Goal: Information Seeking & Learning: Learn about a topic

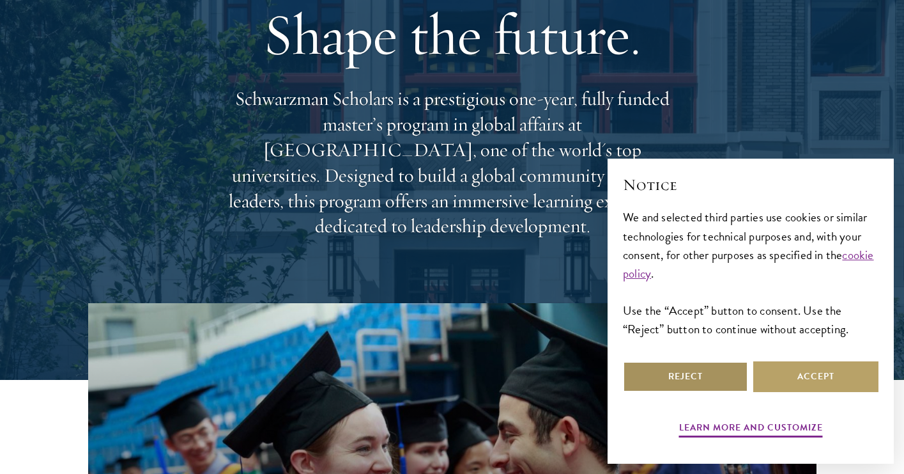
click at [724, 381] on button "Reject" at bounding box center [685, 376] width 125 height 31
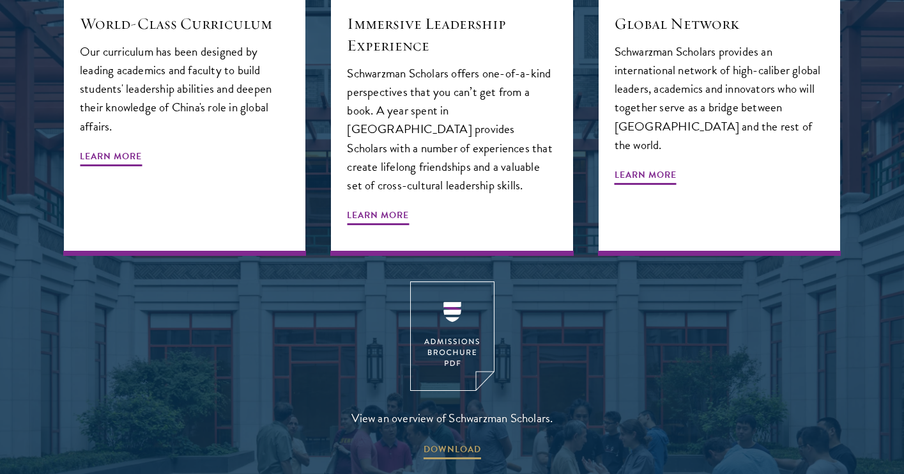
scroll to position [1593, 0]
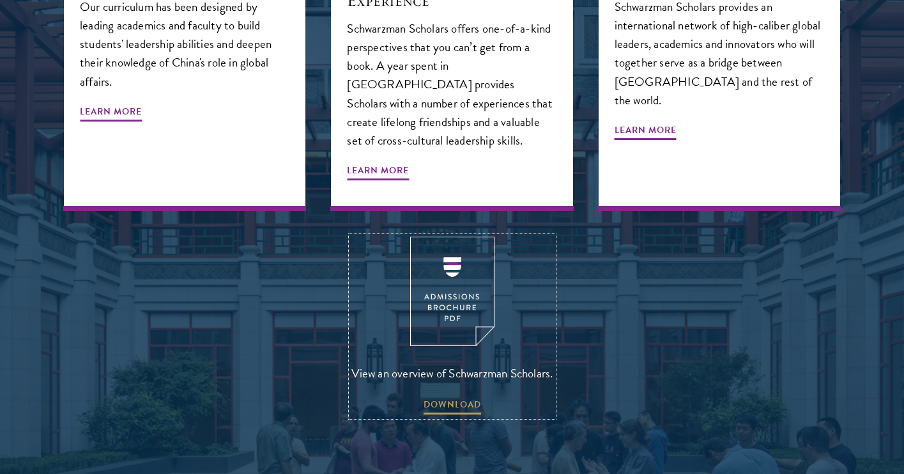
click img
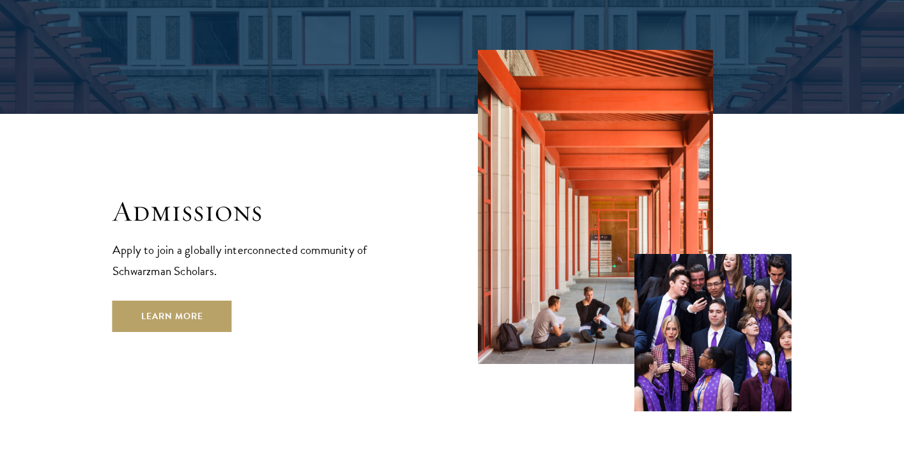
scroll to position [2115, 0]
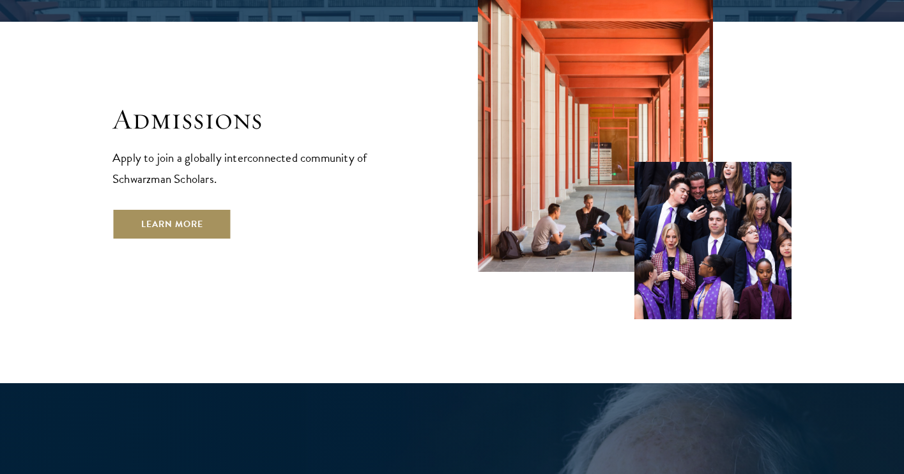
click link "Learn More"
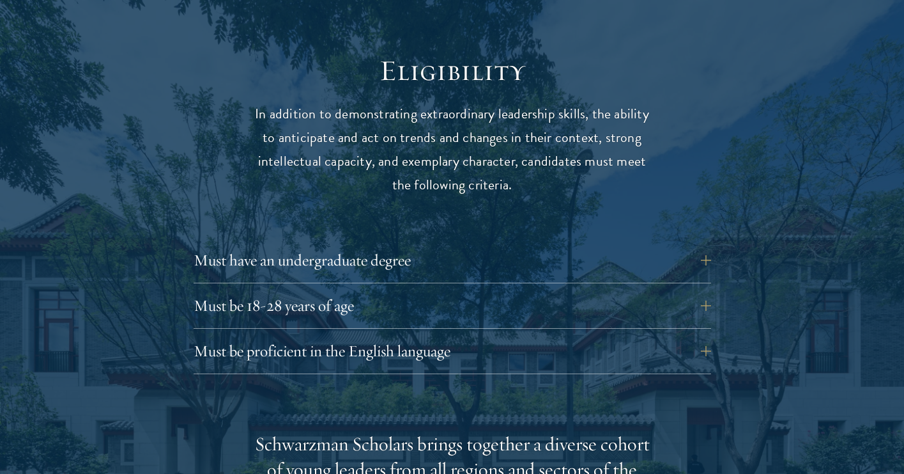
scroll to position [1652, 0]
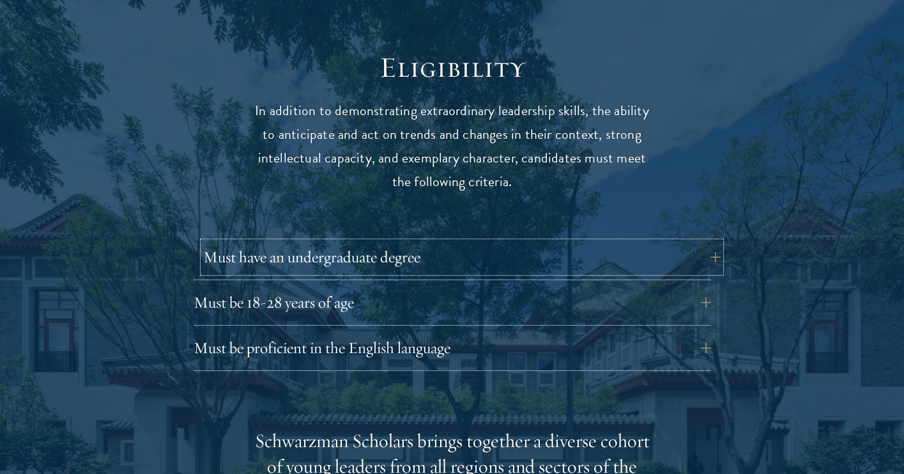
click at [327, 242] on button "Must have an undergraduate degree" at bounding box center [462, 257] width 518 height 31
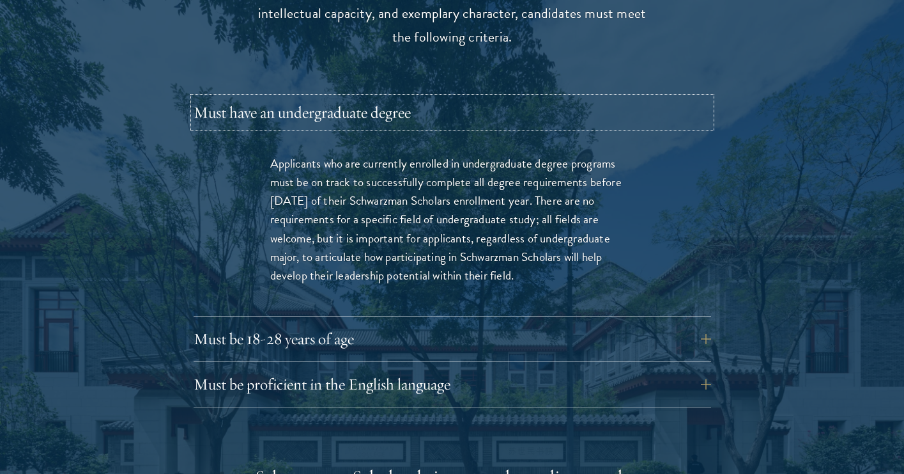
scroll to position [1799, 0]
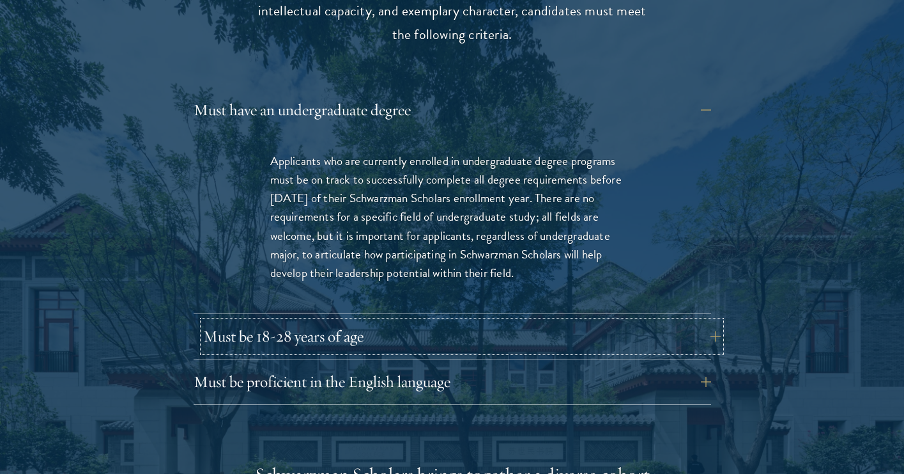
click at [348, 321] on button "Must be 18-28 years of age" at bounding box center [462, 336] width 518 height 31
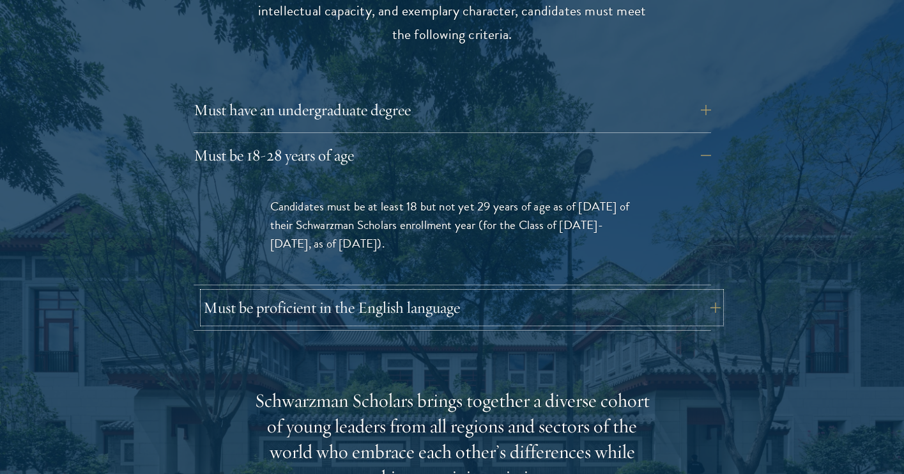
click at [341, 292] on button "Must be proficient in the English language" at bounding box center [462, 307] width 518 height 31
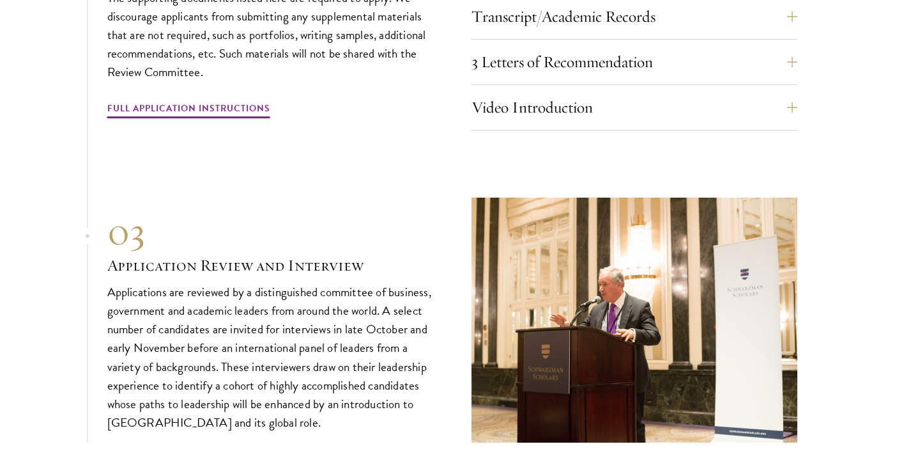
scroll to position [4609, 0]
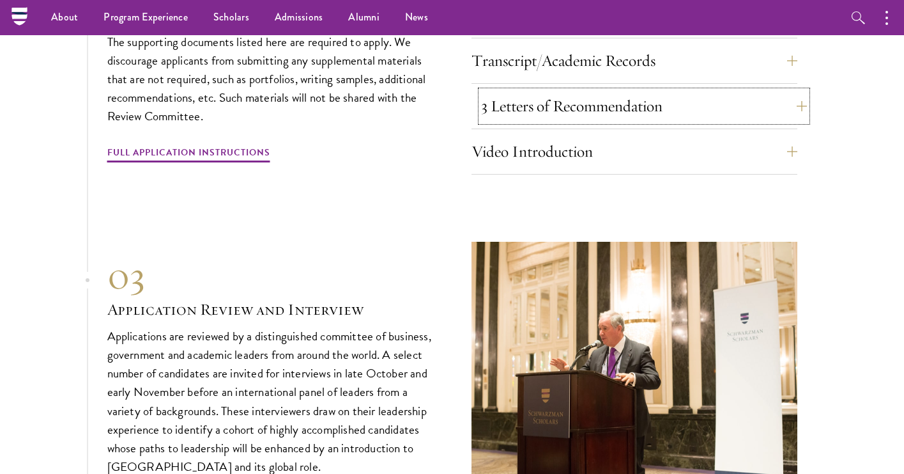
click at [511, 94] on button "3 Letters of Recommendation" at bounding box center [644, 106] width 326 height 31
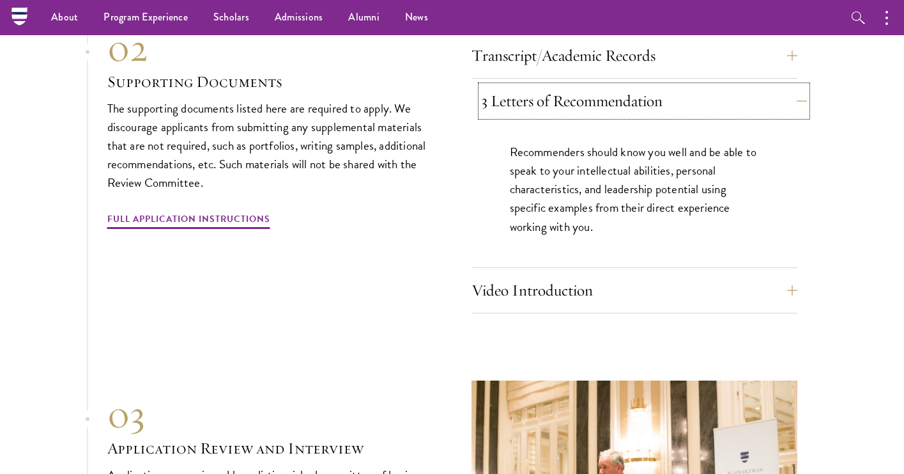
scroll to position [4134, 0]
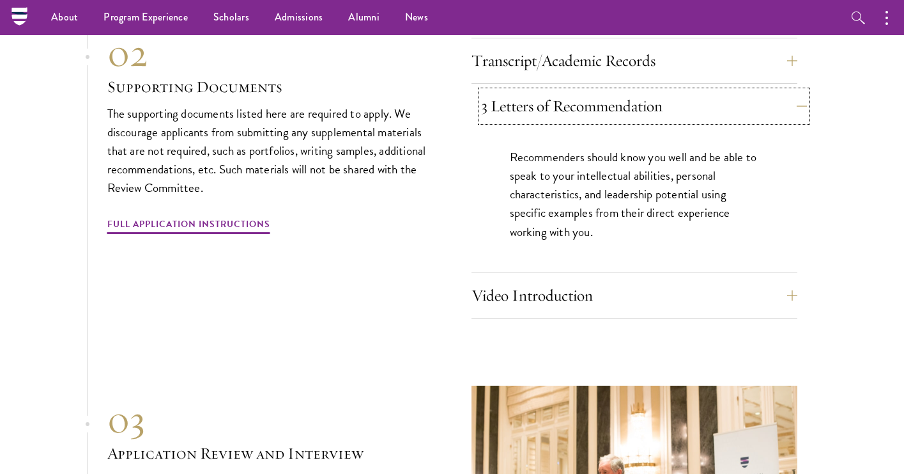
click at [510, 94] on button "3 Letters of Recommendation" at bounding box center [644, 106] width 326 height 31
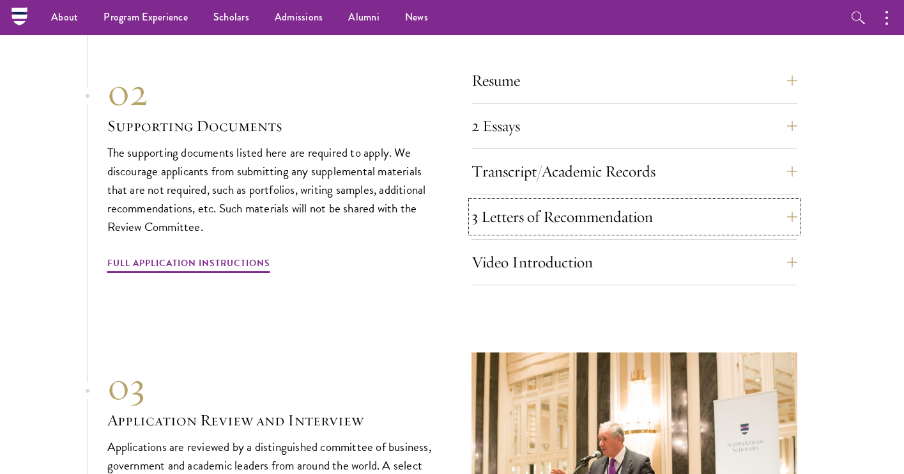
scroll to position [3973, 0]
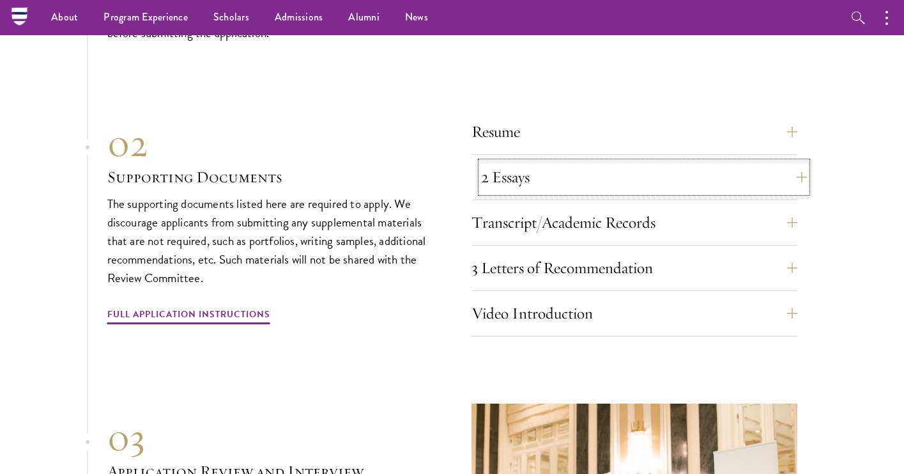
click at [513, 162] on button "2 Essays" at bounding box center [644, 177] width 326 height 31
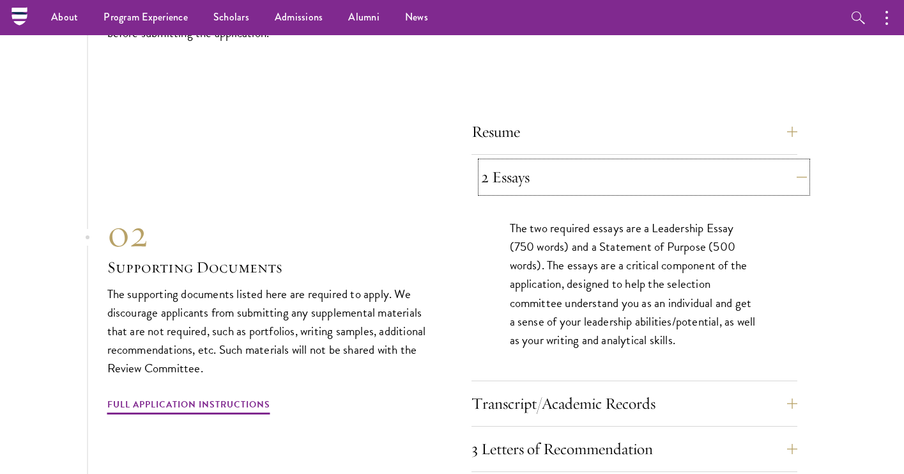
click at [513, 162] on button "2 Essays" at bounding box center [644, 177] width 326 height 31
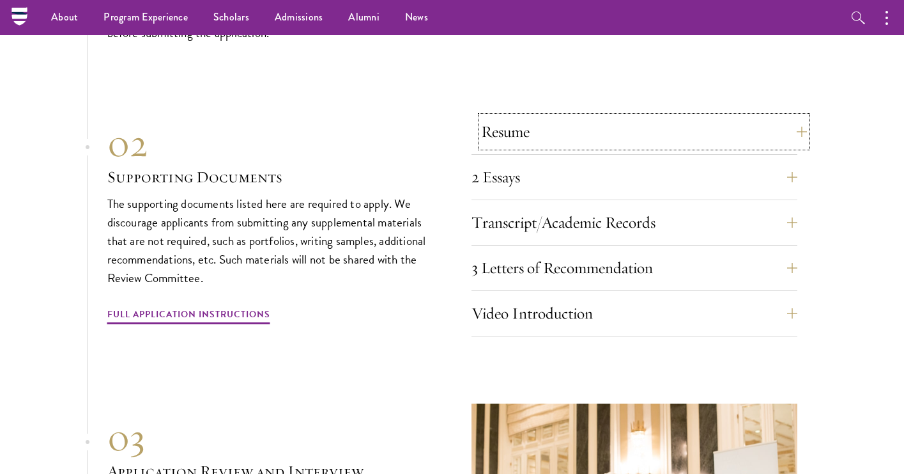
click at [506, 116] on button "Resume" at bounding box center [644, 131] width 326 height 31
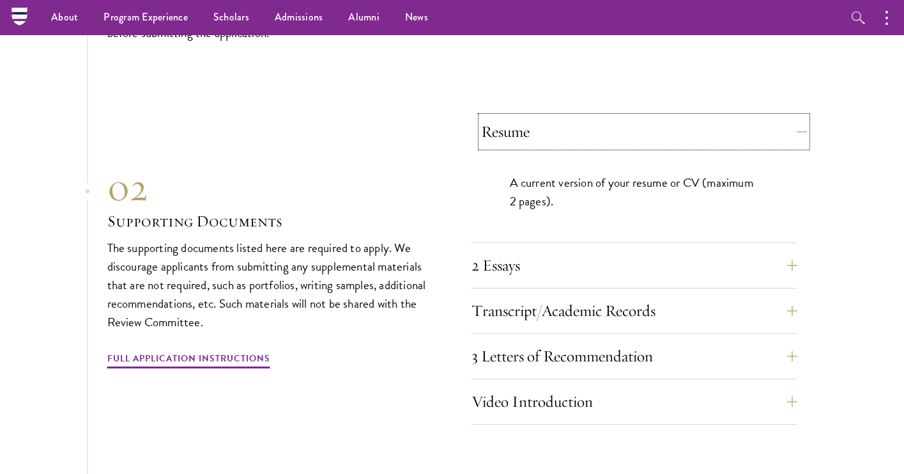
click at [506, 116] on button "Resume" at bounding box center [644, 131] width 326 height 31
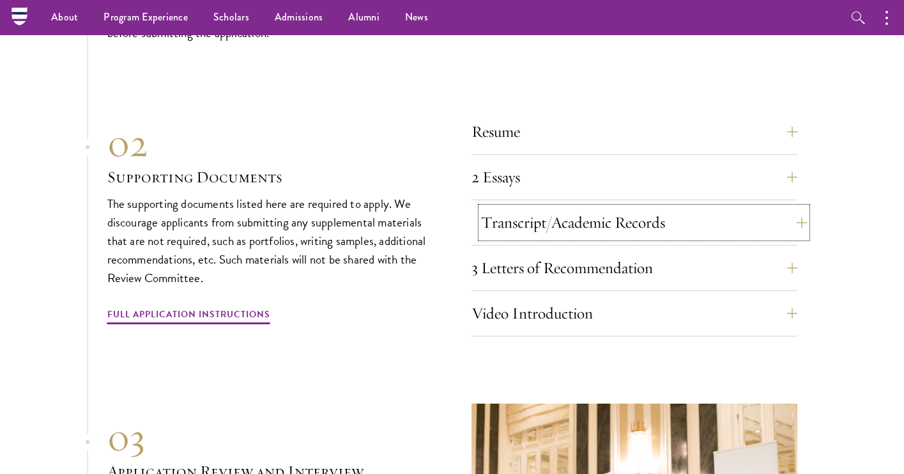
click at [518, 207] on button "Transcript/Academic Records" at bounding box center [644, 222] width 326 height 31
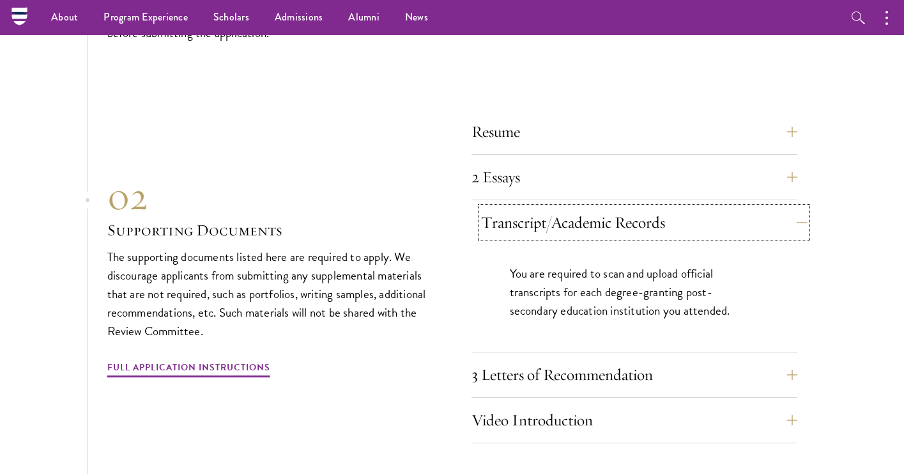
click at [517, 207] on button "Transcript/Academic Records" at bounding box center [644, 222] width 326 height 31
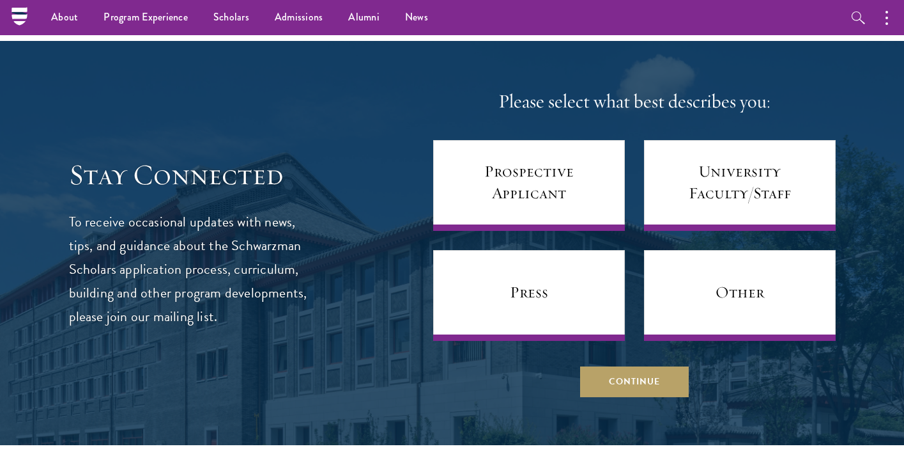
scroll to position [4986, 0]
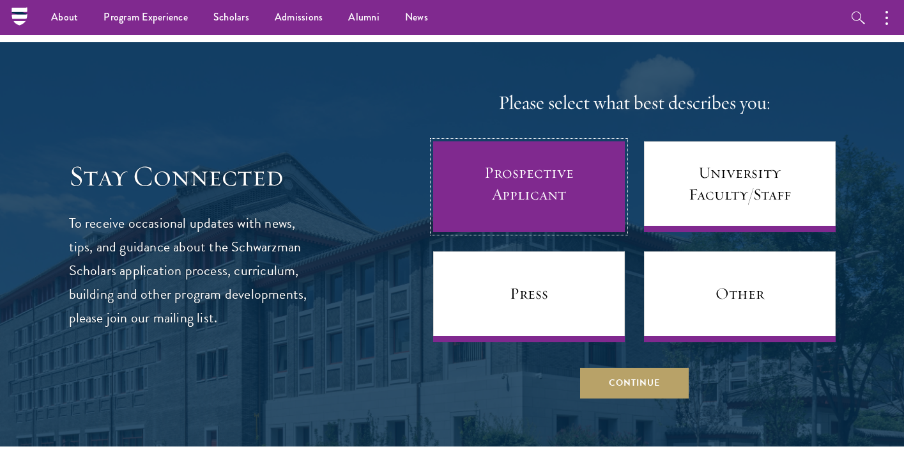
click at [514, 183] on link "Prospective Applicant" at bounding box center [529, 186] width 192 height 91
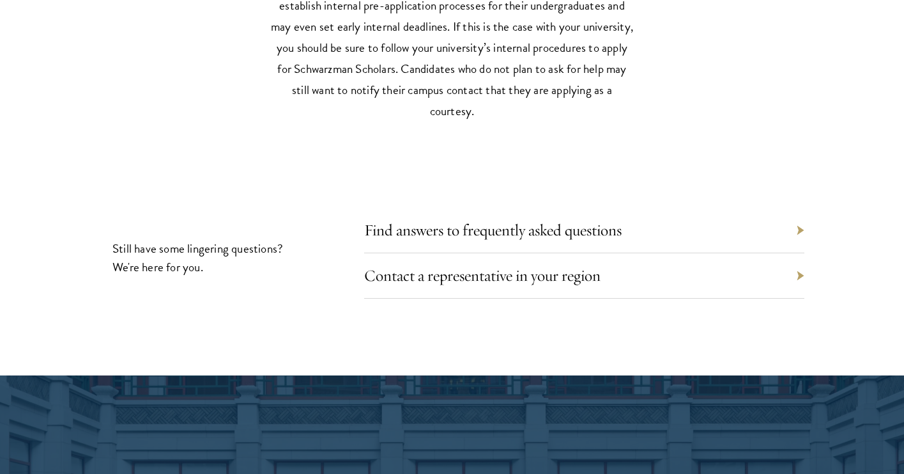
scroll to position [5683, 0]
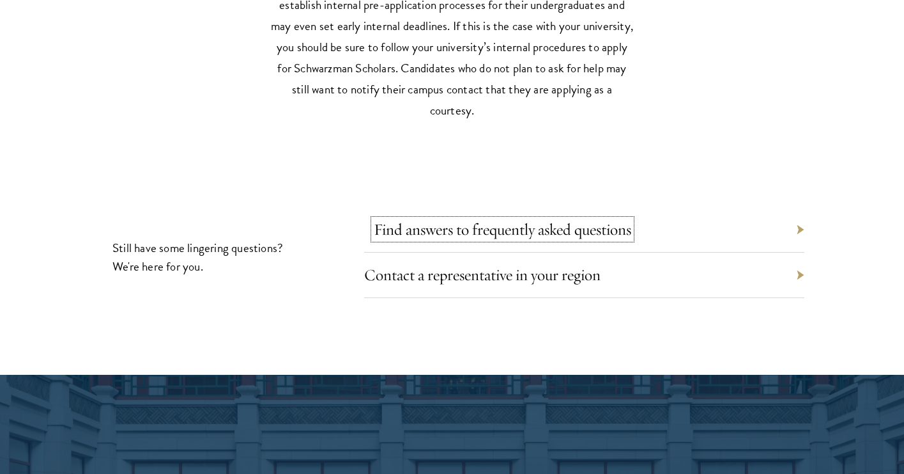
click at [506, 219] on link "Find answers to frequently asked questions" at bounding box center [503, 229] width 258 height 20
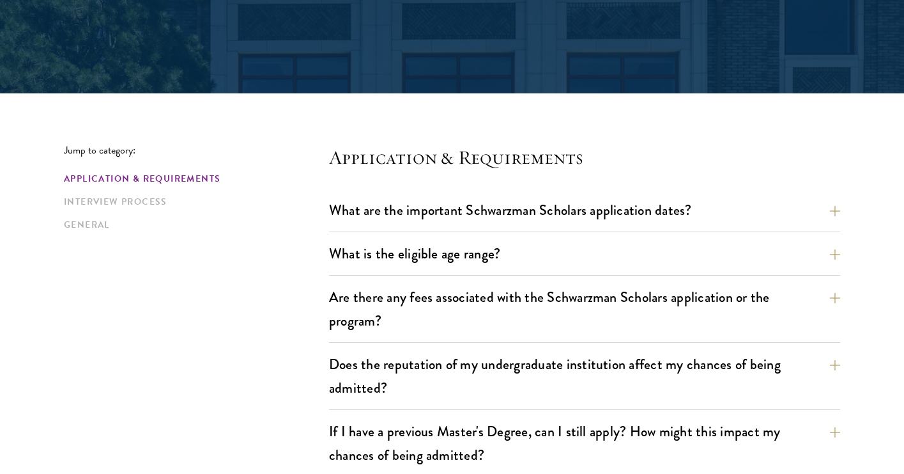
scroll to position [252, 0]
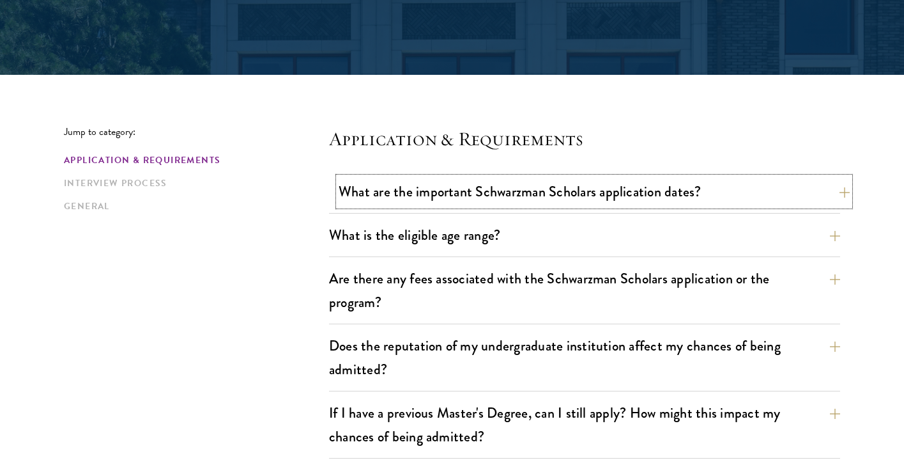
click at [499, 197] on button "What are the important Schwarzman Scholars application dates?" at bounding box center [594, 191] width 511 height 29
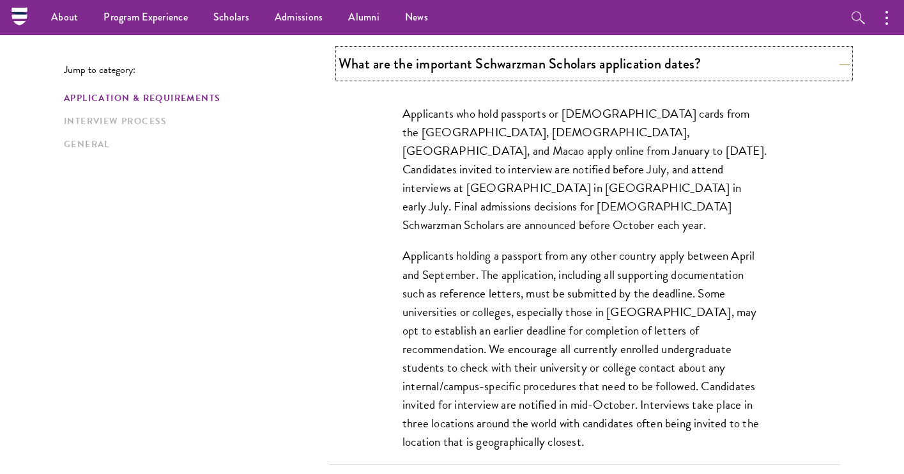
scroll to position [374, 0]
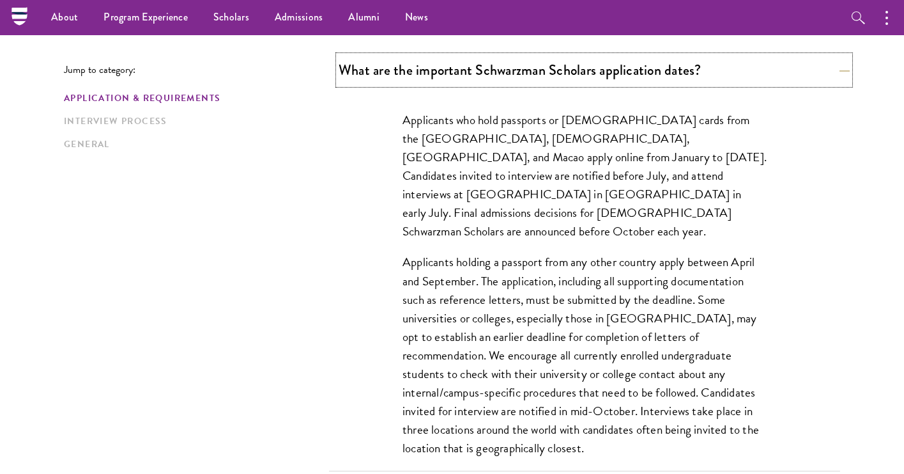
click at [491, 79] on button "What are the important Schwarzman Scholars application dates?" at bounding box center [594, 70] width 511 height 29
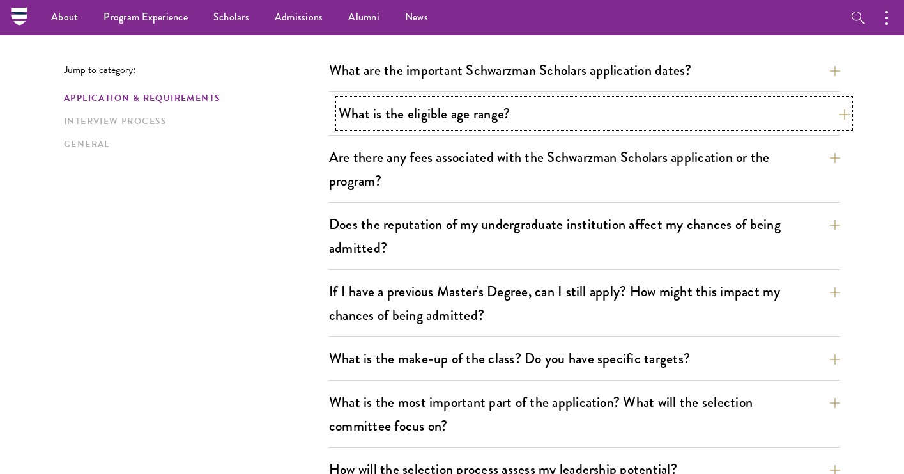
click at [499, 124] on button "What is the eligible age range?" at bounding box center [594, 113] width 511 height 29
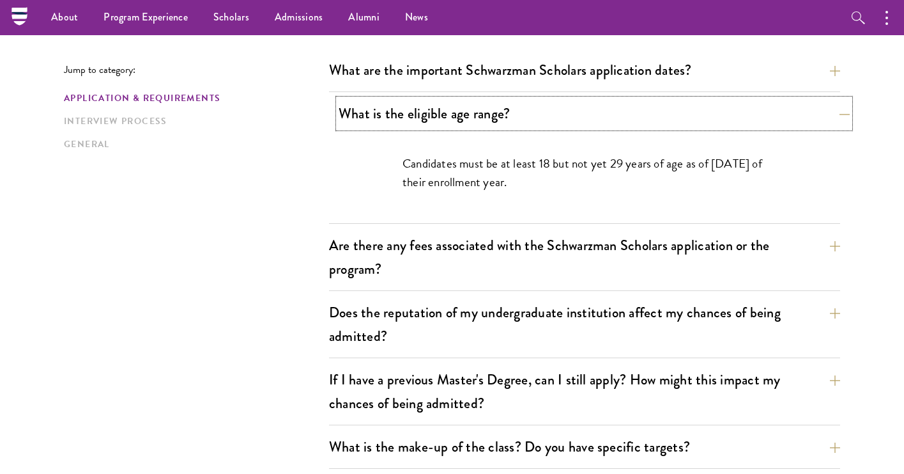
click at [499, 124] on button "What is the eligible age range?" at bounding box center [594, 113] width 511 height 29
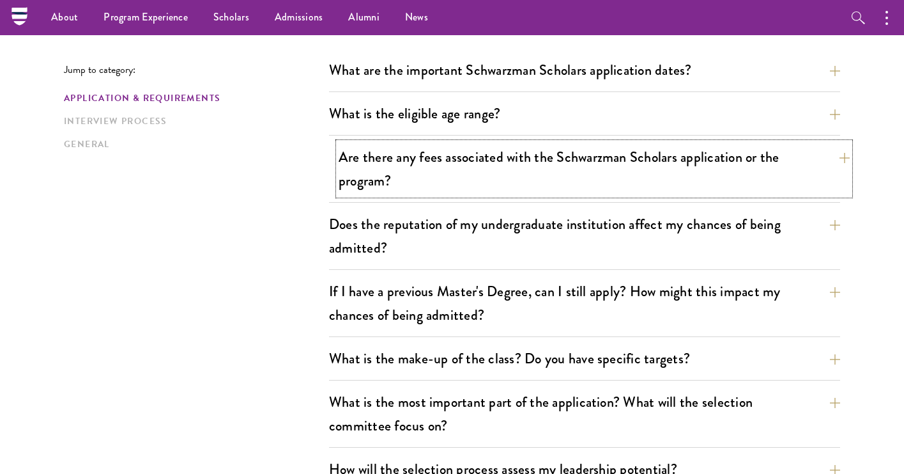
click at [498, 158] on button "Are there any fees associated with the Schwarzman Scholars application or the p…" at bounding box center [594, 169] width 511 height 52
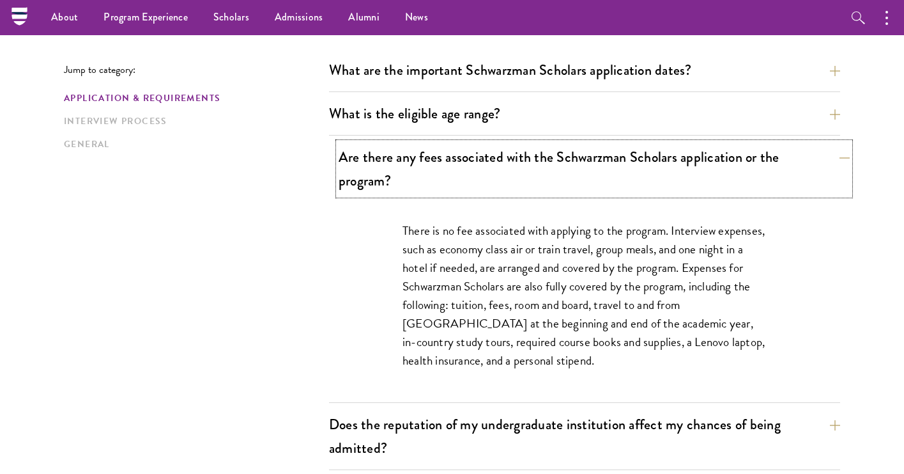
click at [498, 158] on button "Are there any fees associated with the Schwarzman Scholars application or the p…" at bounding box center [594, 169] width 511 height 52
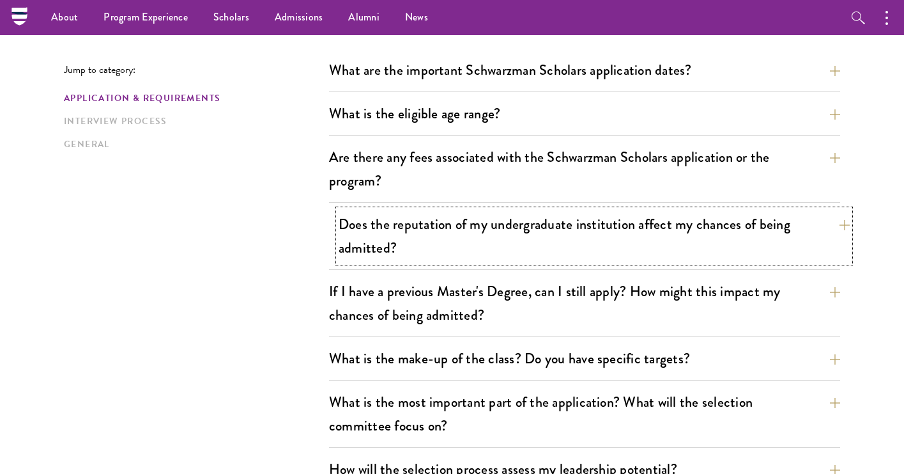
click at [494, 213] on button "Does the reputation of my undergraduate institution affect my chances of being …" at bounding box center [594, 236] width 511 height 52
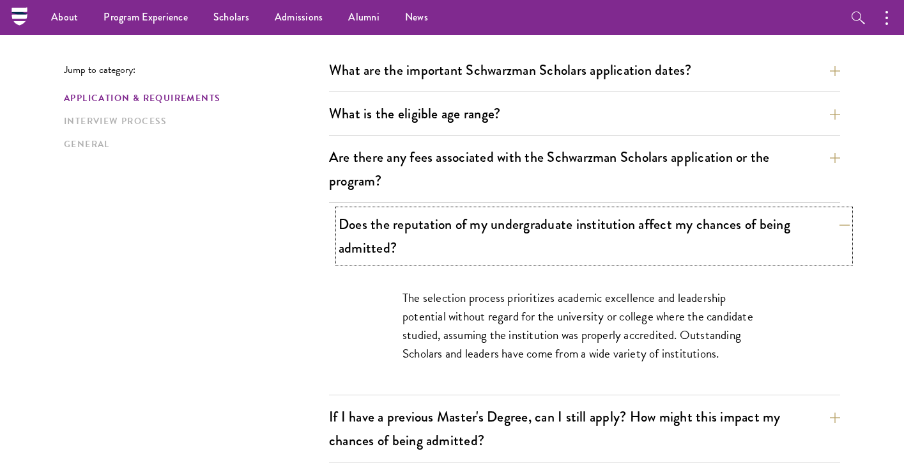
click at [495, 221] on button "Does the reputation of my undergraduate institution affect my chances of being …" at bounding box center [594, 236] width 511 height 52
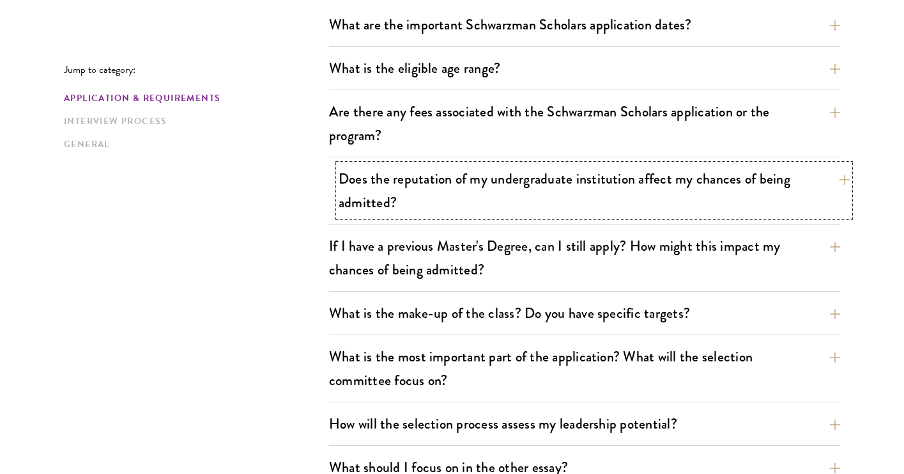
scroll to position [420, 0]
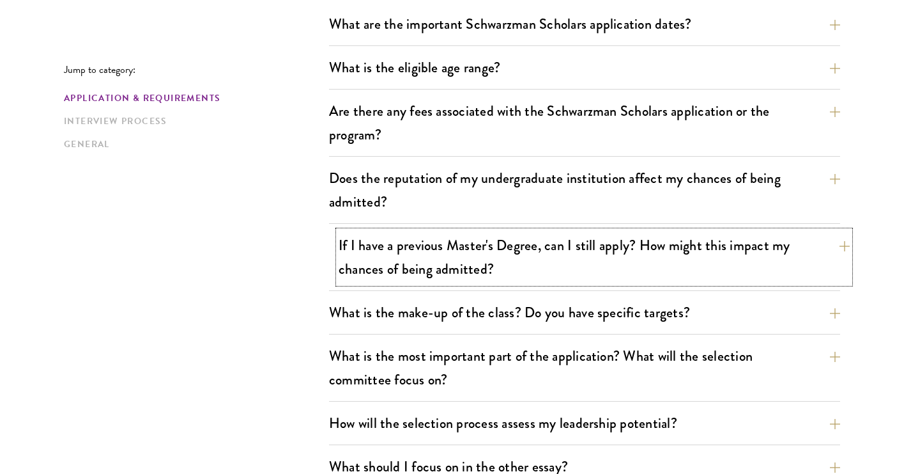
click at [486, 252] on button "If I have a previous Master's Degree, can I still apply? How might this impact …" at bounding box center [594, 257] width 511 height 52
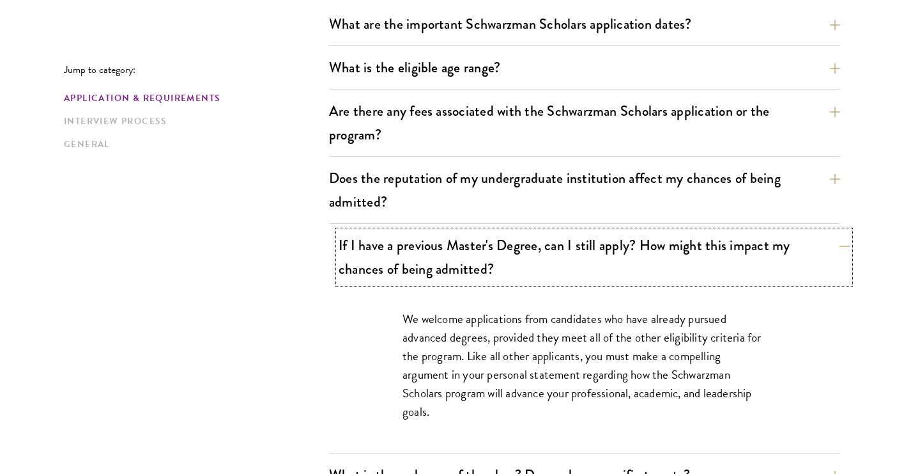
click at [486, 252] on button "If I have a previous Master's Degree, can I still apply? How might this impact …" at bounding box center [594, 257] width 511 height 52
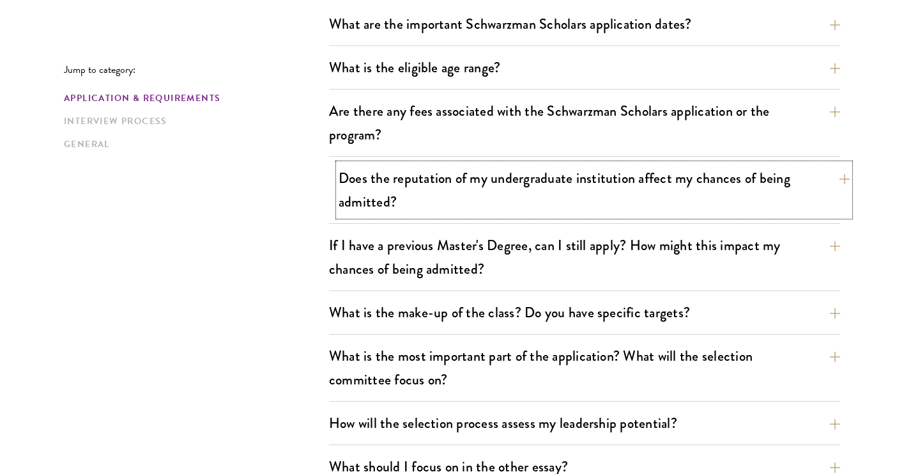
click at [486, 194] on button "Does the reputation of my undergraduate institution affect my chances of being …" at bounding box center [594, 190] width 511 height 52
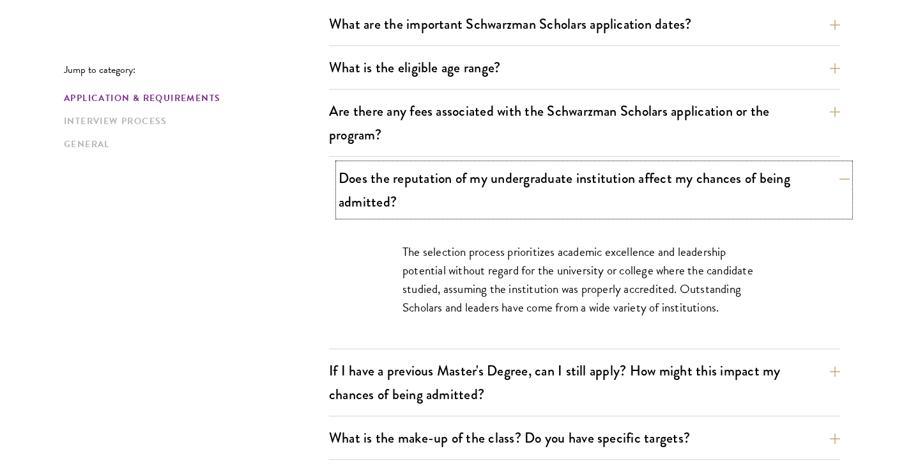
click at [486, 194] on button "Does the reputation of my undergraduate institution affect my chances of being …" at bounding box center [594, 190] width 511 height 52
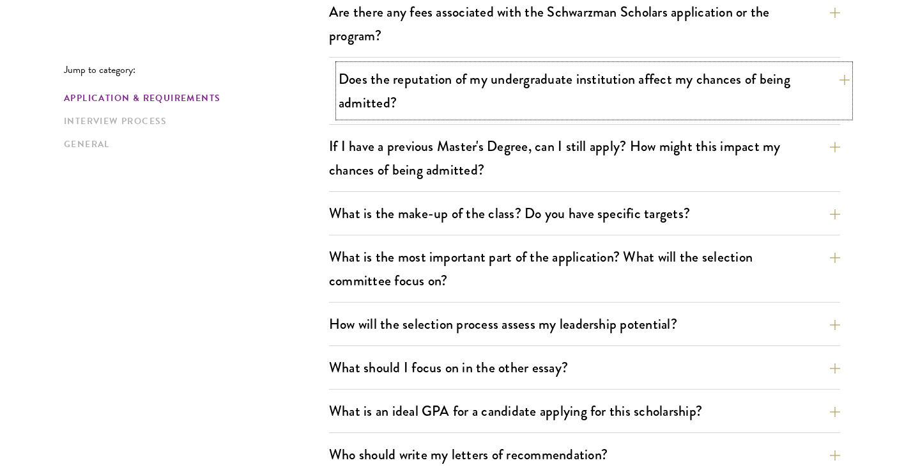
scroll to position [525, 0]
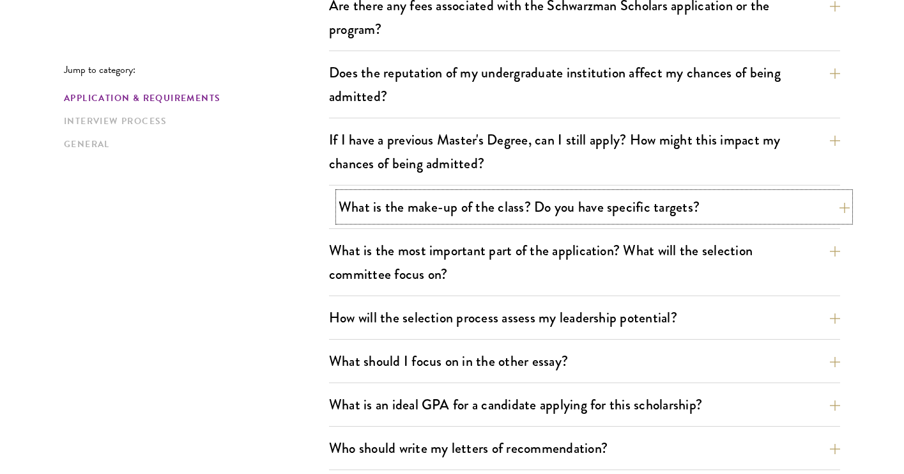
click at [484, 207] on button "What is the make-up of the class? Do you have specific targets?" at bounding box center [594, 206] width 511 height 29
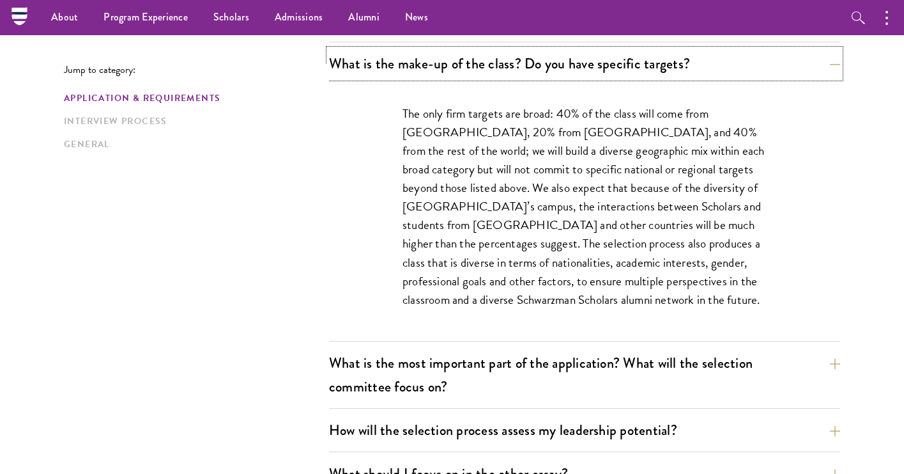
scroll to position [661, 0]
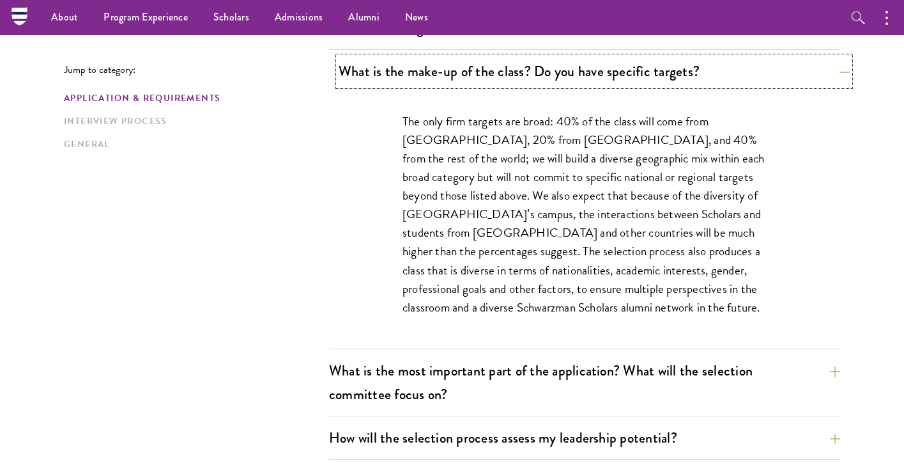
click at [485, 74] on button "What is the make-up of the class? Do you have specific targets?" at bounding box center [594, 71] width 511 height 29
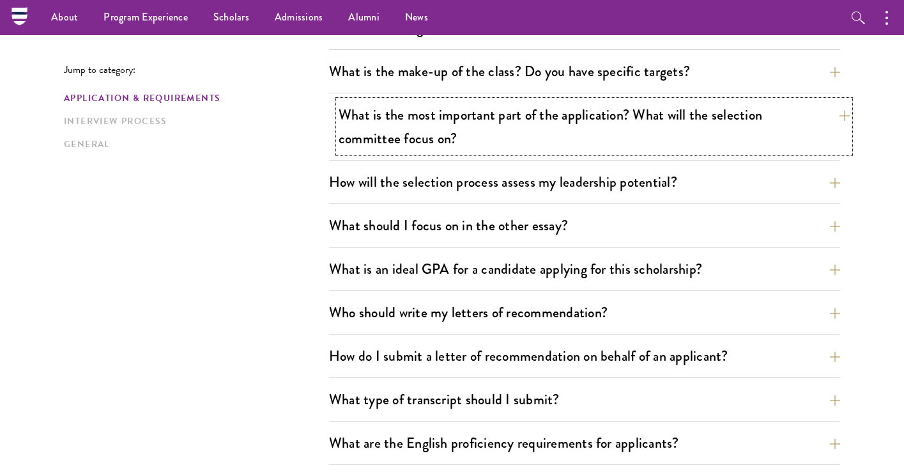
click at [483, 127] on button "What is the most important part of the application? What will the selection com…" at bounding box center [594, 126] width 511 height 52
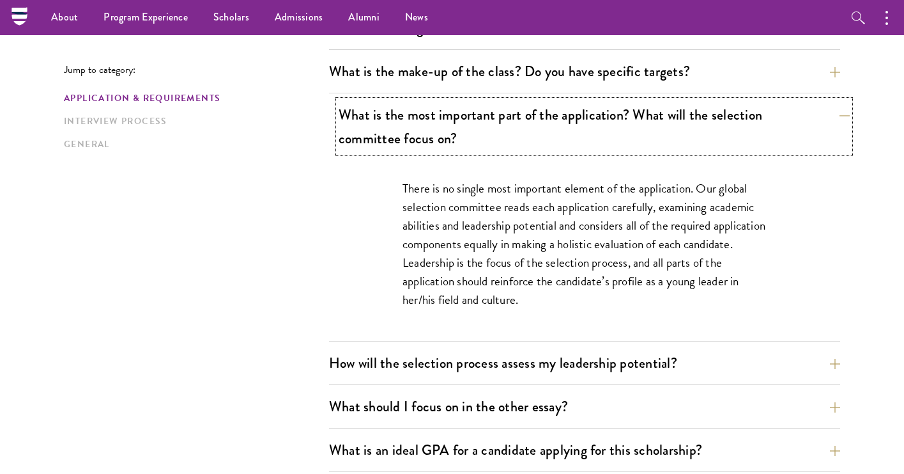
click at [483, 127] on button "What is the most important part of the application? What will the selection com…" at bounding box center [594, 126] width 511 height 52
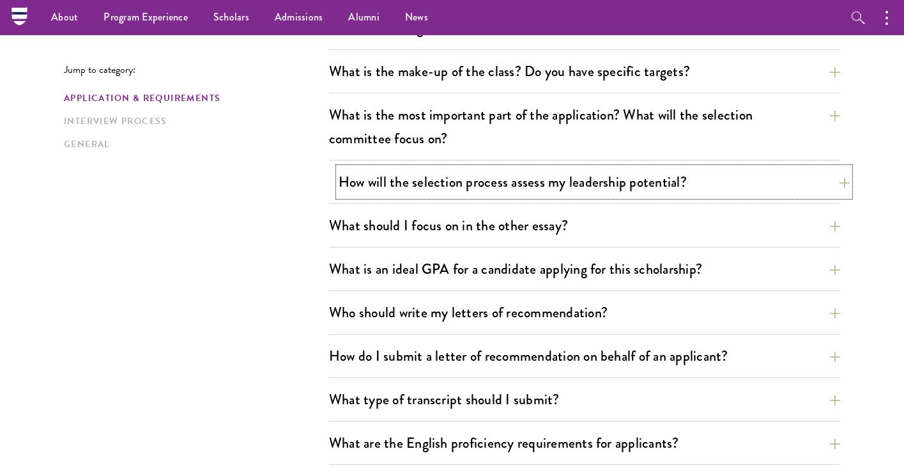
click at [492, 185] on button "How will the selection process assess my leadership potential?" at bounding box center [594, 181] width 511 height 29
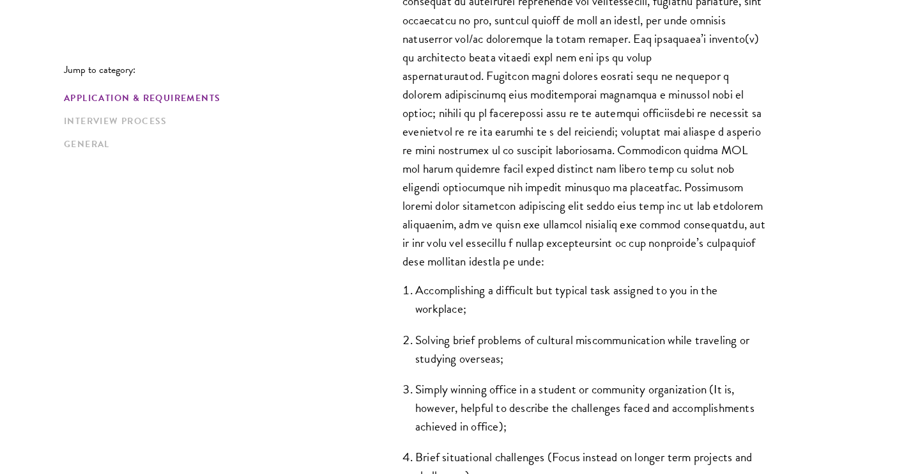
scroll to position [1036, 0]
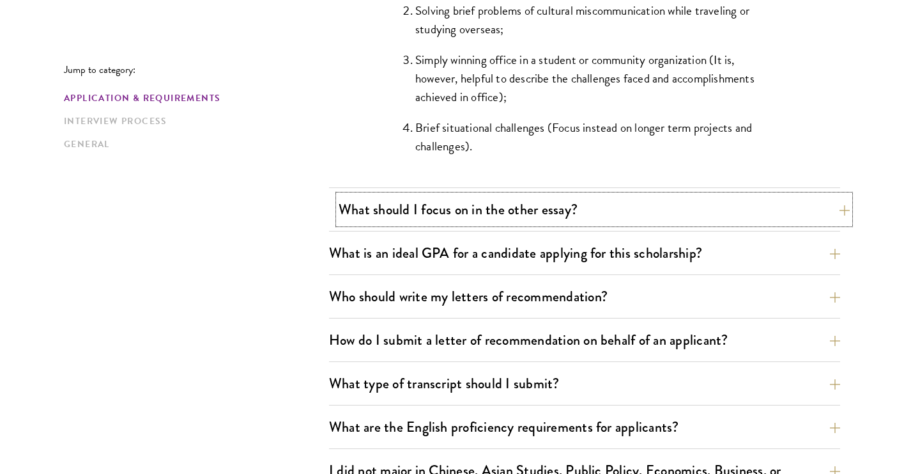
click at [488, 208] on button "What should I focus on in the other essay?" at bounding box center [594, 209] width 511 height 29
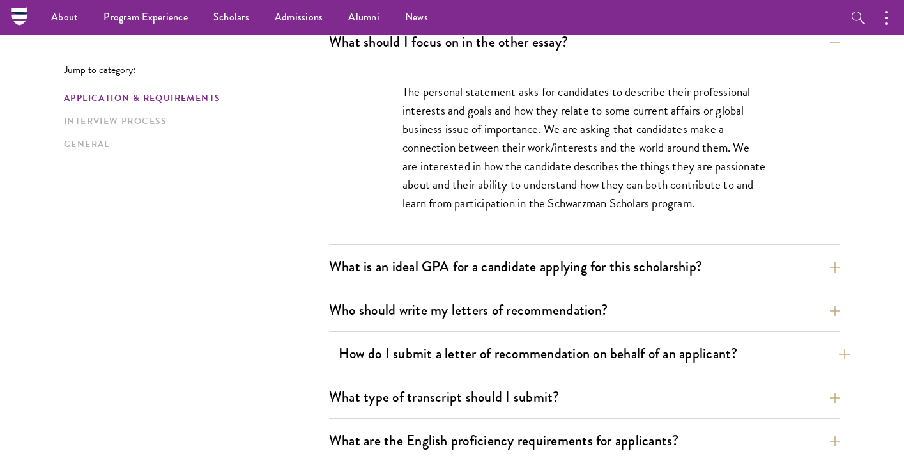
scroll to position [862, 0]
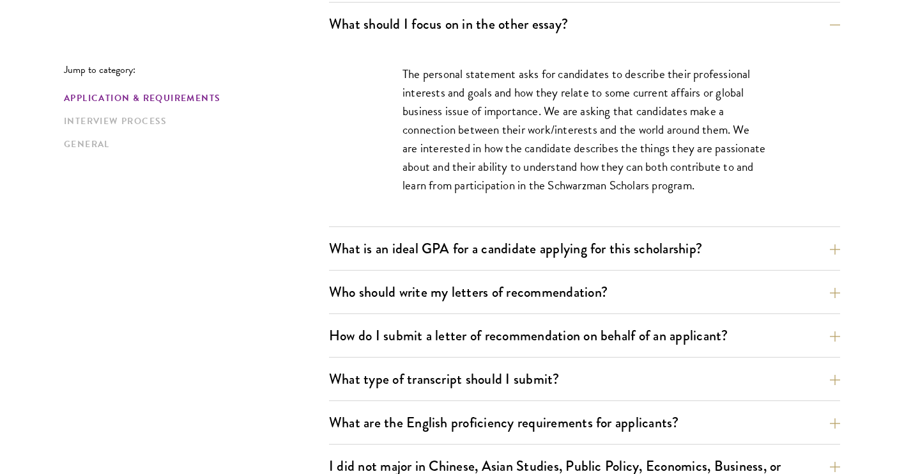
click at [485, 229] on div "What are the important Schwarzman Scholars application dates? Applicants who ho…" at bounding box center [584, 161] width 511 height 1189
click at [485, 244] on button "What is an ideal GPA for a candidate applying for this scholarship?" at bounding box center [594, 248] width 511 height 29
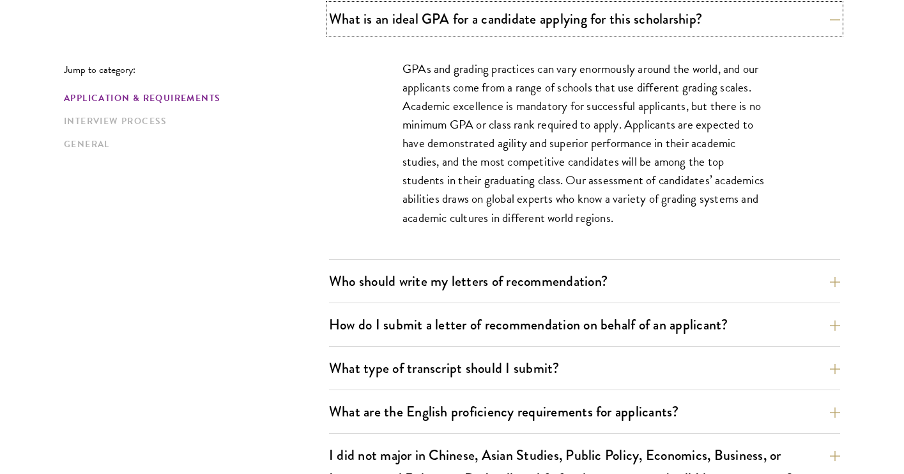
scroll to position [933, 0]
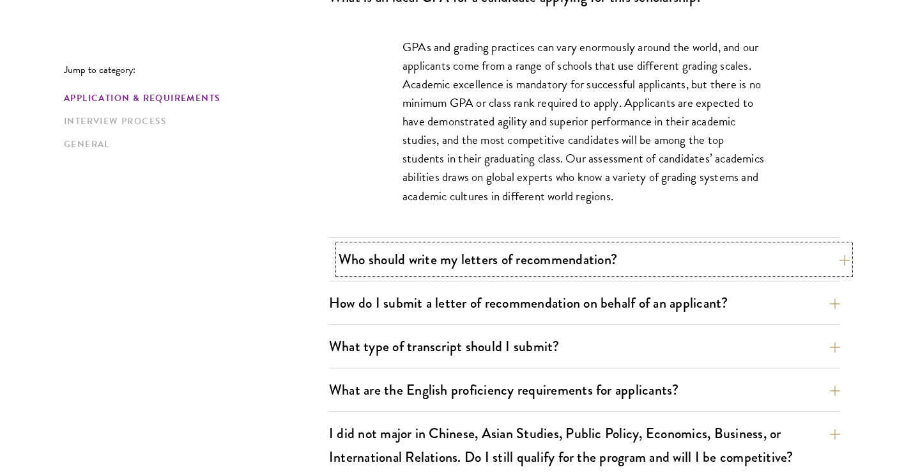
click at [484, 257] on button "Who should write my letters of recommendation?" at bounding box center [594, 259] width 511 height 29
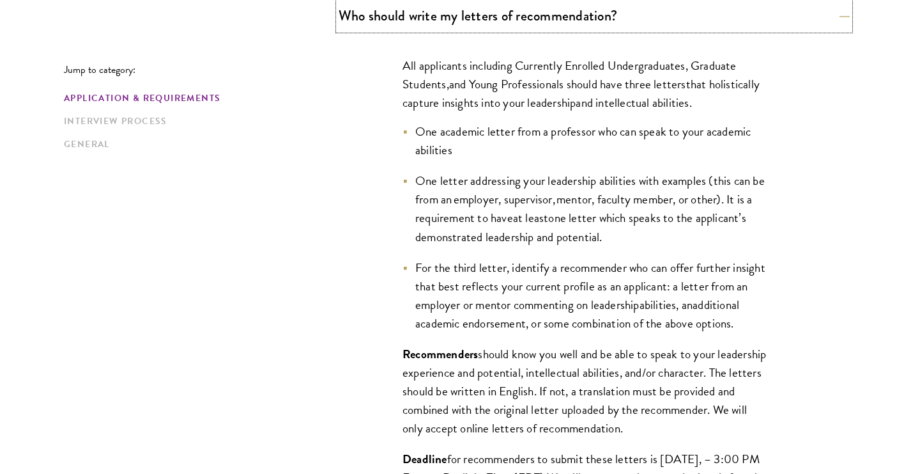
scroll to position [964, 0]
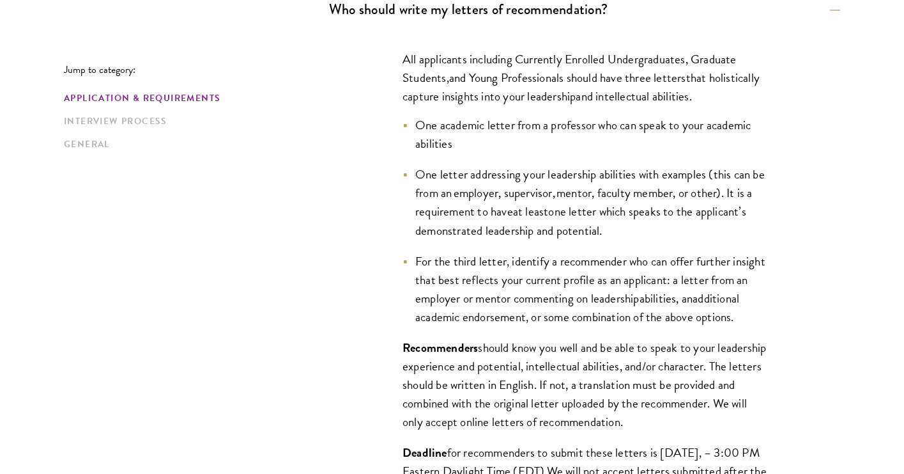
click at [483, 258] on span "For the third letter, identify a recommender who can offer further insight that…" at bounding box center [590, 280] width 350 height 56
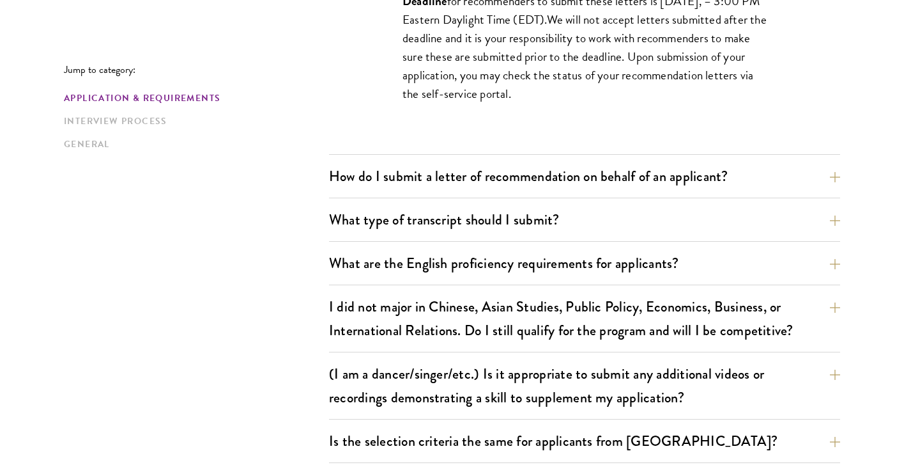
scroll to position [1418, 0]
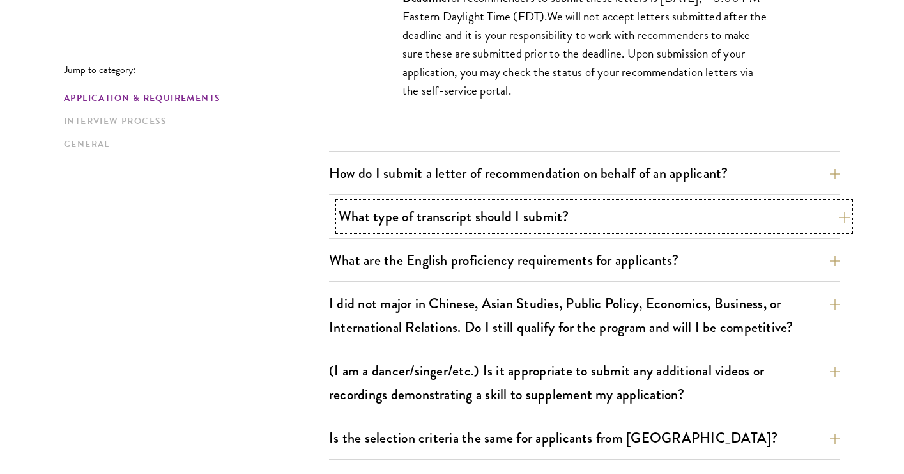
click at [417, 208] on button "What type of transcript should I submit?" at bounding box center [594, 216] width 511 height 29
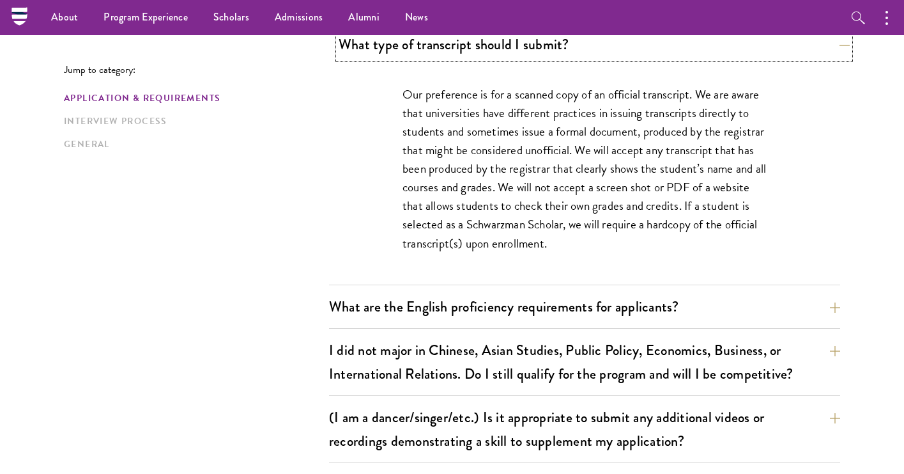
scroll to position [1006, 0]
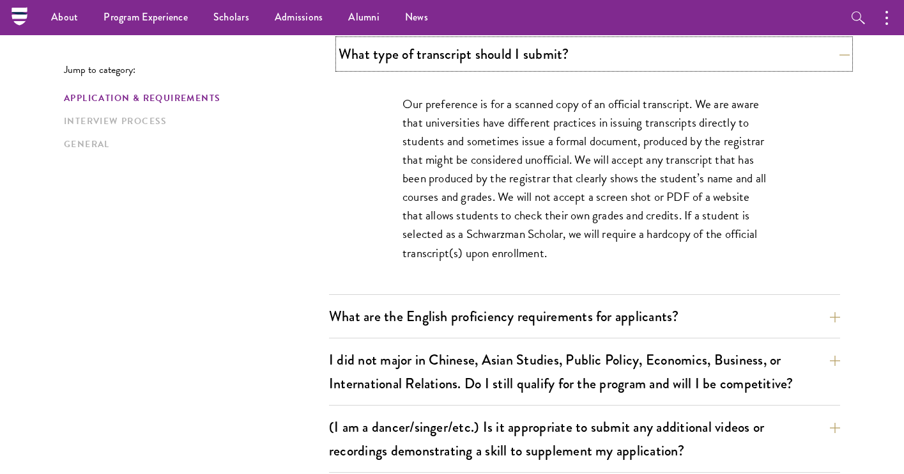
click at [430, 65] on button "What type of transcript should I submit?" at bounding box center [594, 54] width 511 height 29
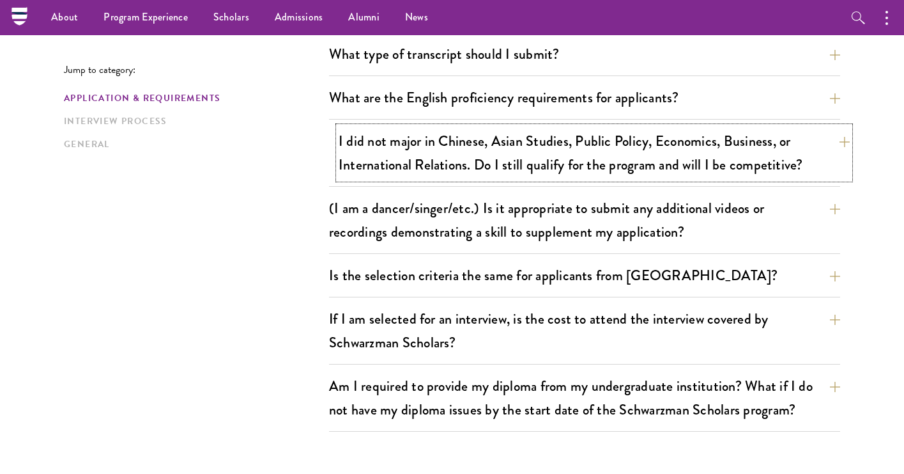
click at [424, 151] on button "I did not major in Chinese, Asian Studies, Public Policy, Economics, Business, …" at bounding box center [594, 153] width 511 height 52
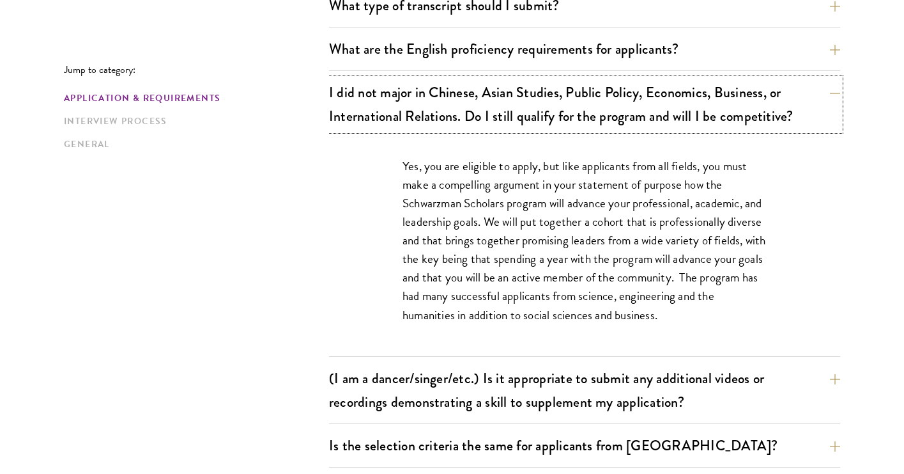
scroll to position [1059, 0]
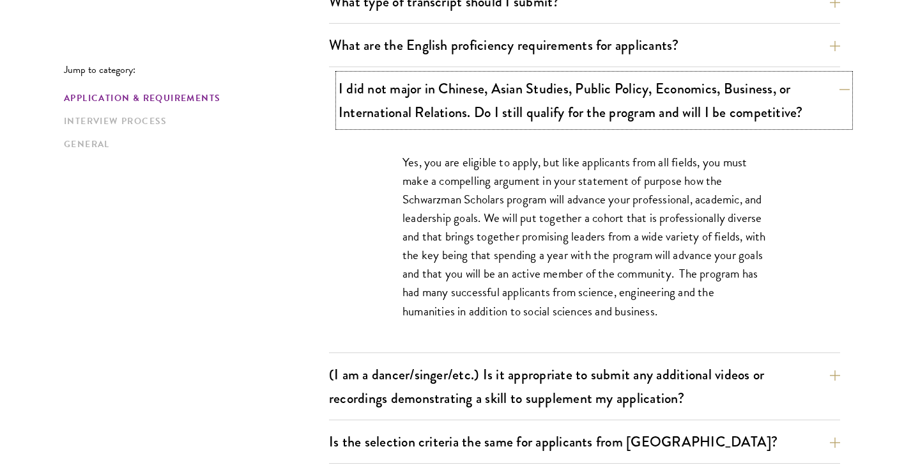
click at [385, 121] on button "I did not major in Chinese, Asian Studies, Public Policy, Economics, Business, …" at bounding box center [594, 100] width 511 height 52
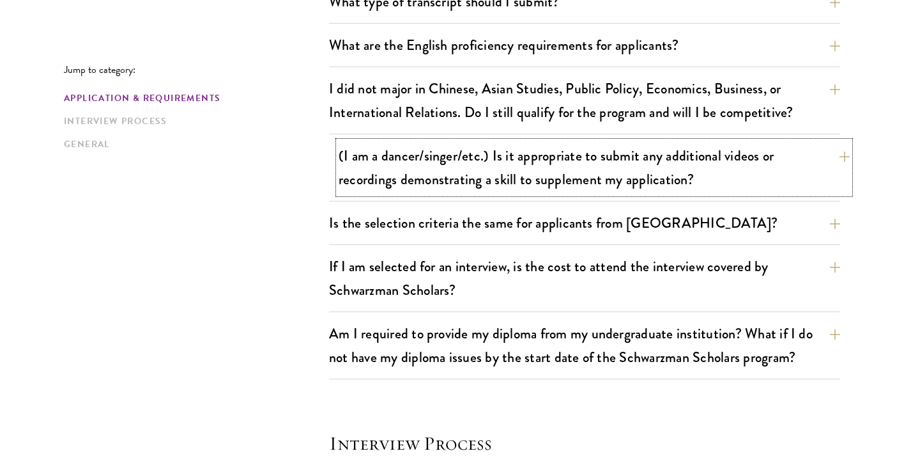
click at [382, 165] on button "(I am a dancer/singer/etc.) Is it appropriate to submit any additional videos o…" at bounding box center [594, 167] width 511 height 52
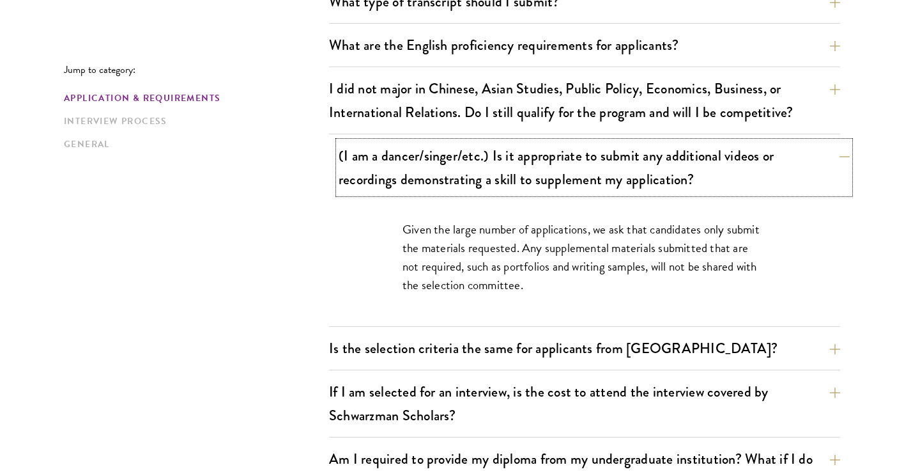
click at [382, 165] on button "(I am a dancer/singer/etc.) Is it appropriate to submit any additional videos o…" at bounding box center [594, 167] width 511 height 52
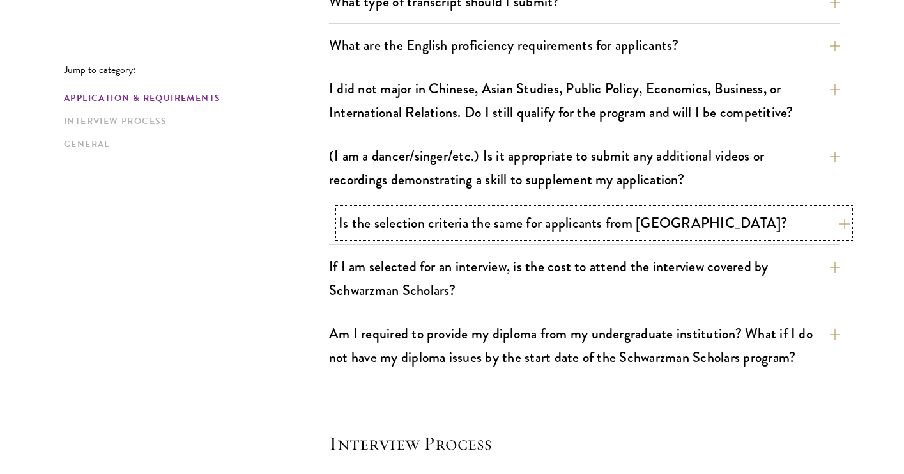
click at [379, 212] on button "Is the selection criteria the same for applicants from China?" at bounding box center [594, 222] width 511 height 29
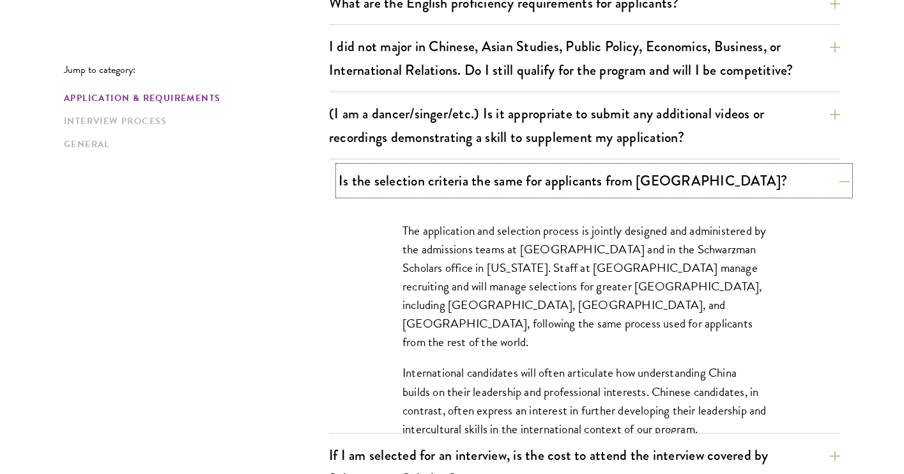
scroll to position [1115, 0]
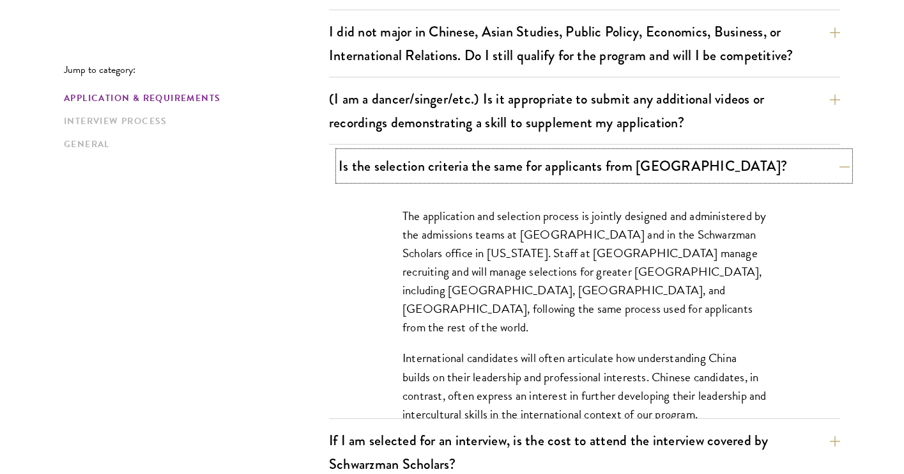
click at [383, 175] on button "Is the selection criteria the same for applicants from China?" at bounding box center [594, 165] width 511 height 29
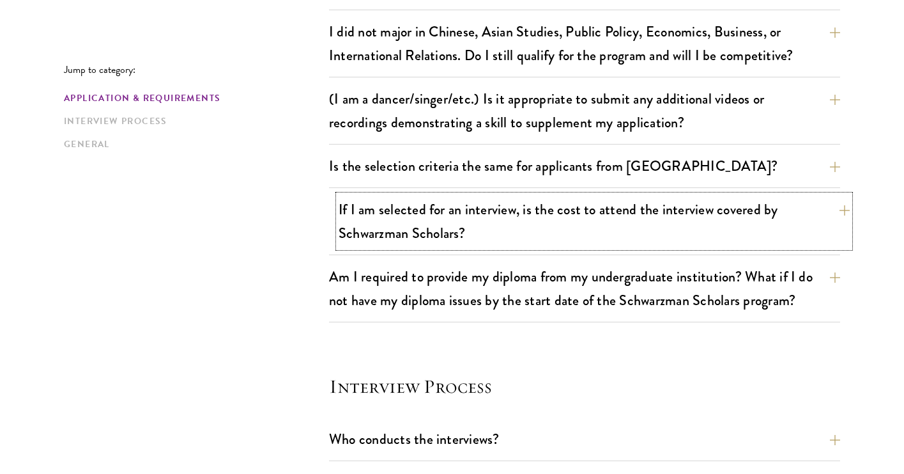
click at [379, 207] on button "If I am selected for an interview, is the cost to attend the interview covered …" at bounding box center [594, 221] width 511 height 52
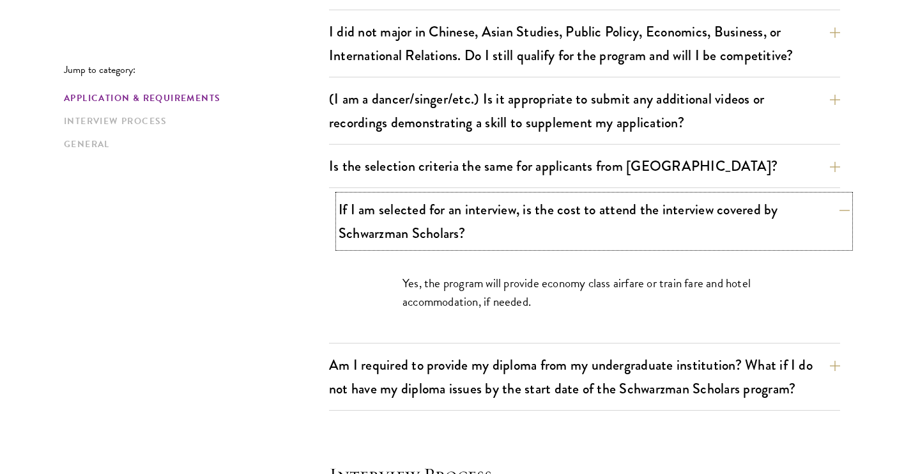
click at [379, 207] on button "If I am selected for an interview, is the cost to attend the interview covered …" at bounding box center [594, 221] width 511 height 52
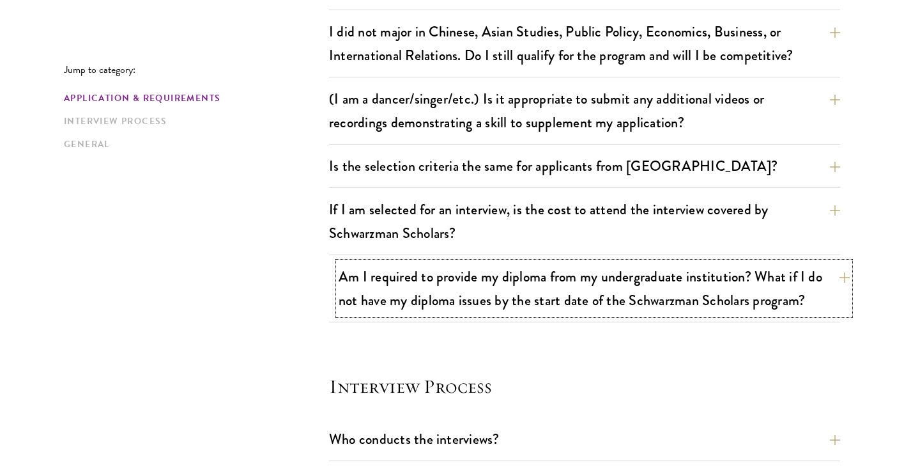
click at [379, 276] on button "Am I required to provide my diploma from my undergraduate institution? What if …" at bounding box center [594, 288] width 511 height 52
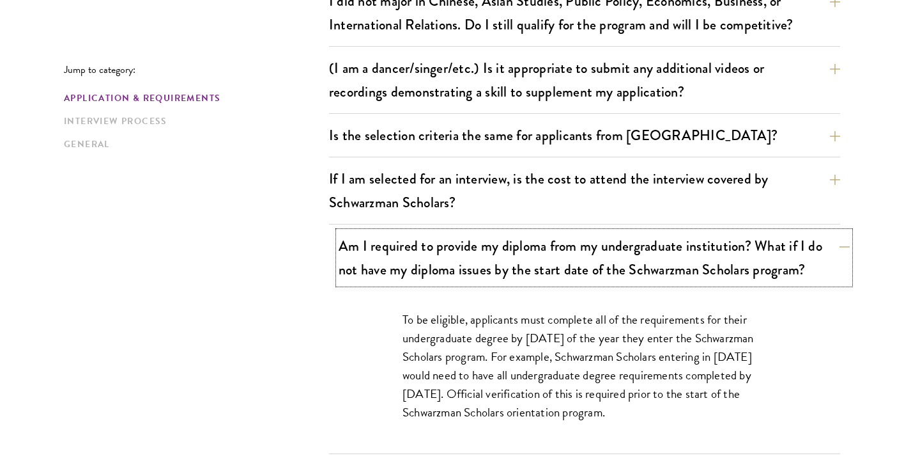
scroll to position [1156, 0]
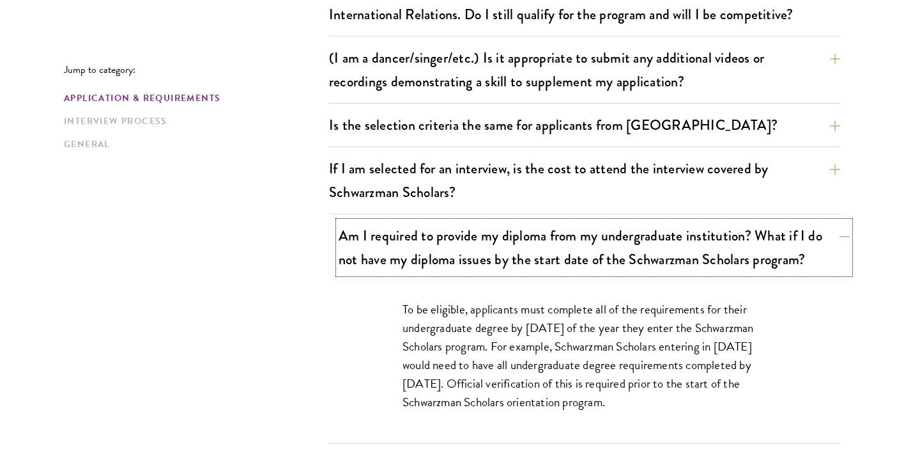
click at [381, 256] on button "Am I required to provide my diploma from my undergraduate institution? What if …" at bounding box center [594, 247] width 511 height 52
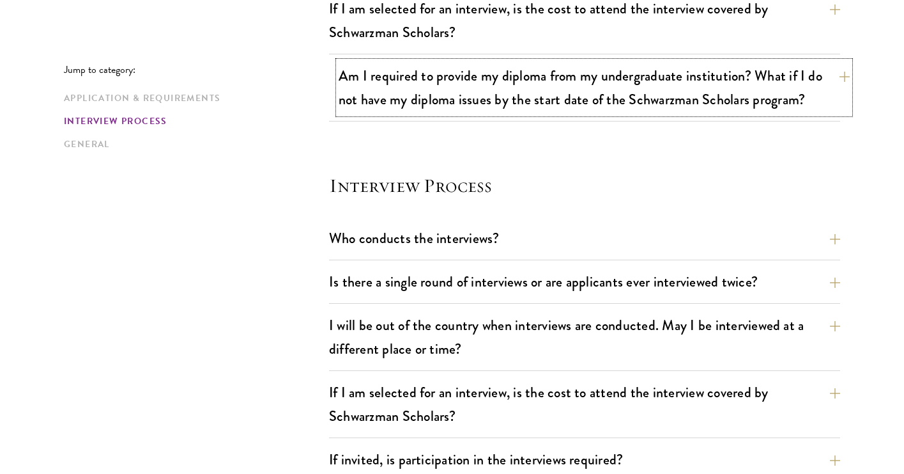
scroll to position [1329, 0]
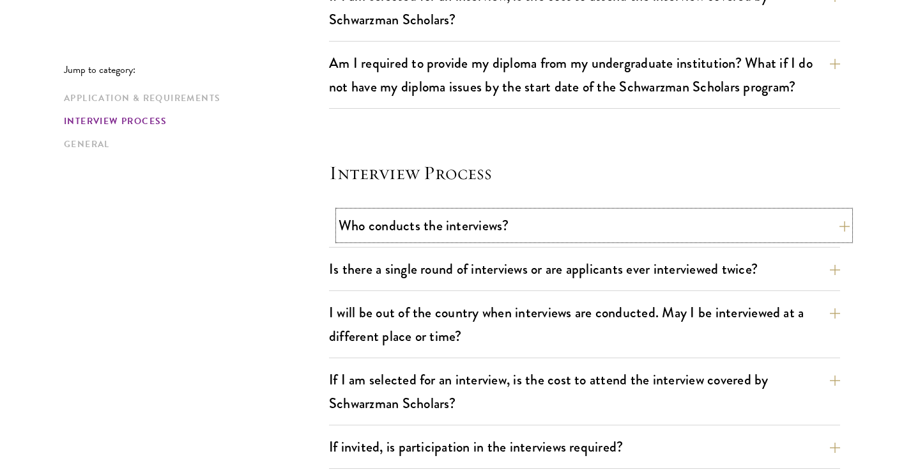
click at [383, 226] on button "Who conducts the interviews?" at bounding box center [594, 225] width 511 height 29
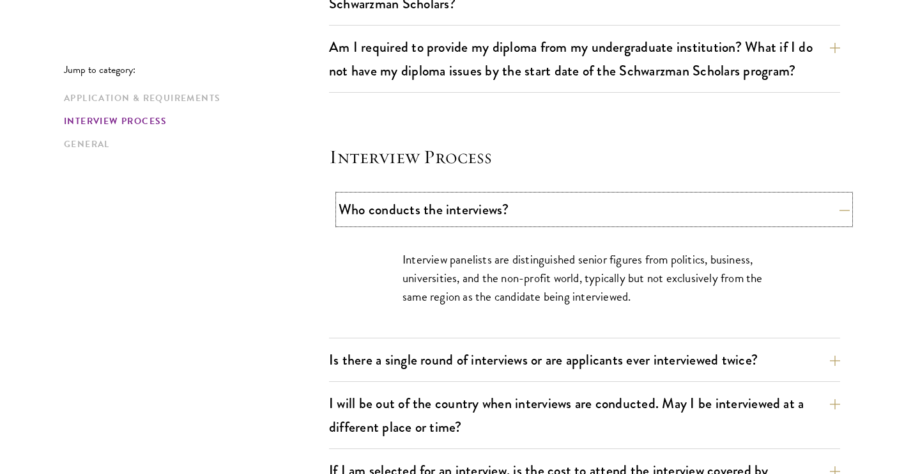
scroll to position [1353, 0]
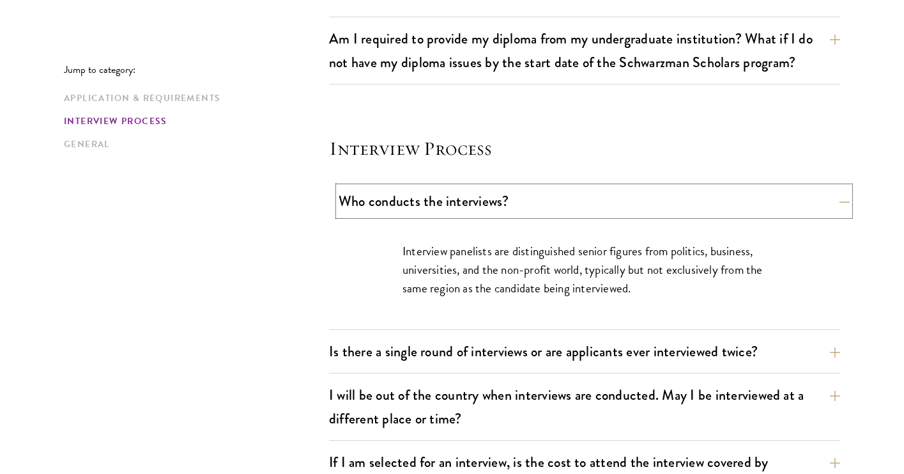
click at [383, 206] on button "Who conducts the interviews?" at bounding box center [594, 201] width 511 height 29
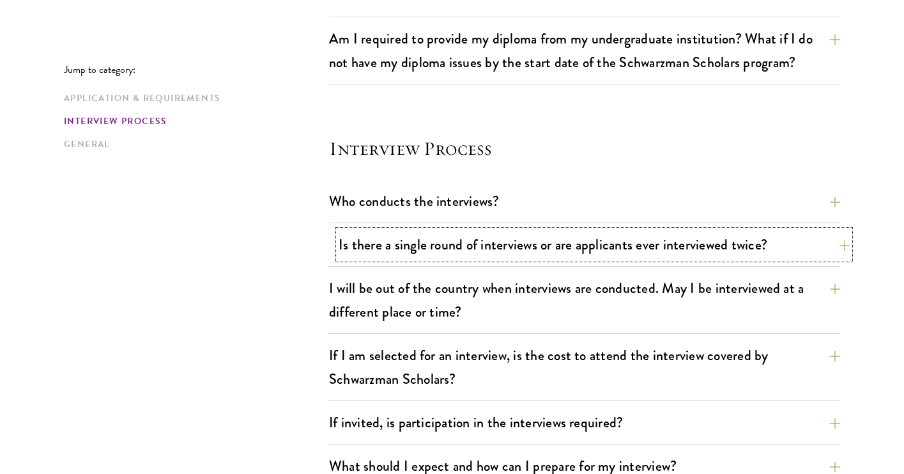
click at [373, 239] on button "Is there a single round of interviews or are applicants ever interviewed twice?" at bounding box center [594, 244] width 511 height 29
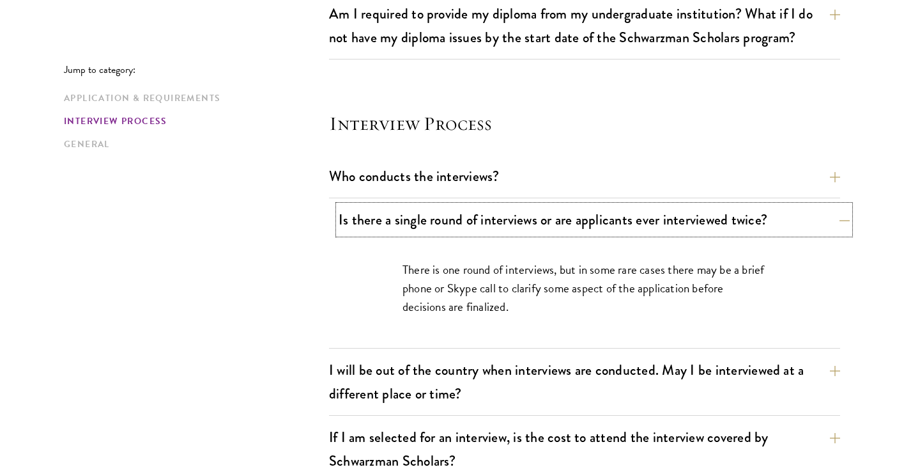
scroll to position [1379, 0]
click at [375, 226] on button "Is there a single round of interviews or are applicants ever interviewed twice?" at bounding box center [594, 219] width 511 height 29
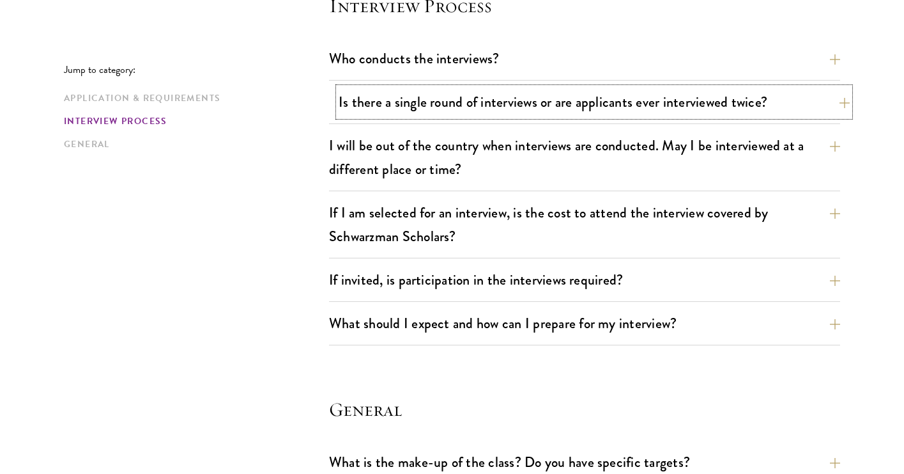
scroll to position [1505, 0]
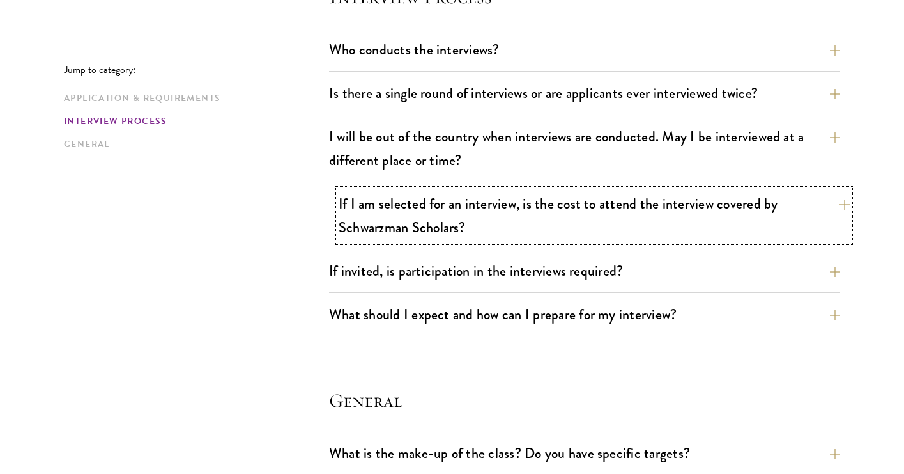
click at [375, 226] on button "If I am selected for an interview, is the cost to attend the interview covered …" at bounding box center [594, 215] width 511 height 52
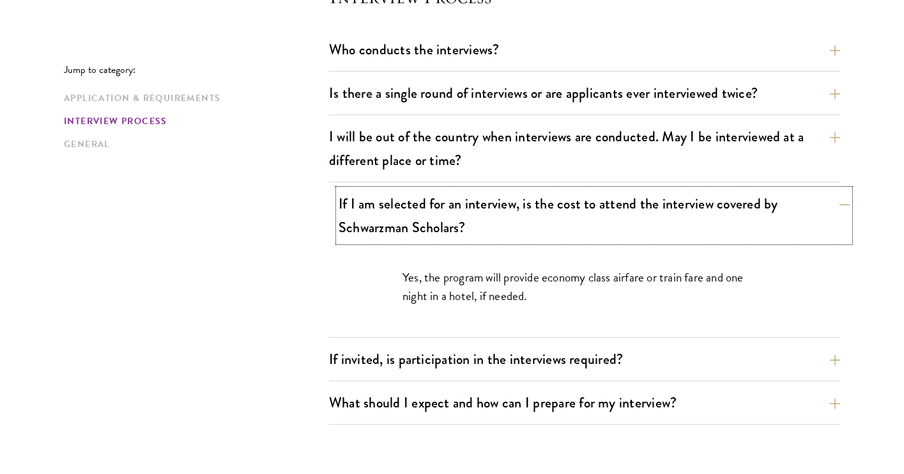
click at [375, 226] on button "If I am selected for an interview, is the cost to attend the interview covered …" at bounding box center [594, 215] width 511 height 52
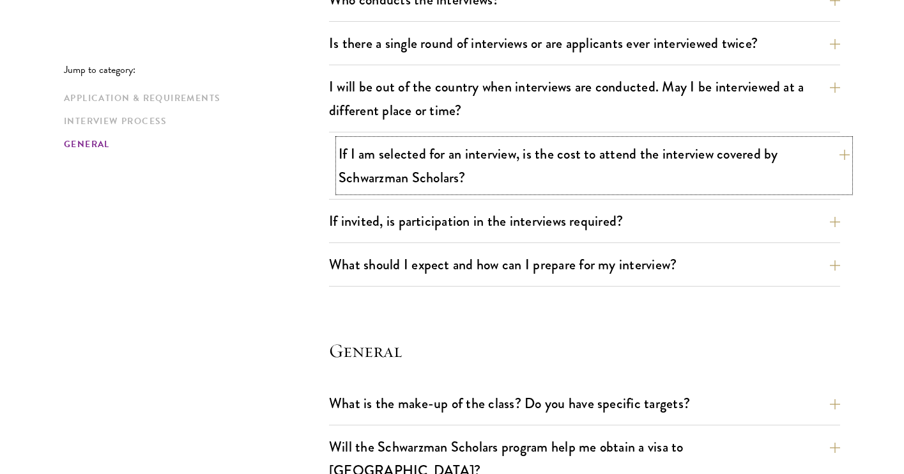
scroll to position [1557, 0]
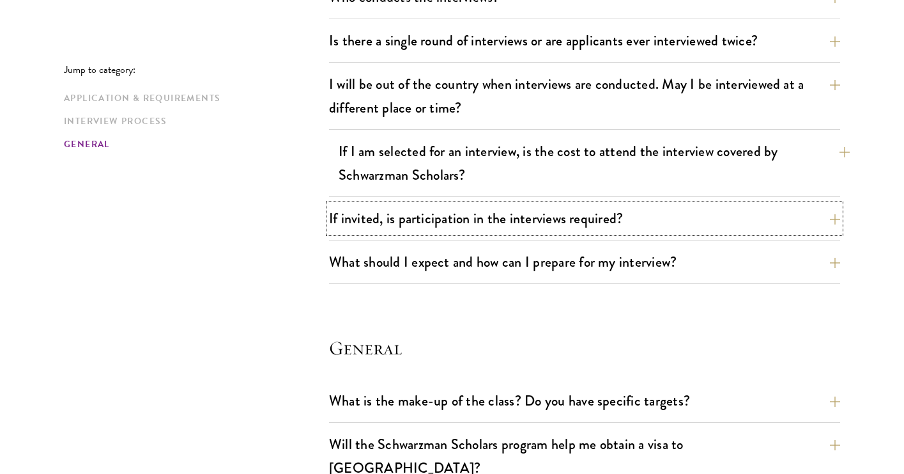
click at [376, 217] on button "If invited, is participation in the interviews required?" at bounding box center [584, 218] width 511 height 29
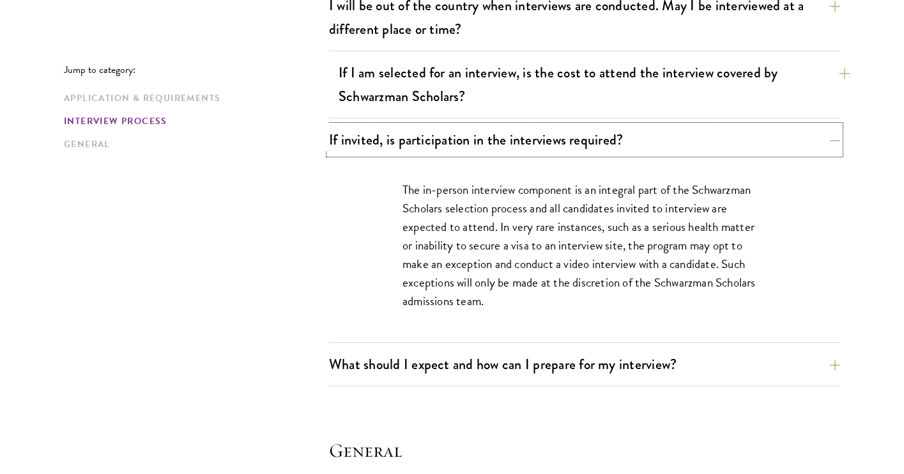
scroll to position [1637, 0]
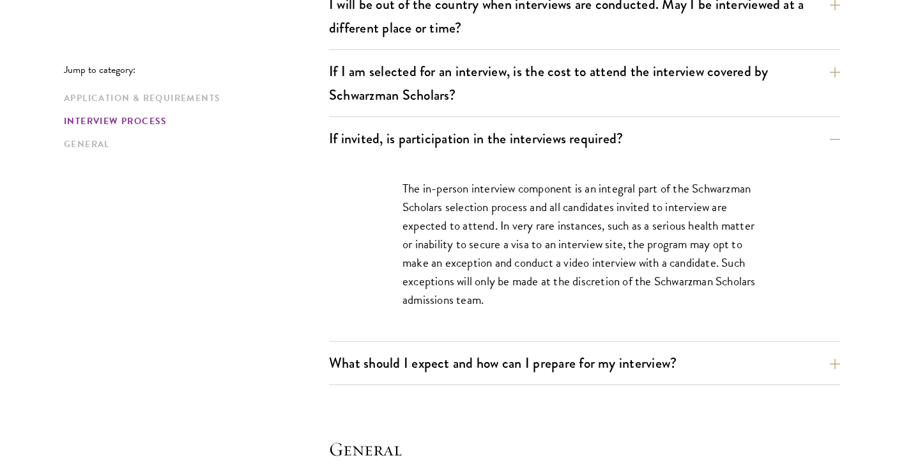
click at [376, 217] on div "The in-person interview component is an integral part of the Schwarzman Scholar…" at bounding box center [584, 250] width 441 height 181
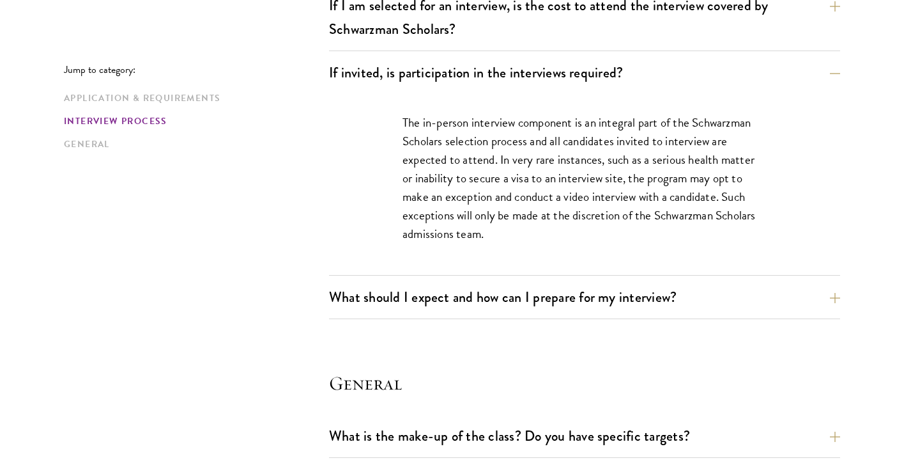
scroll to position [1721, 0]
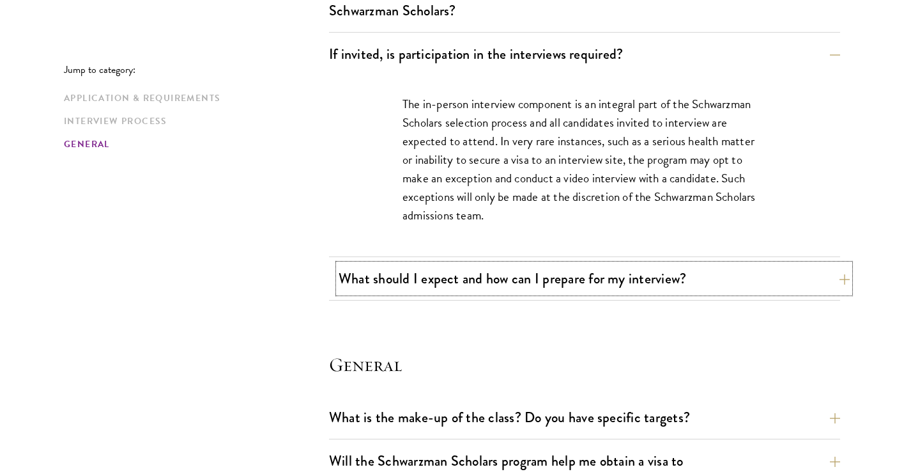
click at [375, 275] on button "What should I expect and how can I prepare for my interview?" at bounding box center [594, 278] width 511 height 29
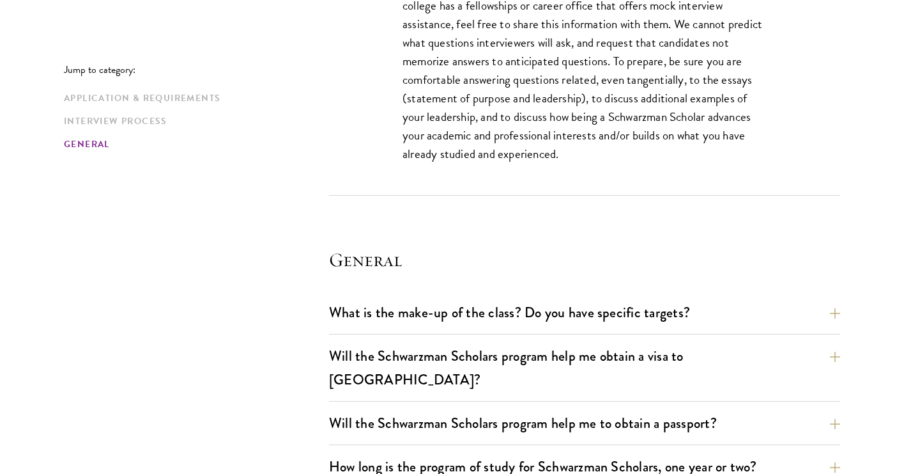
scroll to position [2566, 0]
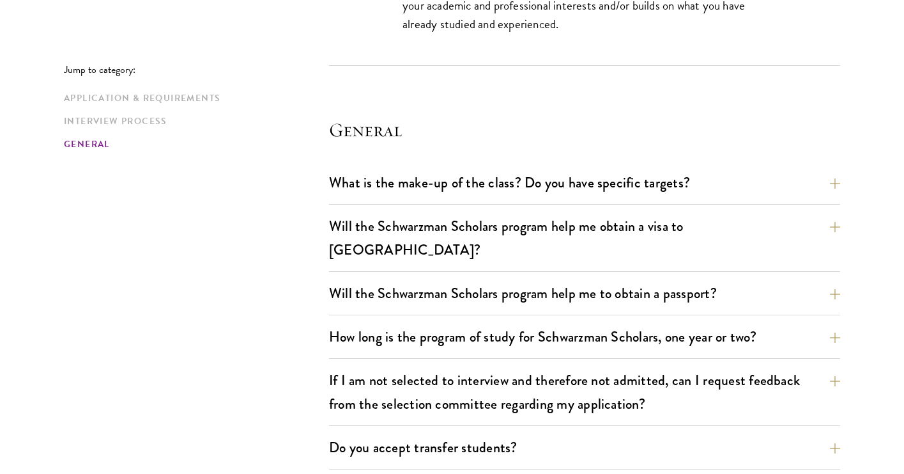
click at [374, 196] on div "What is the make-up of the class? Do you have specific targets? The only firm t…" at bounding box center [584, 186] width 511 height 36
click at [374, 190] on button "What is the make-up of the class? Do you have specific targets?" at bounding box center [594, 182] width 511 height 29
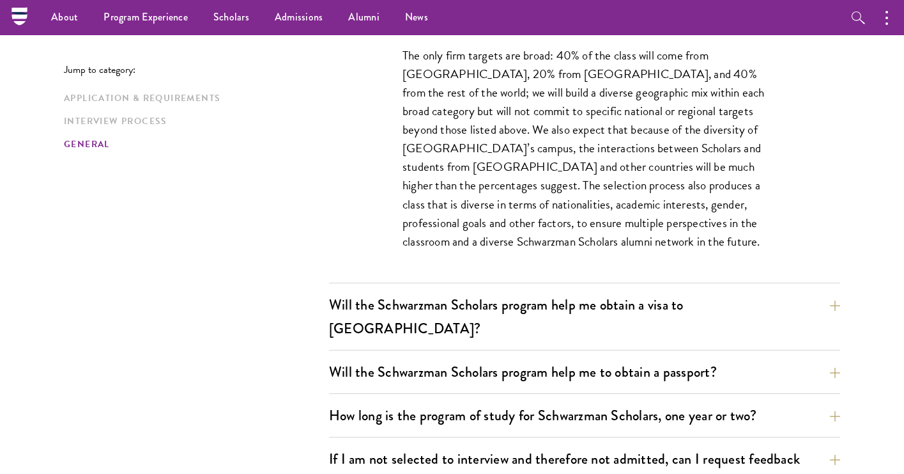
scroll to position [1891, 0]
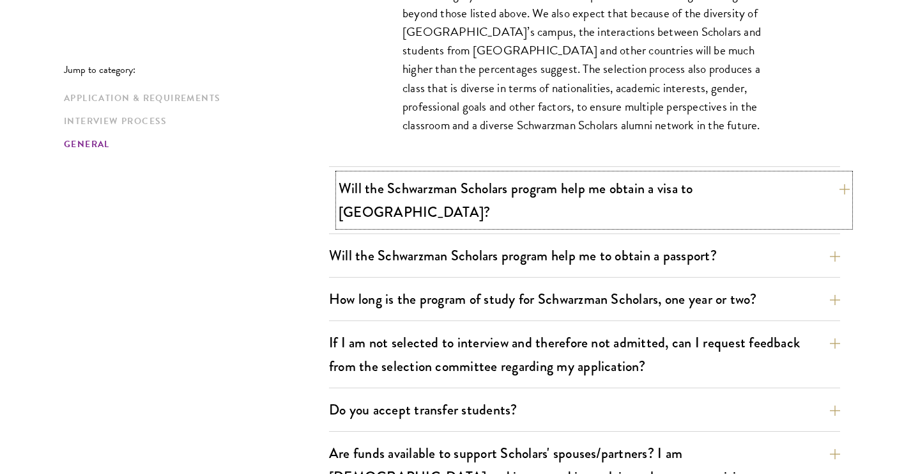
click at [374, 190] on button "Will the Schwarzman Scholars program help me obtain a visa to China?" at bounding box center [594, 200] width 511 height 52
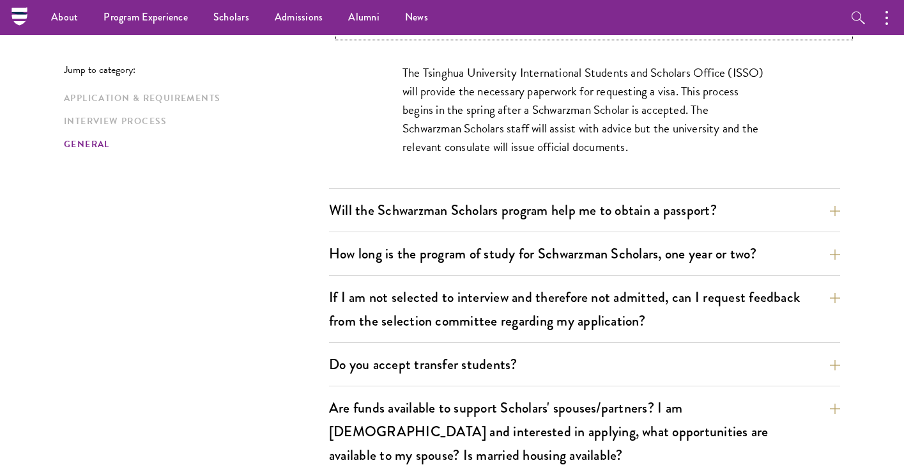
scroll to position [1967, 0]
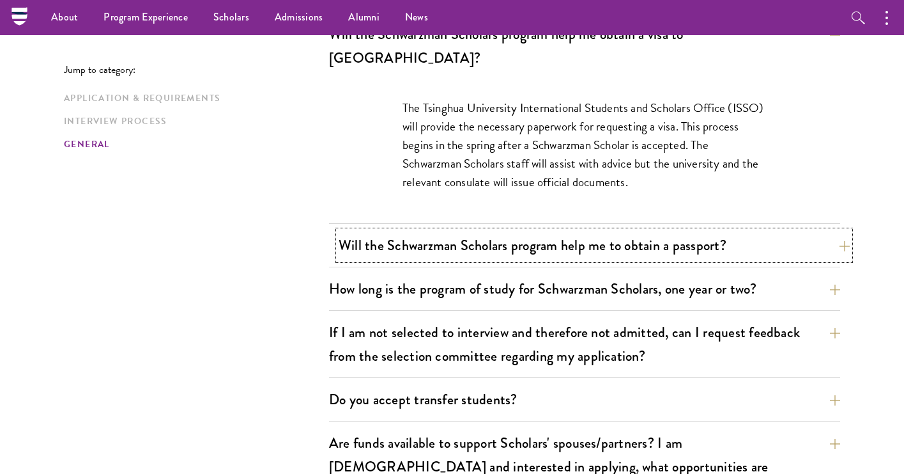
click at [371, 231] on button "Will the Schwarzman Scholars program help me to obtain a passport?" at bounding box center [594, 245] width 511 height 29
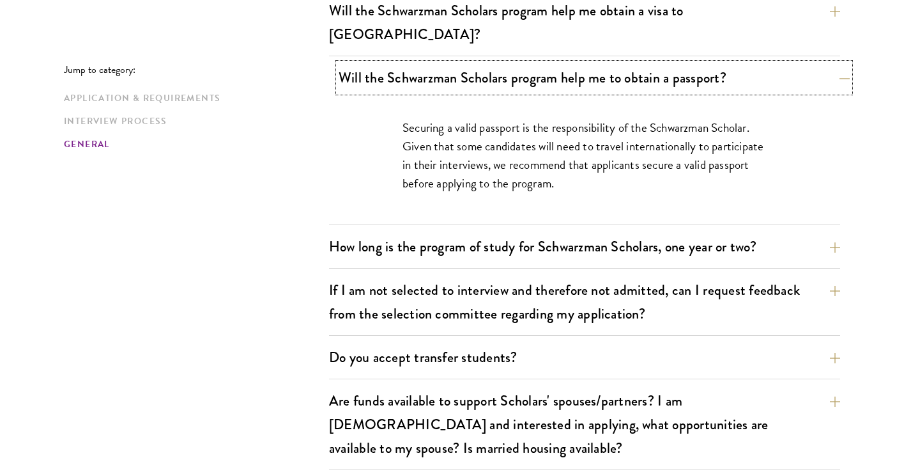
scroll to position [1999, 0]
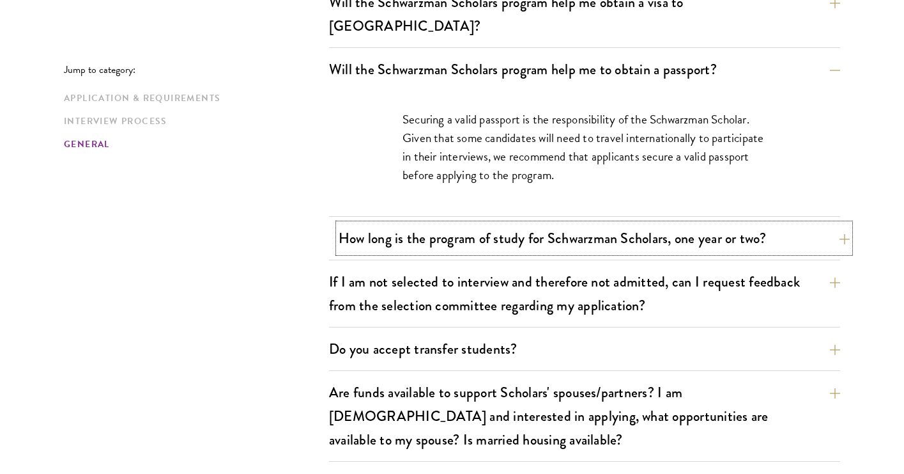
click at [371, 224] on button "How long is the program of study for Schwarzman Scholars, one year or two?" at bounding box center [594, 238] width 511 height 29
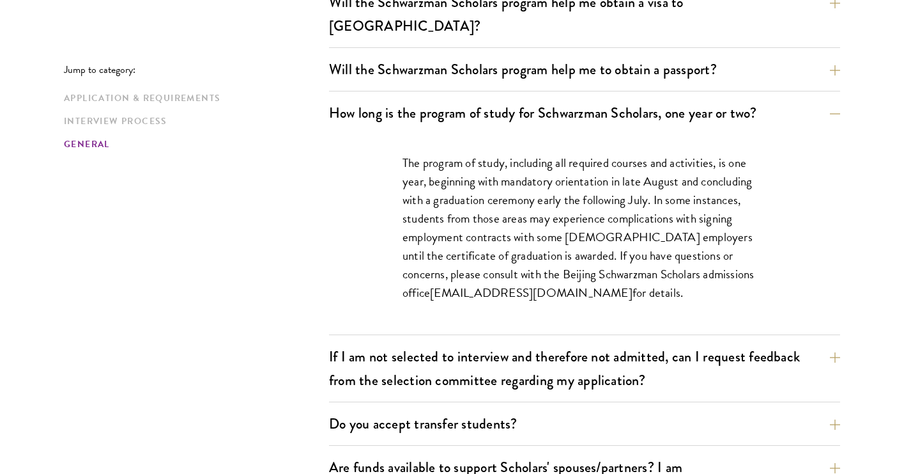
click at [370, 214] on div "The program of study, including all required courses and activities, is one yea…" at bounding box center [584, 234] width 441 height 200
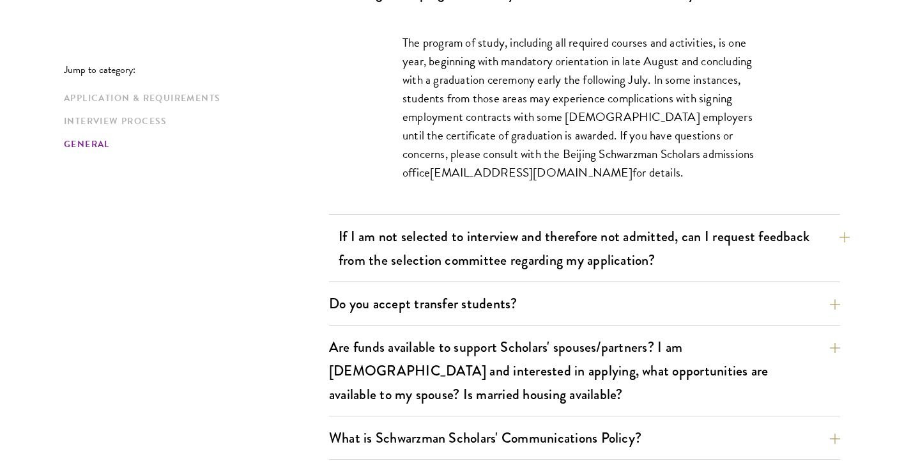
scroll to position [2125, 0]
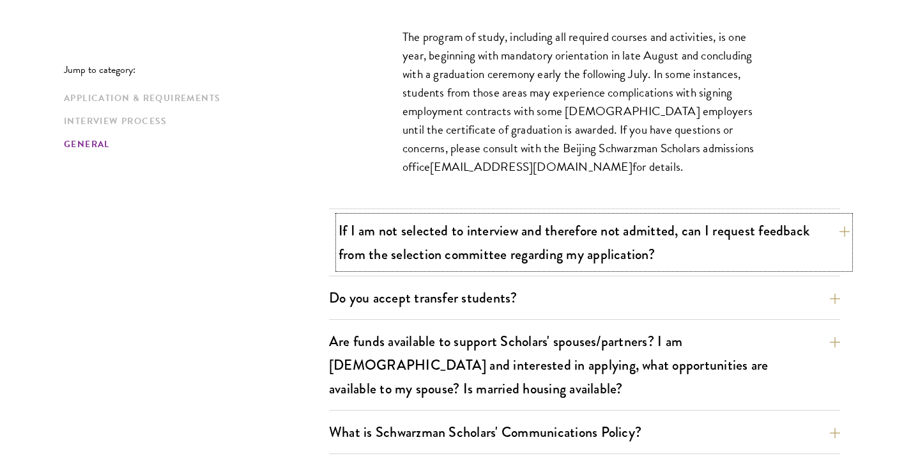
click at [370, 216] on button "If I am not selected to interview and therefore not admitted, can I request fee…" at bounding box center [594, 242] width 511 height 52
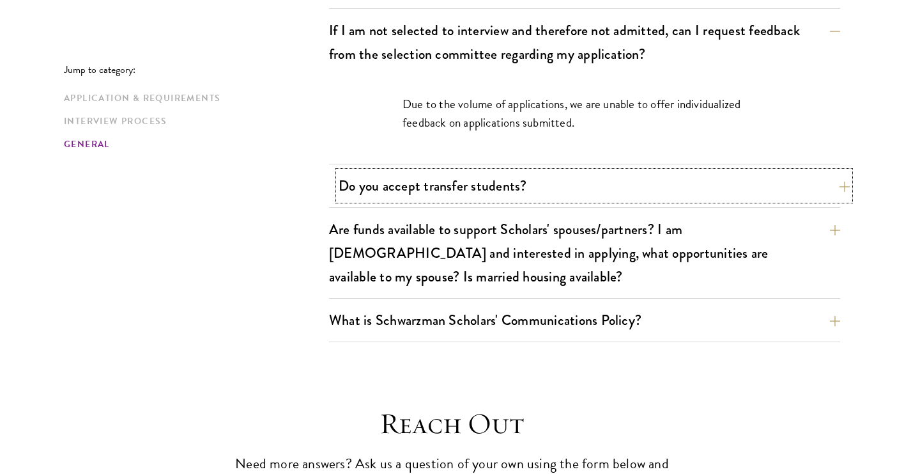
click at [375, 171] on button "Do you accept transfer students?" at bounding box center [594, 185] width 511 height 29
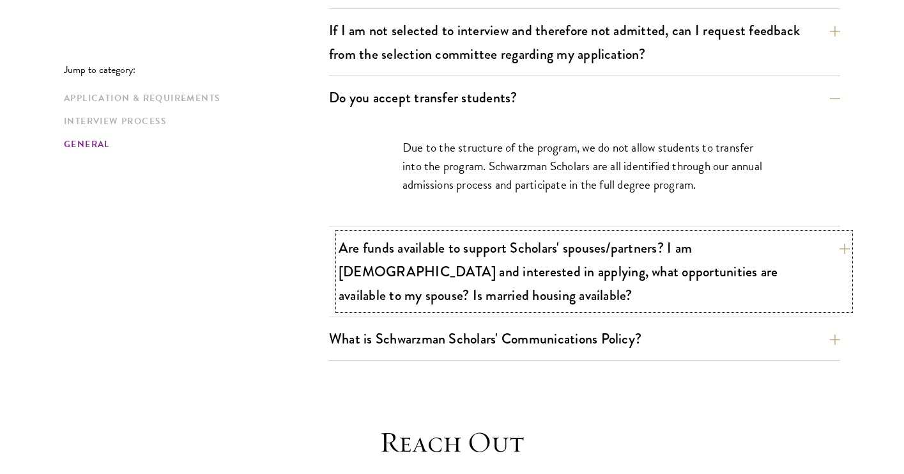
click at [367, 240] on button "Are funds available to support Scholars' spouses/partners? I am married and int…" at bounding box center [594, 271] width 511 height 76
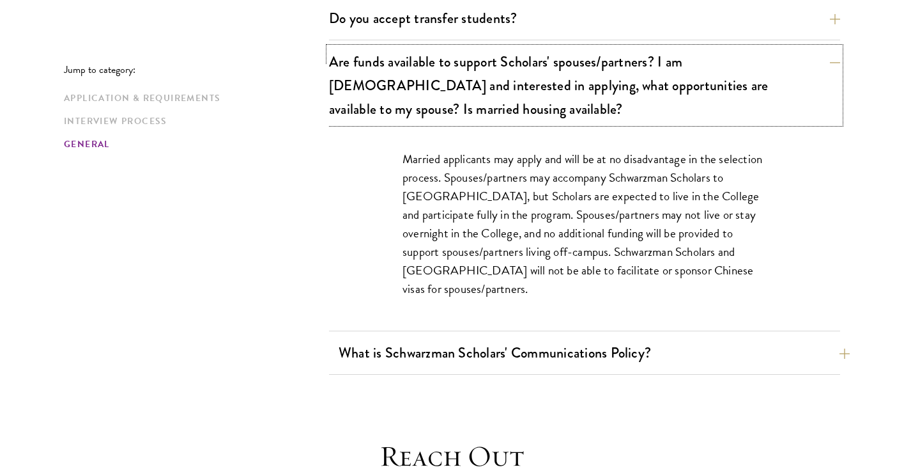
scroll to position [2221, 0]
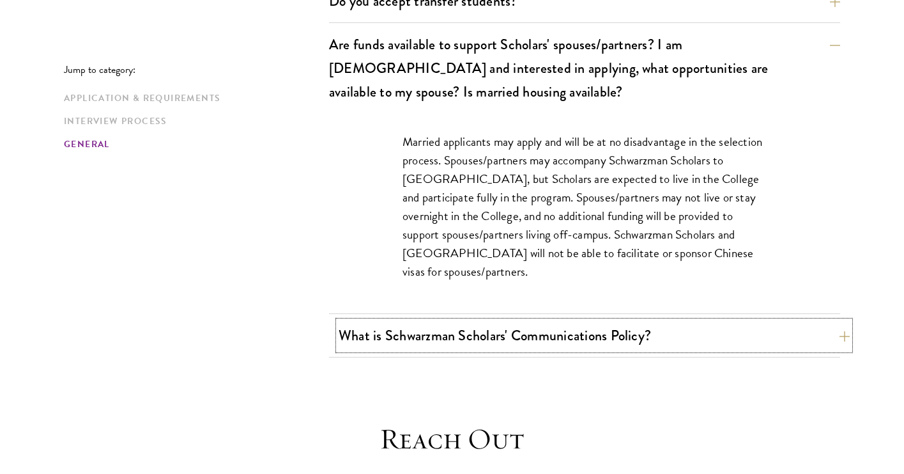
click at [365, 321] on button "What is Schwarzman Scholars' Communications Policy?" at bounding box center [594, 335] width 511 height 29
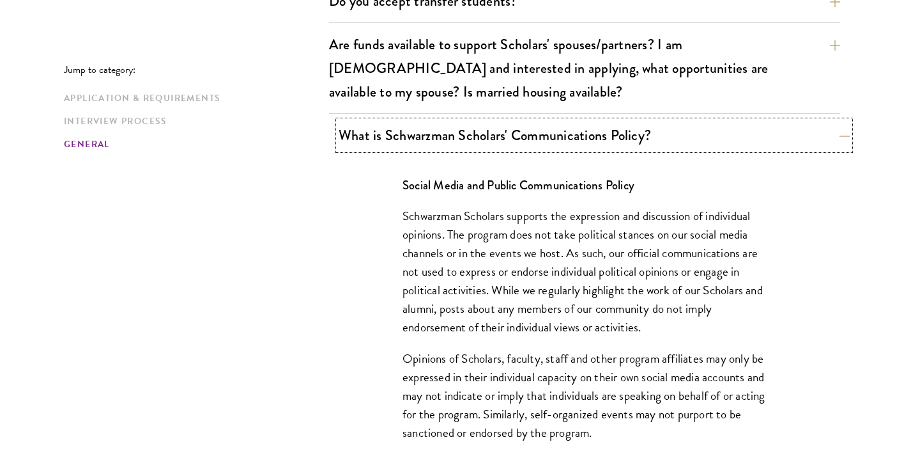
click at [378, 121] on button "What is Schwarzman Scholars' Communications Policy?" at bounding box center [594, 135] width 511 height 29
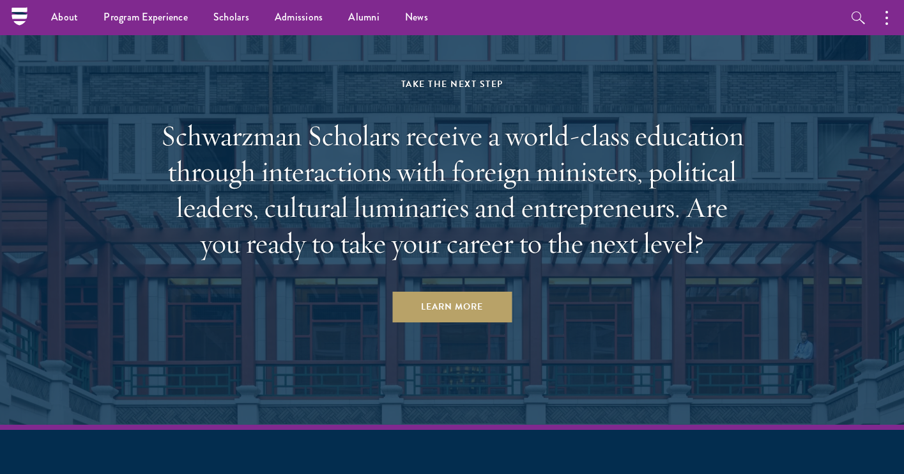
scroll to position [3275, 0]
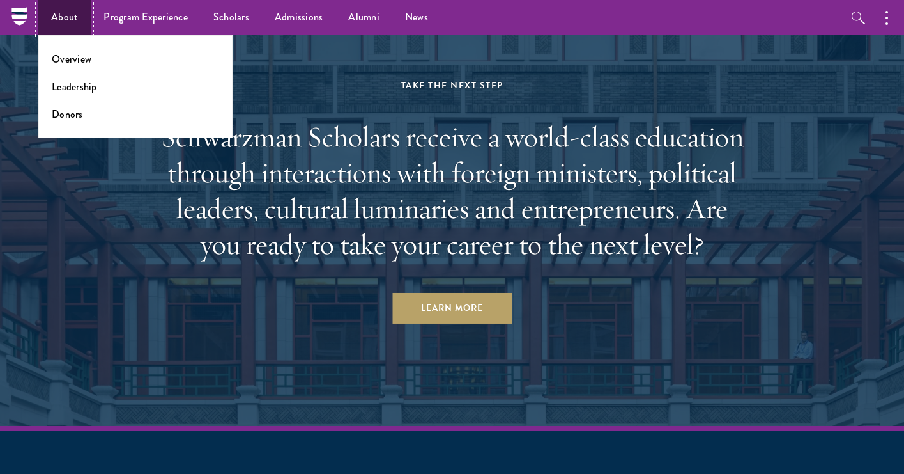
click at [77, 19] on link "About" at bounding box center [64, 17] width 52 height 35
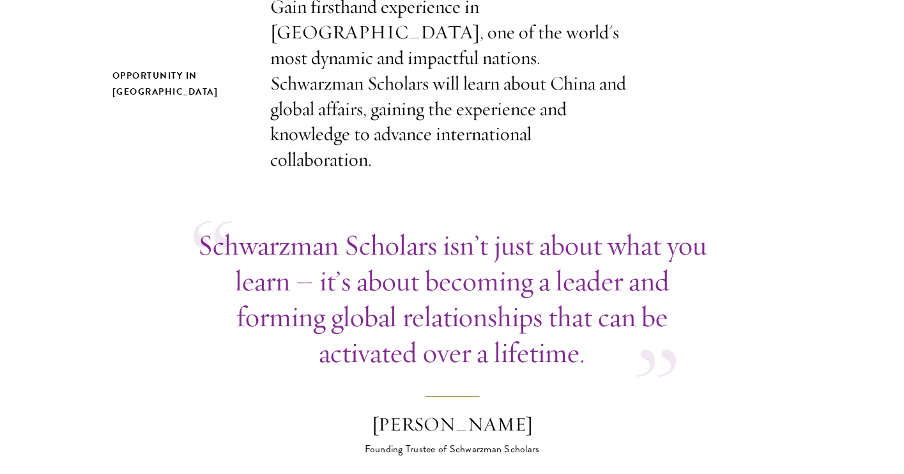
scroll to position [469, 0]
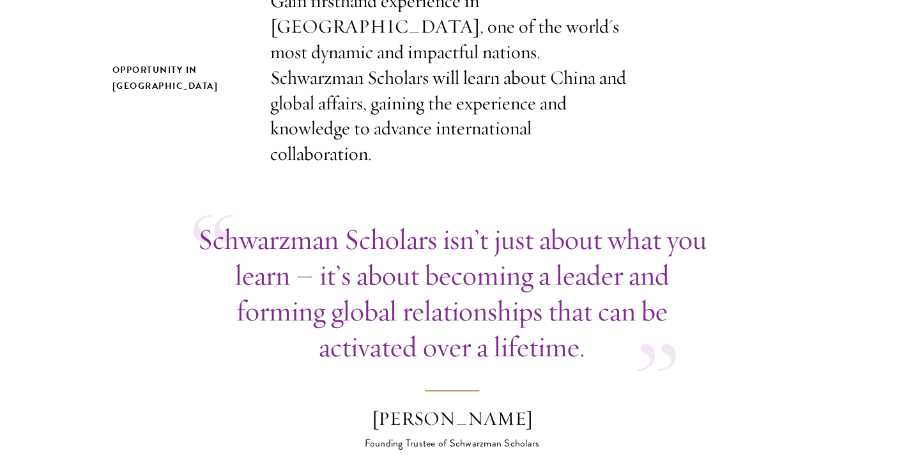
drag, startPoint x: 348, startPoint y: 391, endPoint x: 553, endPoint y: 399, distance: 204.7
click at [553, 406] on div "Stephen A. Schwarzman" at bounding box center [453, 419] width 224 height 26
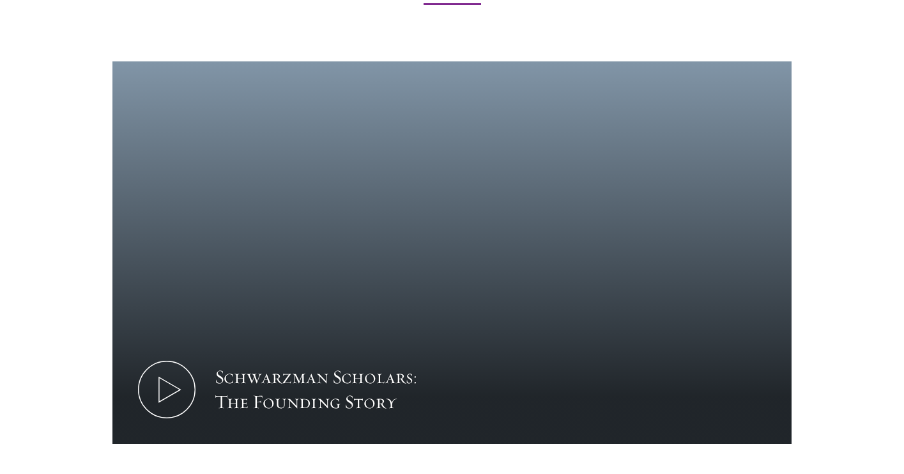
scroll to position [1721, 0]
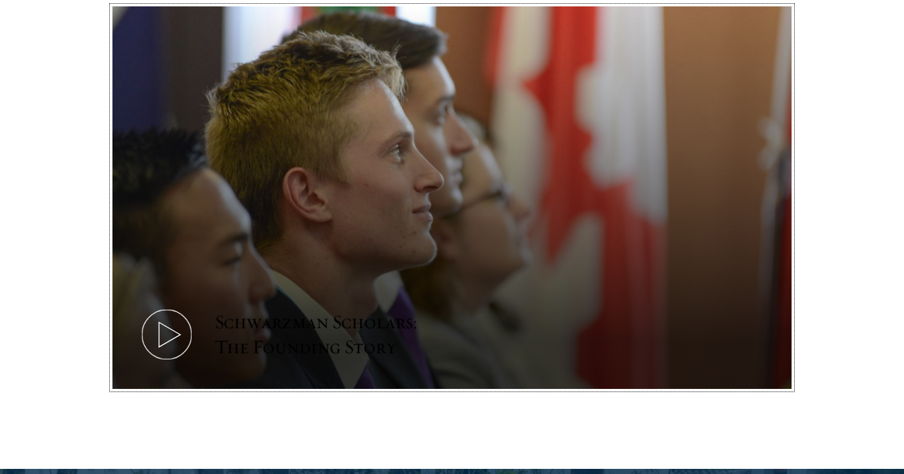
click at [366, 309] on div "Schwarzman Scholars: The Founding Story" at bounding box center [333, 334] width 237 height 51
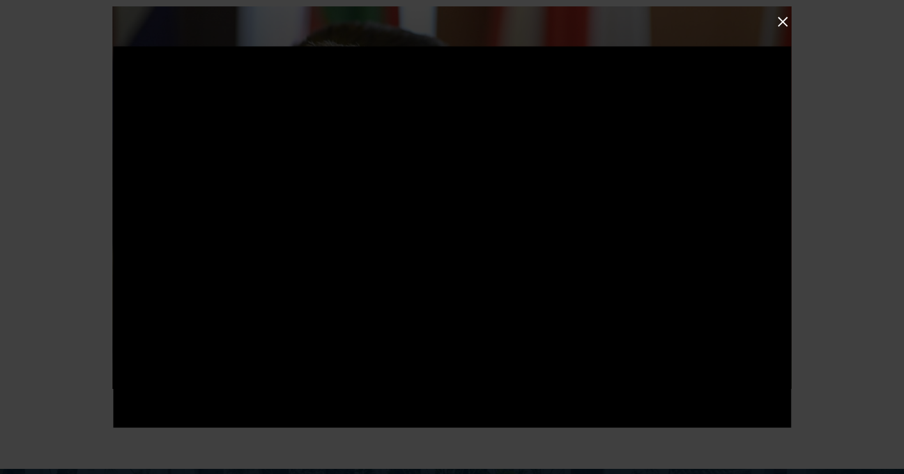
click at [779, 22] on button at bounding box center [783, 21] width 17 height 17
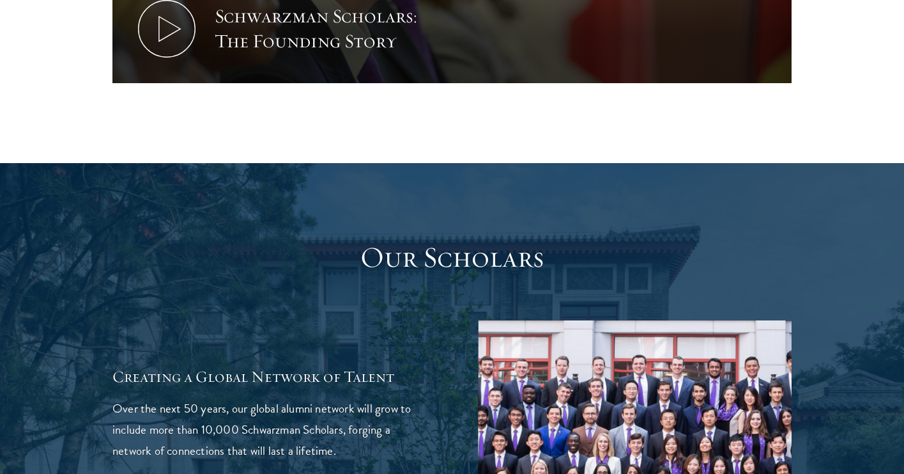
scroll to position [2151, 0]
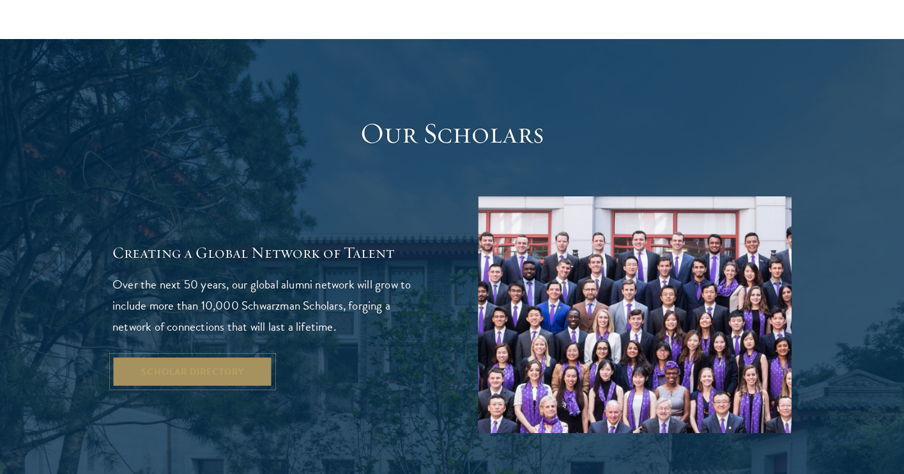
click at [185, 356] on link "Scholar Directory" at bounding box center [192, 371] width 160 height 31
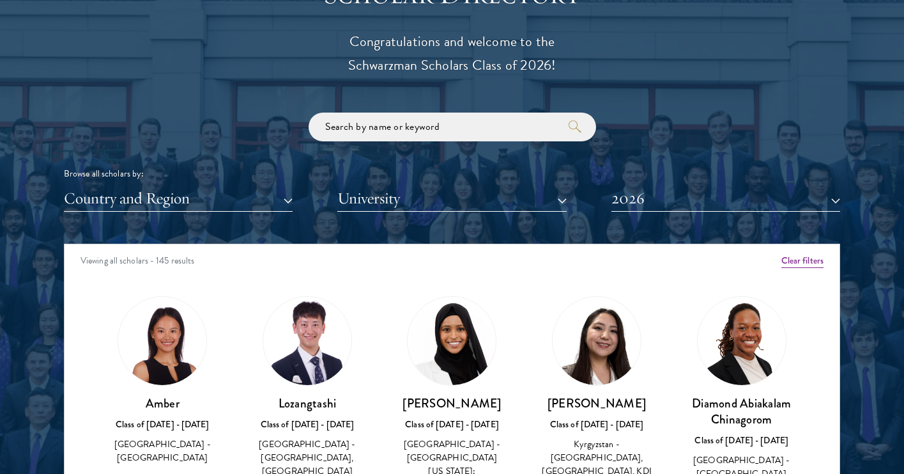
scroll to position [1464, 0]
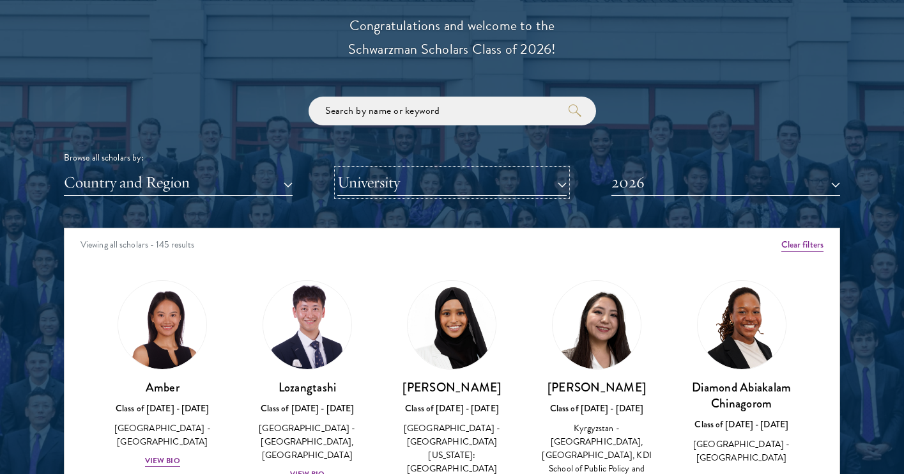
click at [382, 187] on button "University" at bounding box center [451, 182] width 229 height 26
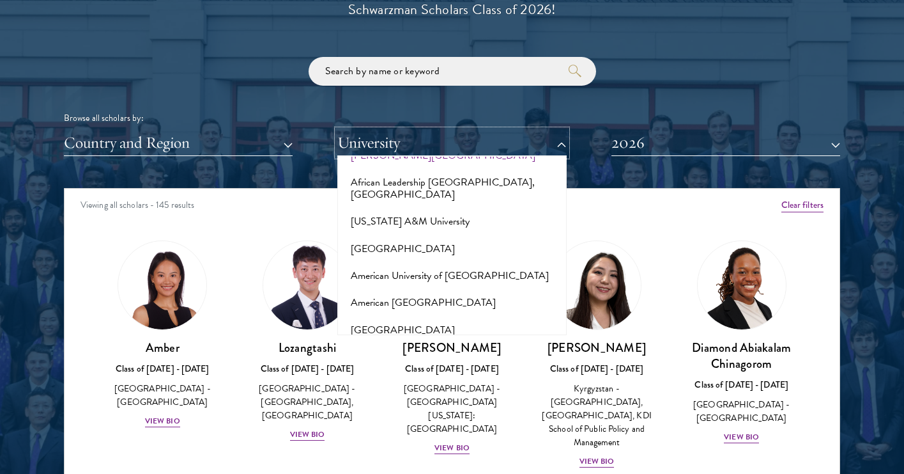
scroll to position [32, 0]
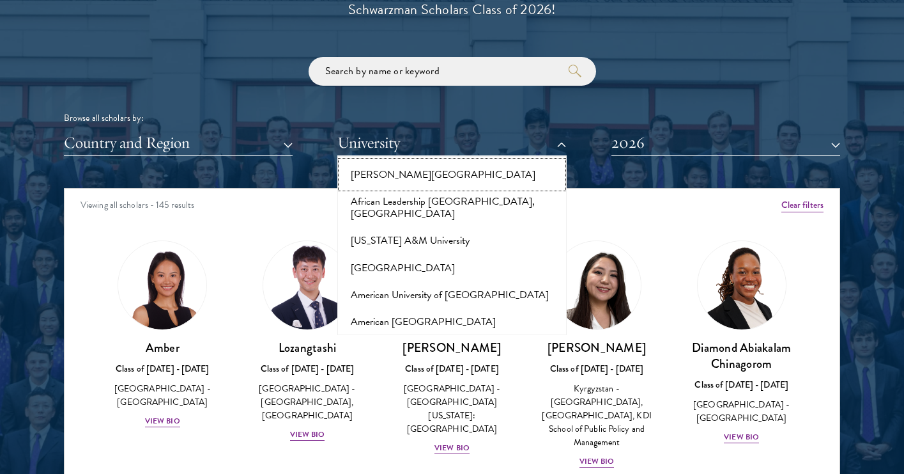
click at [387, 179] on button "Adekunle Ajasin University" at bounding box center [451, 174] width 221 height 27
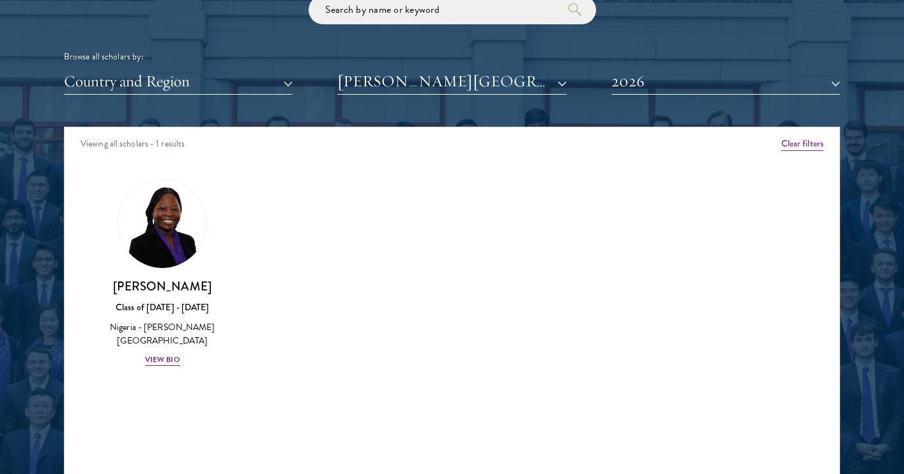
scroll to position [1625, 0]
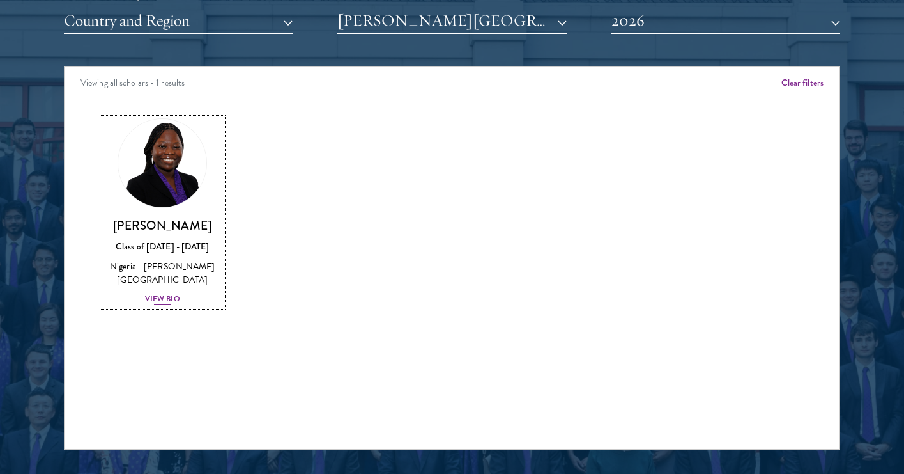
click at [156, 305] on div "View Bio" at bounding box center [162, 299] width 35 height 12
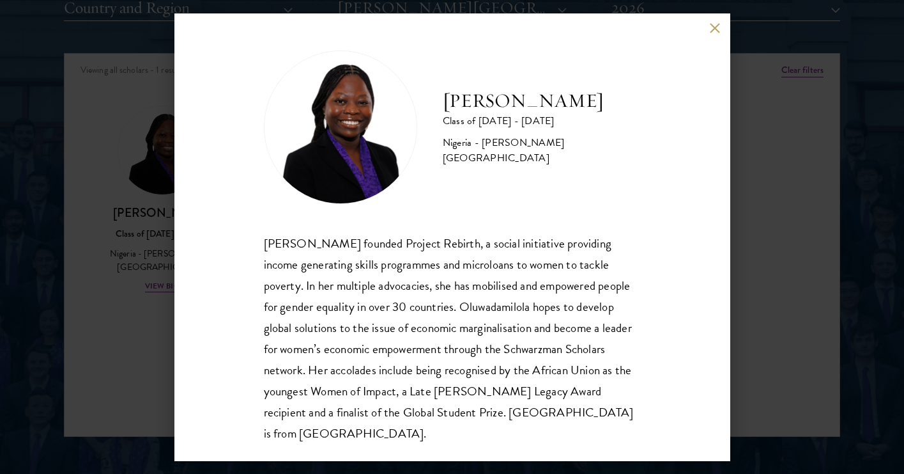
scroll to position [1640, 0]
click at [717, 26] on button at bounding box center [715, 28] width 11 height 11
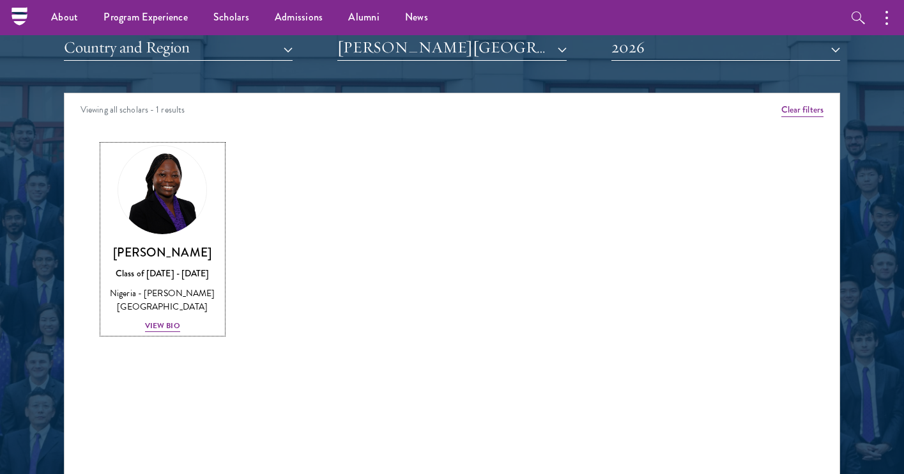
scroll to position [1589, 0]
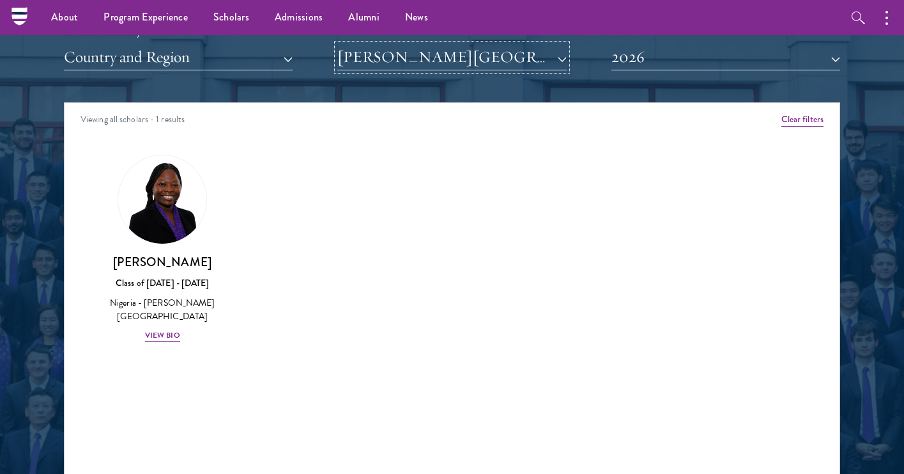
click at [505, 61] on button "Adekunle Ajasin University" at bounding box center [451, 57] width 229 height 26
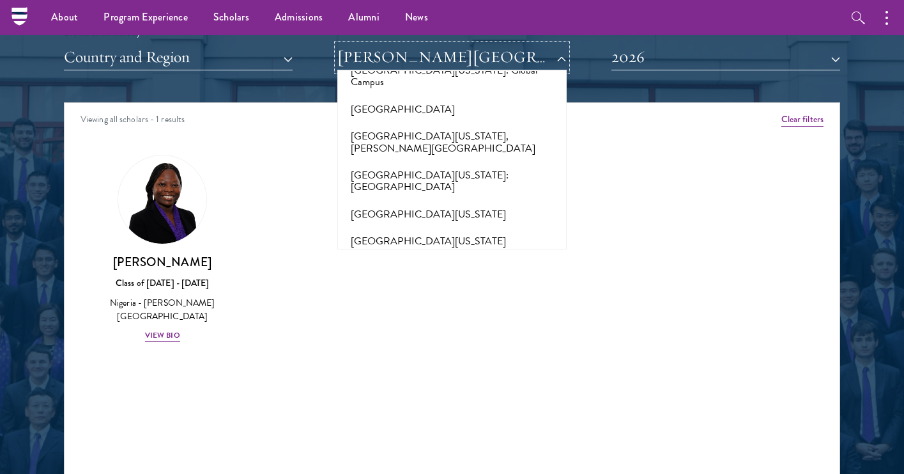
scroll to position [11059, 0]
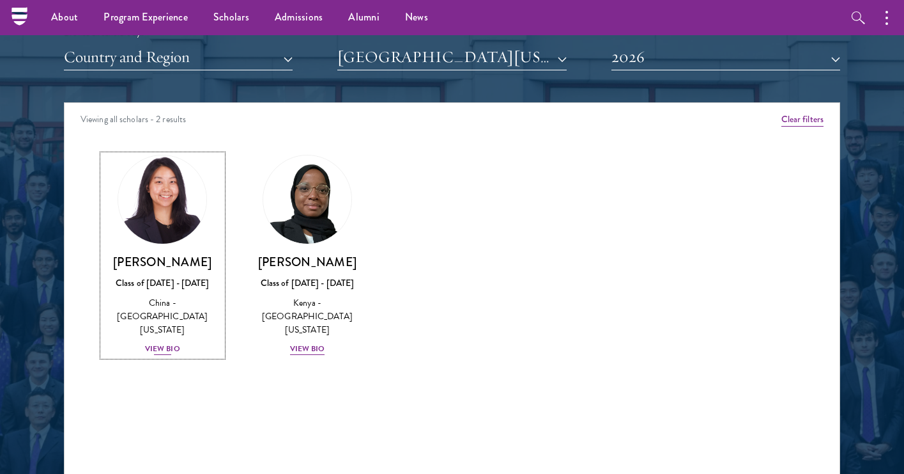
click at [164, 343] on div "View Bio" at bounding box center [162, 349] width 35 height 12
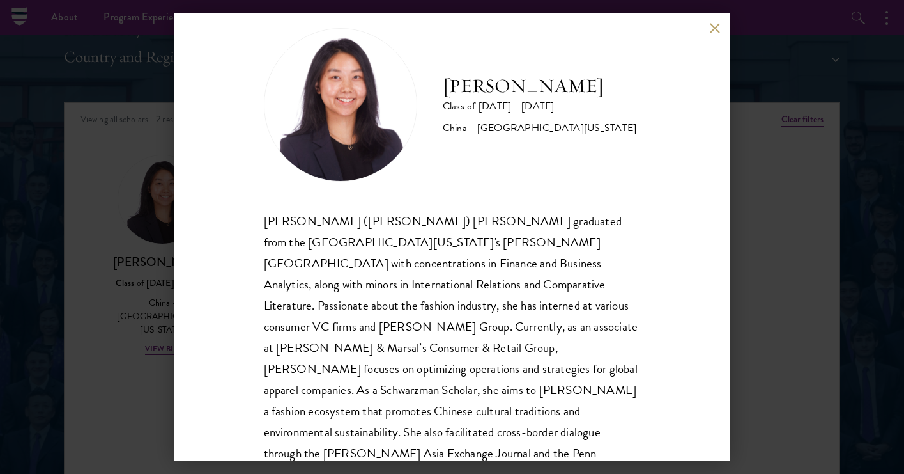
scroll to position [43, 0]
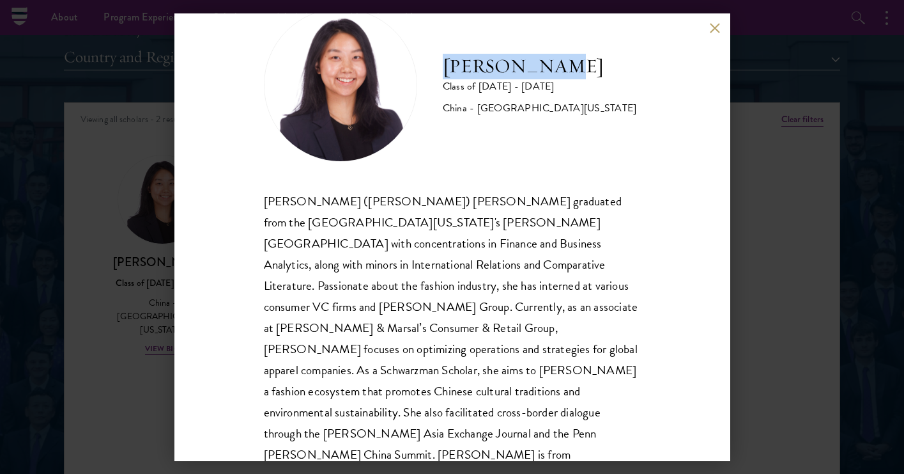
drag, startPoint x: 433, startPoint y: 63, endPoint x: 552, endPoint y: 67, distance: 118.3
click at [552, 67] on div "Suzanne Liu Class of 2025 - 2026 China - University of Pennsylvania" at bounding box center [452, 84] width 377 height 153
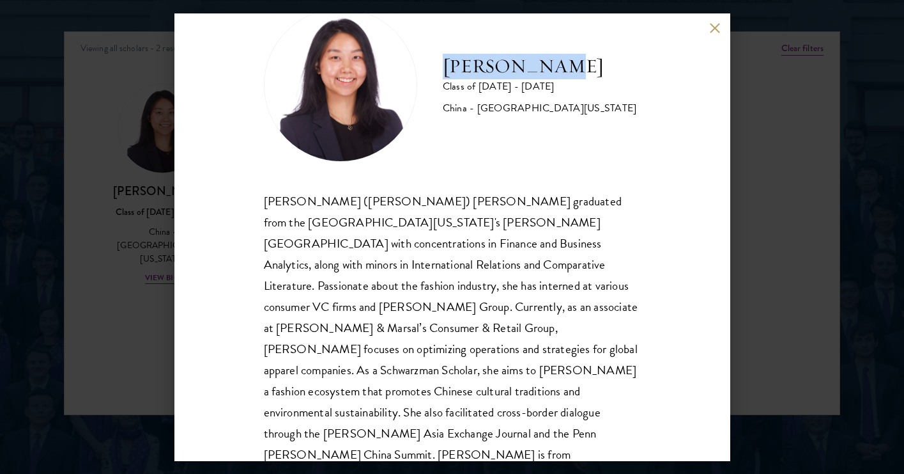
scroll to position [1712, 0]
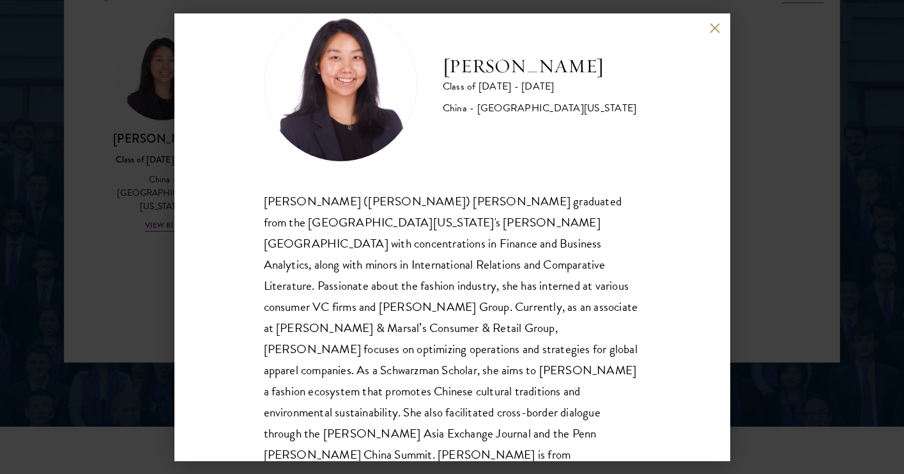
click at [713, 33] on div "Suzanne Liu Class of 2025 - 2026 China - University of Pennsylvania Chuanyuan (…" at bounding box center [453, 236] width 556 height 447
click at [719, 26] on button at bounding box center [715, 28] width 11 height 11
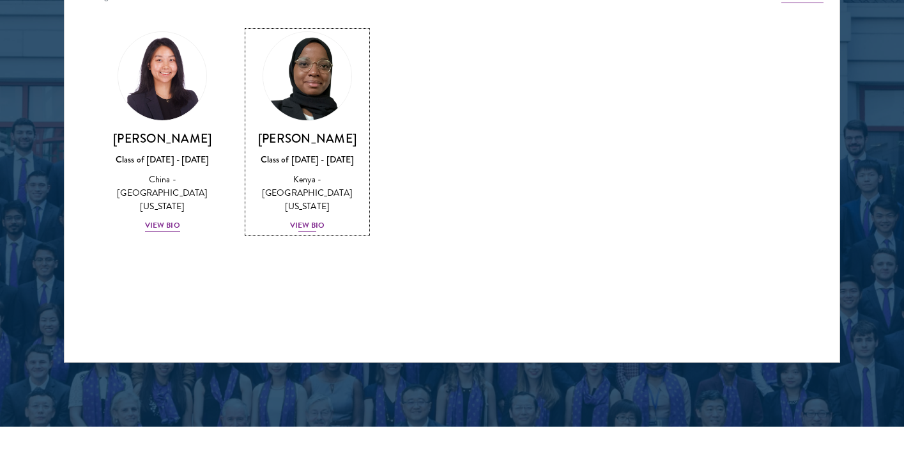
click at [306, 204] on div "Habib Salim Class of 2025 - 2026 Kenya - University of Pennsylvania View Bio" at bounding box center [308, 181] width 120 height 102
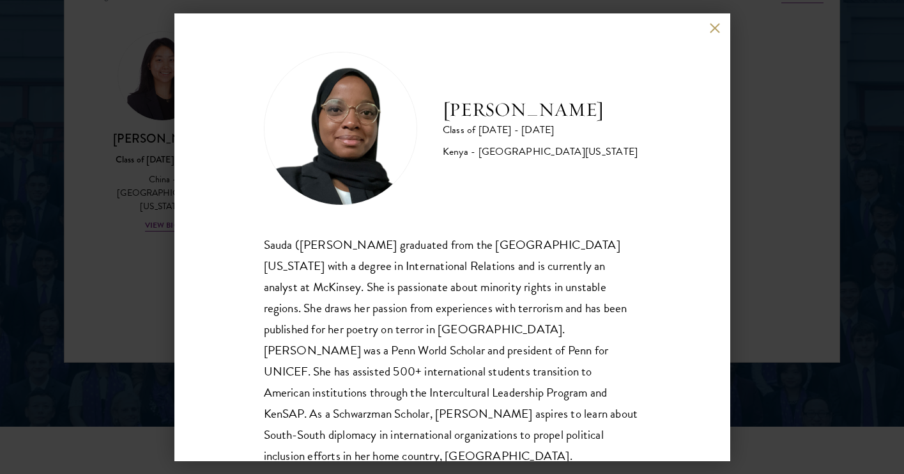
scroll to position [22, 0]
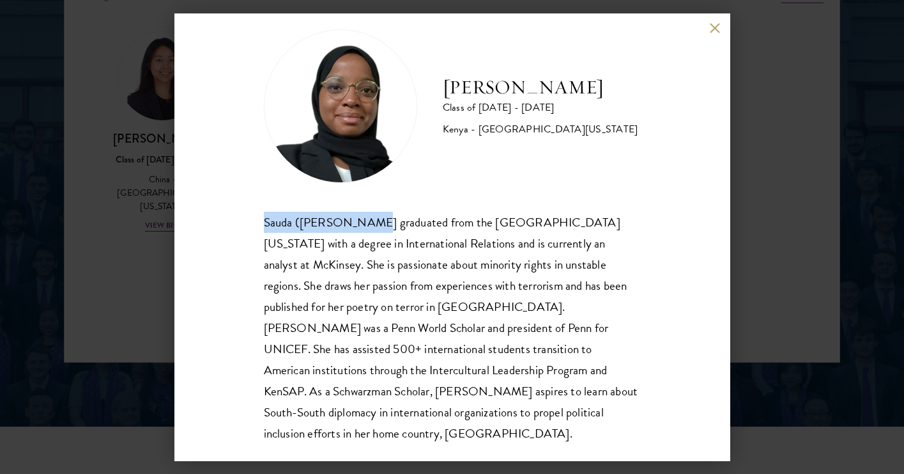
drag, startPoint x: 260, startPoint y: 216, endPoint x: 362, endPoint y: 228, distance: 102.9
click at [362, 228] on div "Habib Salim Class of 2025 - 2026 Kenya - University of Pennsylvania Sauda (Habi…" at bounding box center [453, 236] width 556 height 447
click at [715, 26] on button at bounding box center [715, 28] width 11 height 11
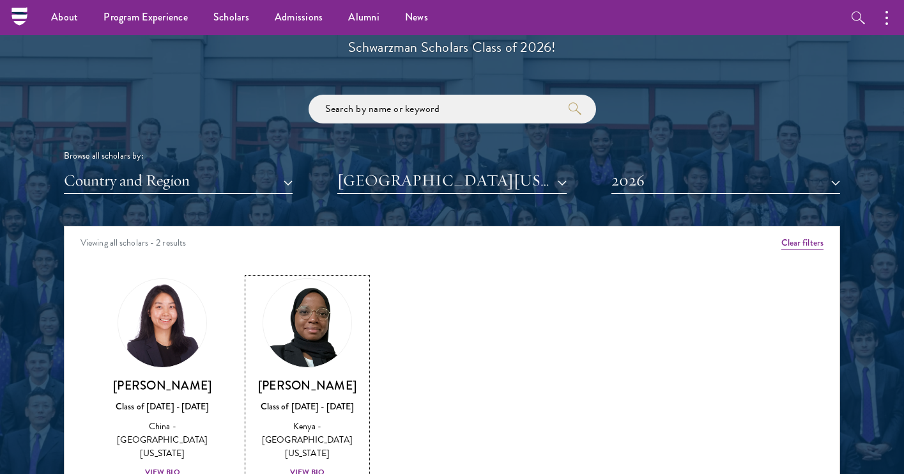
scroll to position [1449, 0]
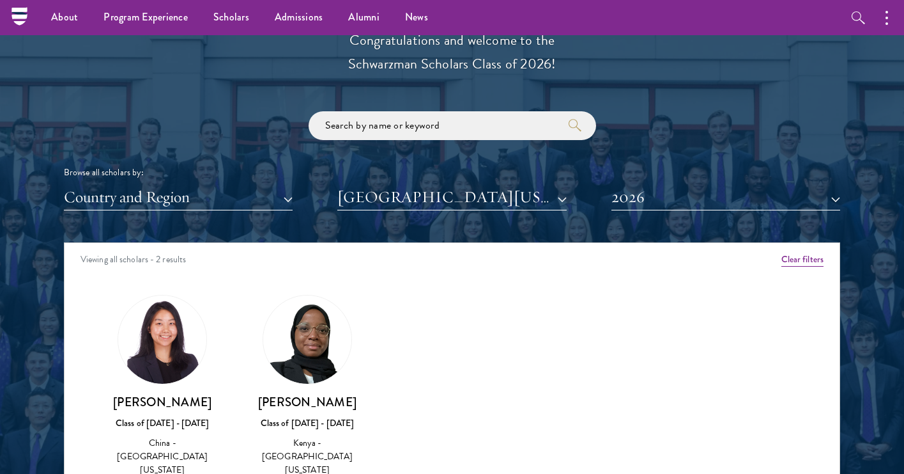
click at [472, 182] on div "Browse all scholars by: Country and Region All Countries and Regions Afghanista…" at bounding box center [452, 160] width 777 height 99
click at [466, 130] on input "search" at bounding box center [453, 125] width 288 height 29
click at [463, 190] on button "University of Pennsylvania" at bounding box center [451, 197] width 229 height 26
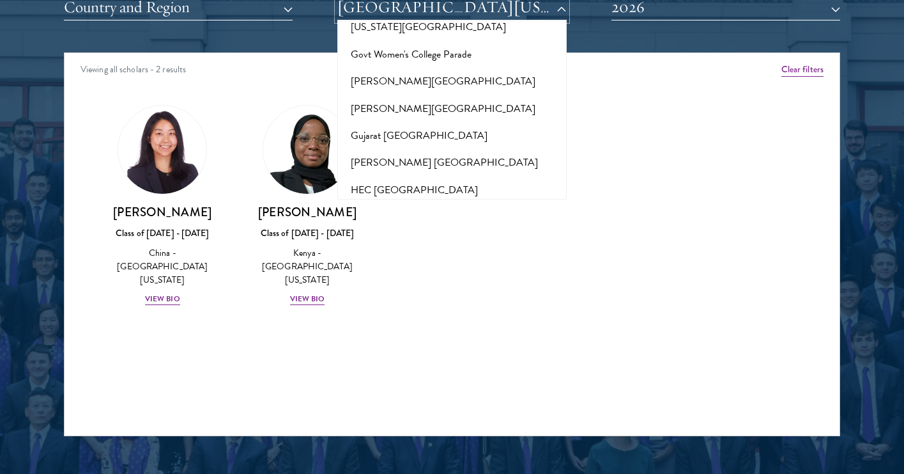
scroll to position [3044, 0]
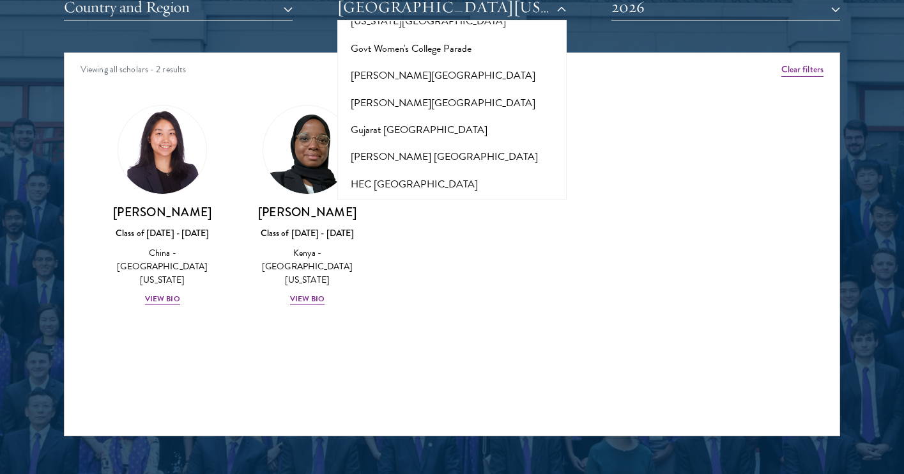
click at [428, 279] on button "Harvard University" at bounding box center [451, 292] width 221 height 27
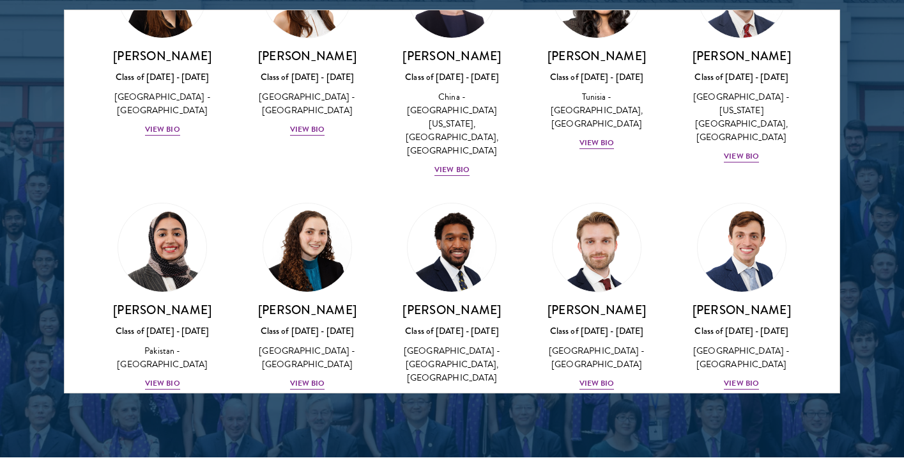
scroll to position [363, 0]
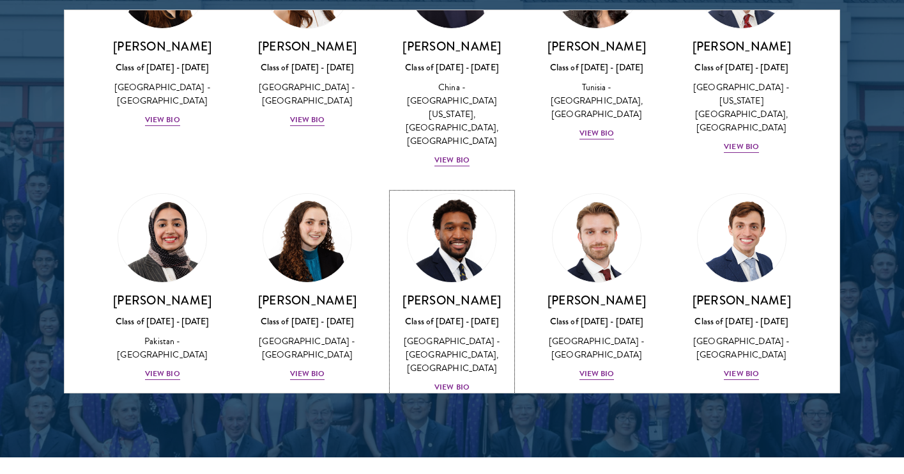
click at [458, 334] on div "Nasir Stovall Class of 2025 - 2026 United States of America - Stony Brook Unive…" at bounding box center [452, 343] width 120 height 102
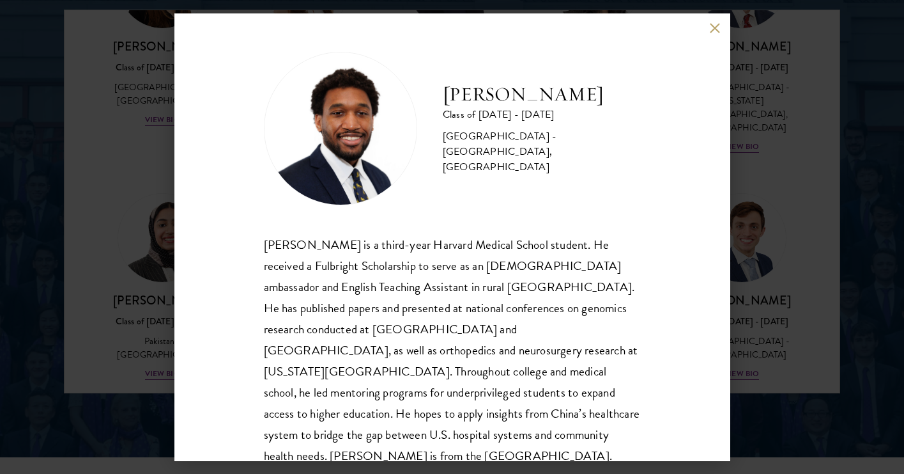
click at [717, 27] on button at bounding box center [715, 28] width 11 height 11
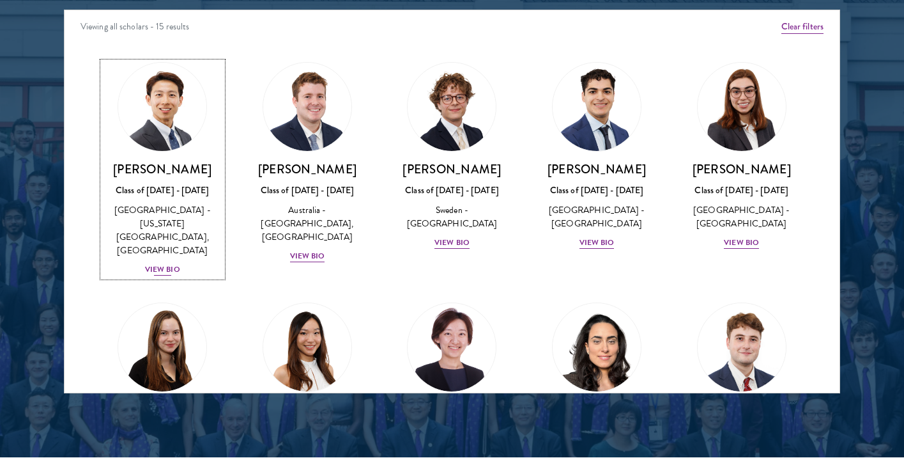
click at [150, 237] on div "United States of America - California Institute of Technology, Harvard Universi…" at bounding box center [163, 230] width 120 height 54
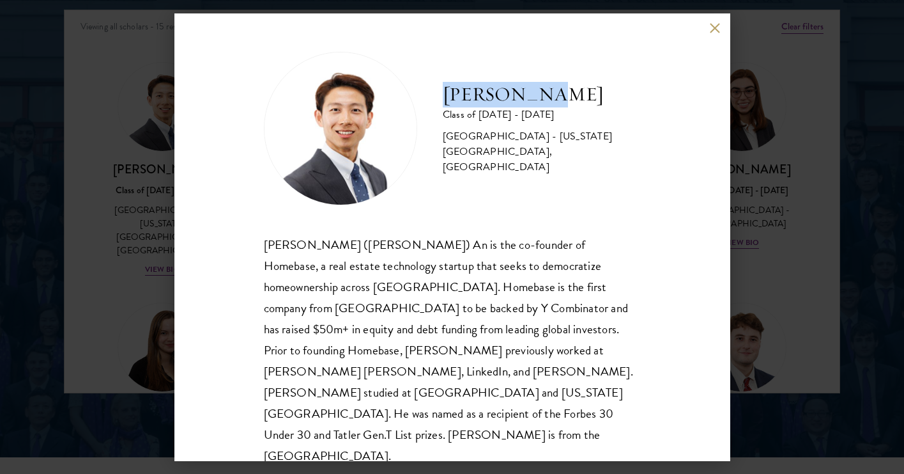
drag, startPoint x: 437, startPoint y: 97, endPoint x: 533, endPoint y: 113, distance: 97.2
click at [533, 113] on div "Phillip An Class of 2025 - 2026 United States of America - California Institute…" at bounding box center [452, 128] width 377 height 153
click at [712, 30] on button at bounding box center [715, 28] width 11 height 11
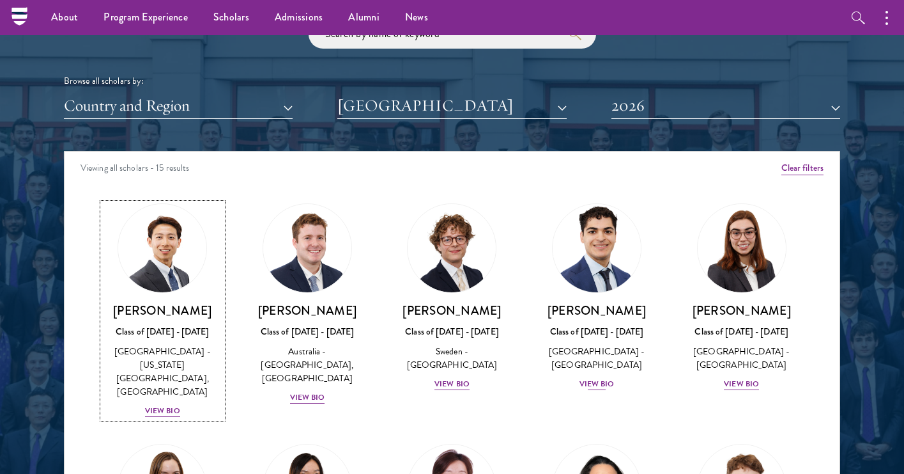
scroll to position [1523, 0]
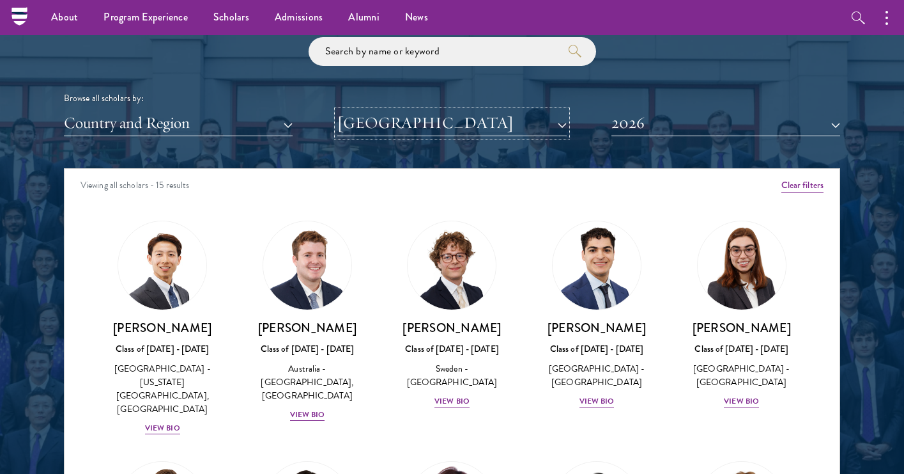
click at [475, 123] on button "Harvard University" at bounding box center [451, 123] width 229 height 26
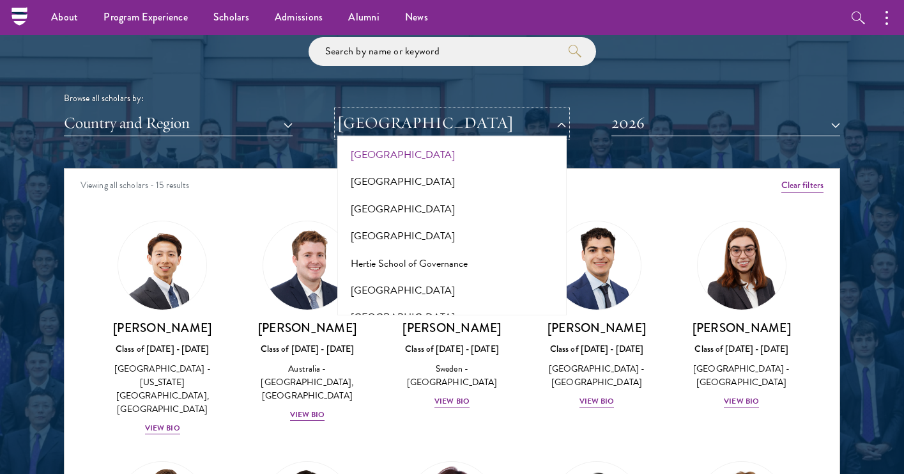
scroll to position [3274, 0]
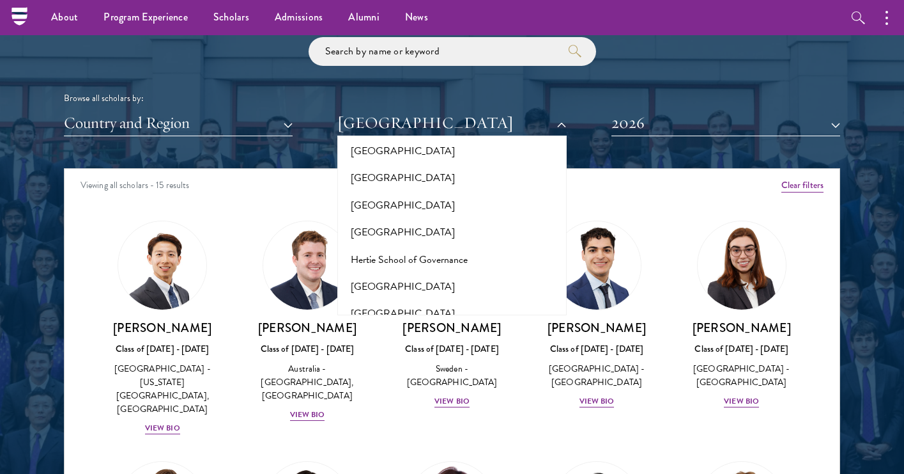
click at [396, 354] on button "Howard University" at bounding box center [451, 367] width 221 height 27
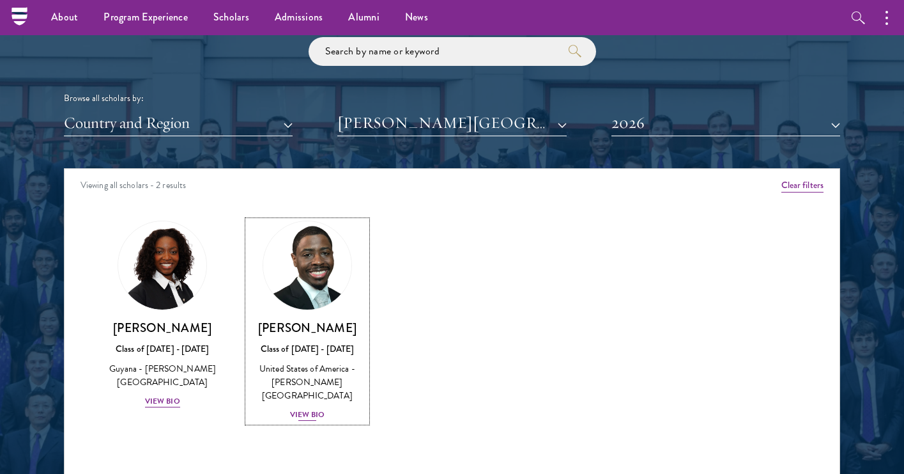
click at [302, 408] on div "View Bio" at bounding box center [307, 414] width 35 height 12
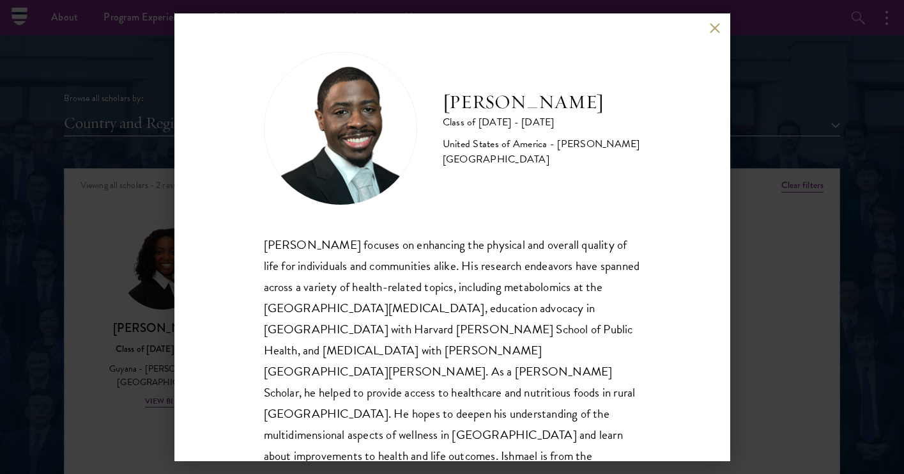
click at [132, 276] on div "Ishmael Williams Class of 2025 - 2026 United States of America - Howard Univers…" at bounding box center [452, 237] width 904 height 474
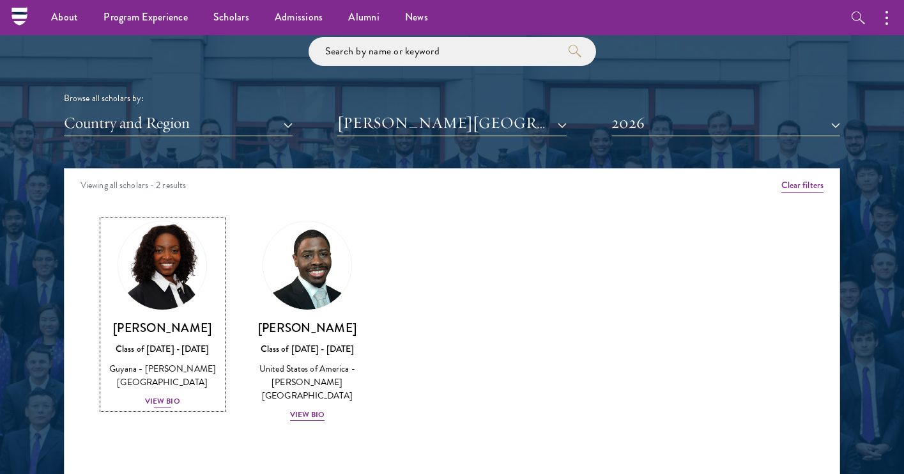
click at [164, 365] on div "Guyana - Howard University" at bounding box center [163, 375] width 120 height 27
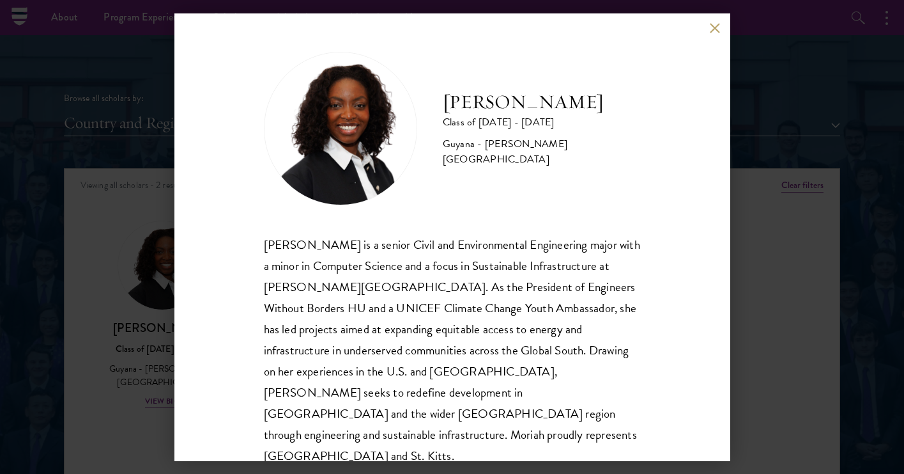
scroll to position [1, 0]
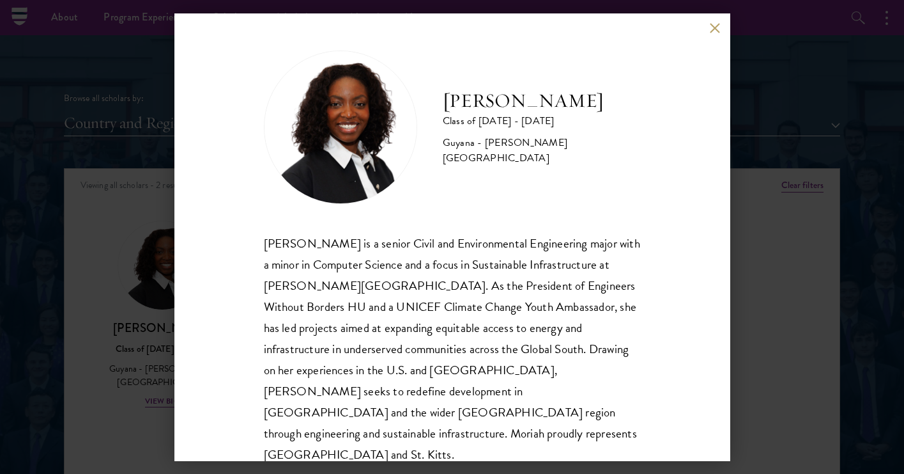
click at [769, 311] on div "Moriah Hamilton Class of 2025 - 2026 Guyana - Howard University Moriah Hamilton…" at bounding box center [452, 237] width 904 height 474
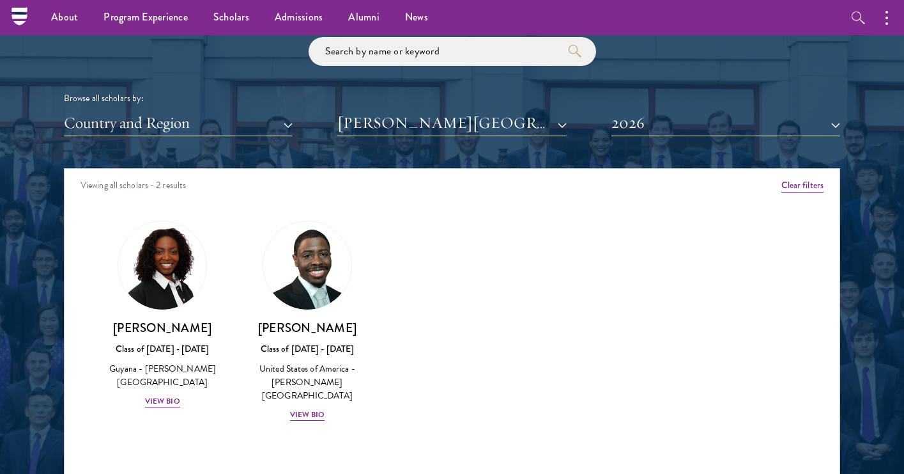
click at [400, 109] on div "Browse all scholars by: Country and Region All Countries and Regions Afghanista…" at bounding box center [452, 86] width 777 height 99
click at [402, 127] on button "Howard University" at bounding box center [451, 123] width 229 height 26
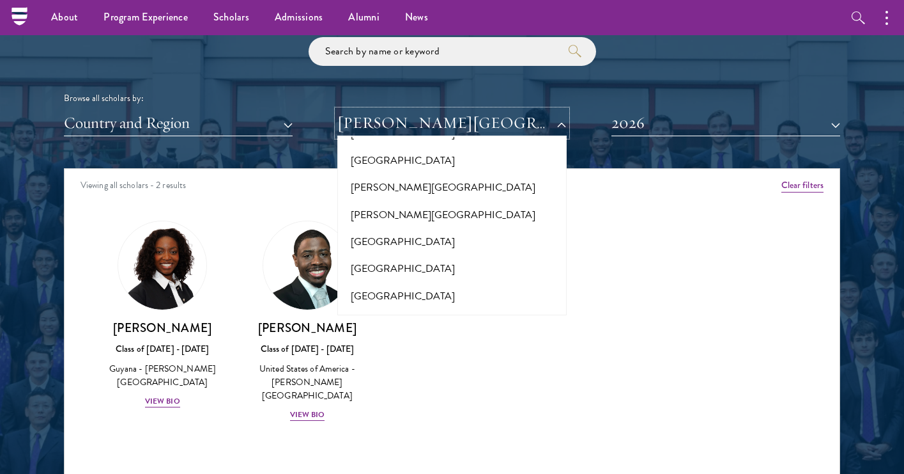
scroll to position [4223, 0]
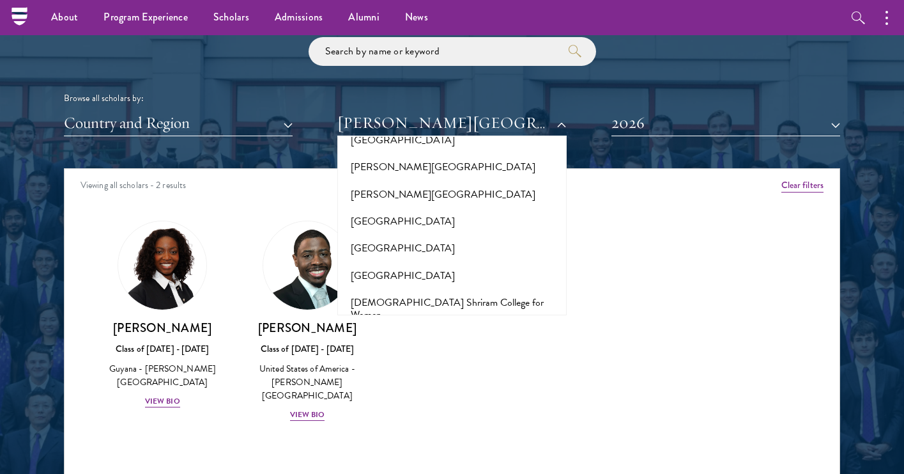
click at [421, 448] on button "London School of Economics and Political Science" at bounding box center [451, 461] width 221 height 27
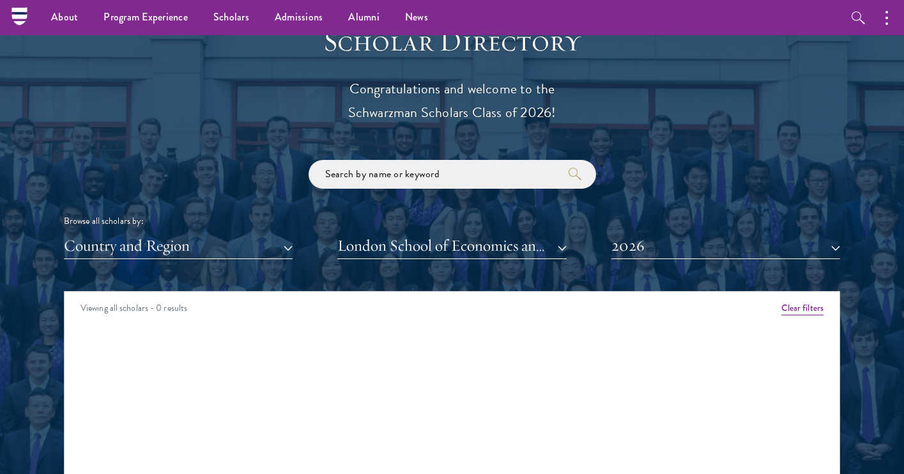
scroll to position [1336, 0]
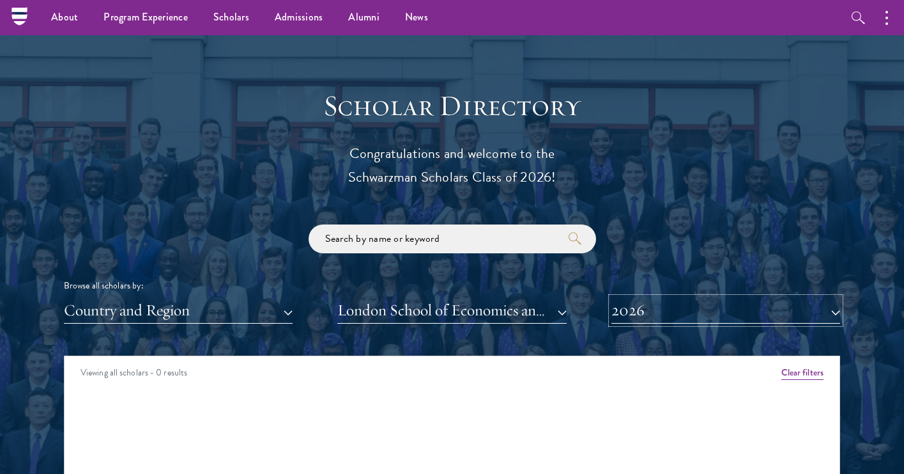
click at [632, 313] on button "2026" at bounding box center [726, 310] width 229 height 26
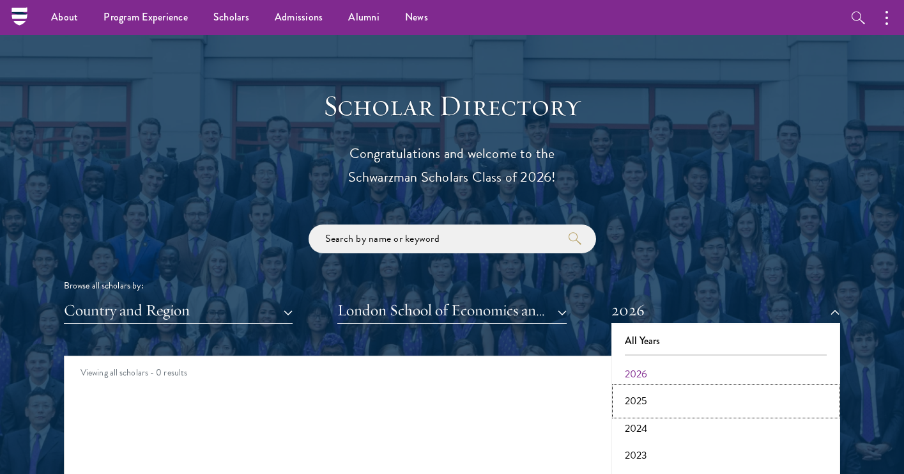
click at [635, 394] on button "2025" at bounding box center [726, 400] width 221 height 27
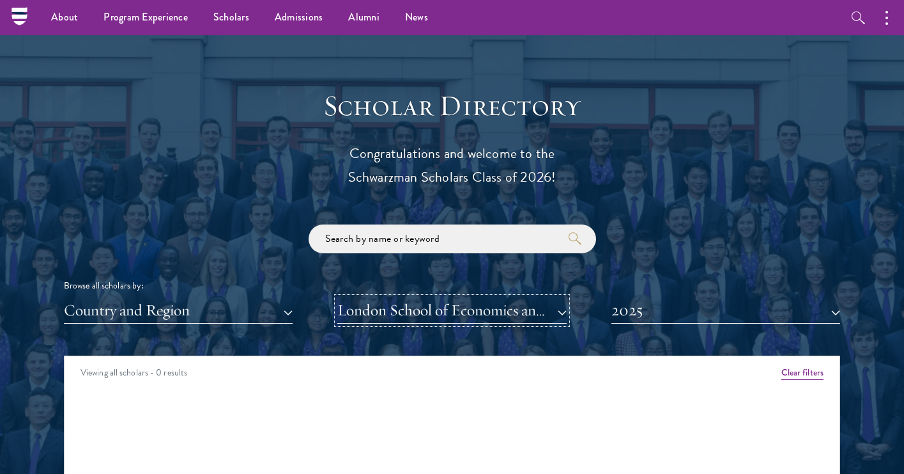
click at [534, 307] on button "London School of Economics and Political Science" at bounding box center [451, 310] width 229 height 26
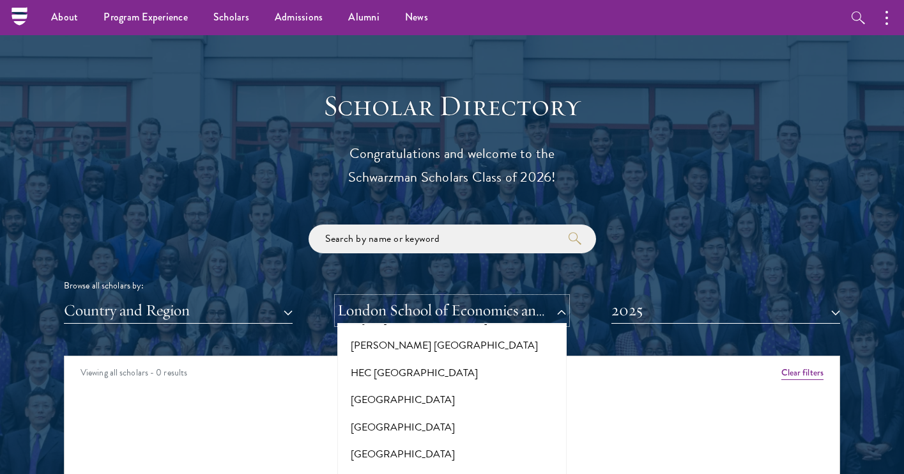
scroll to position [3085, 0]
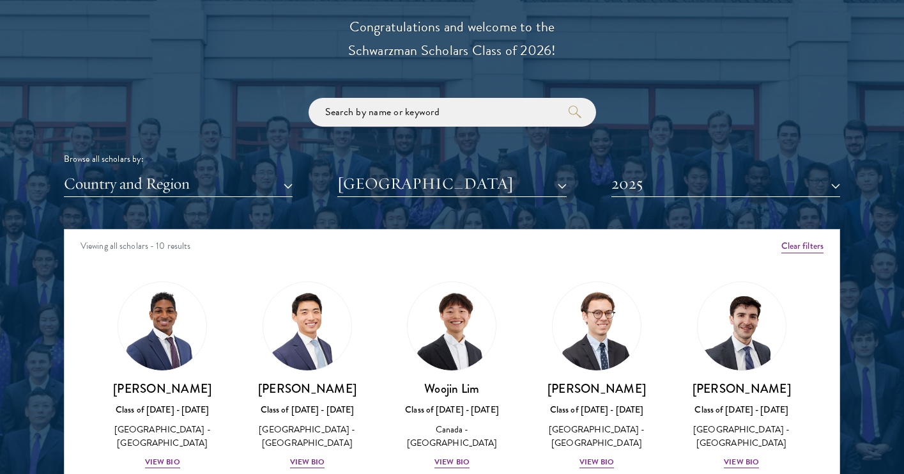
scroll to position [1553, 0]
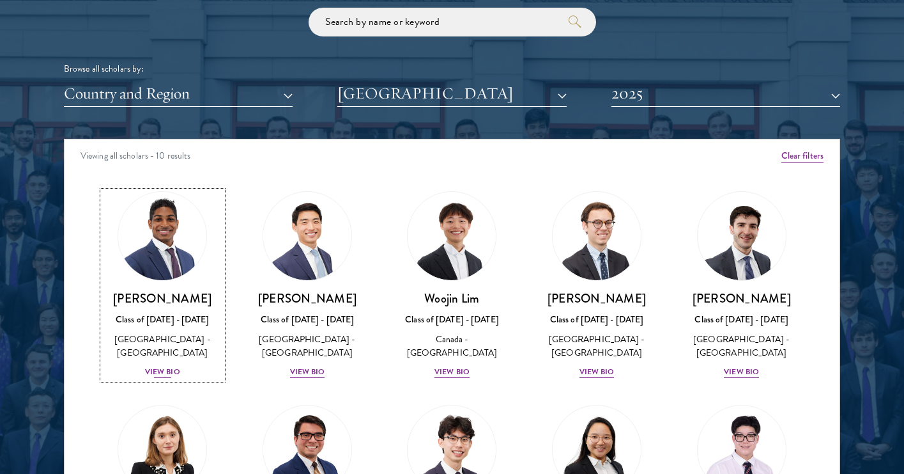
click at [143, 368] on div "Arjun Akwei Class of 2024 - 2025 United States of America - Harvard University …" at bounding box center [163, 334] width 120 height 89
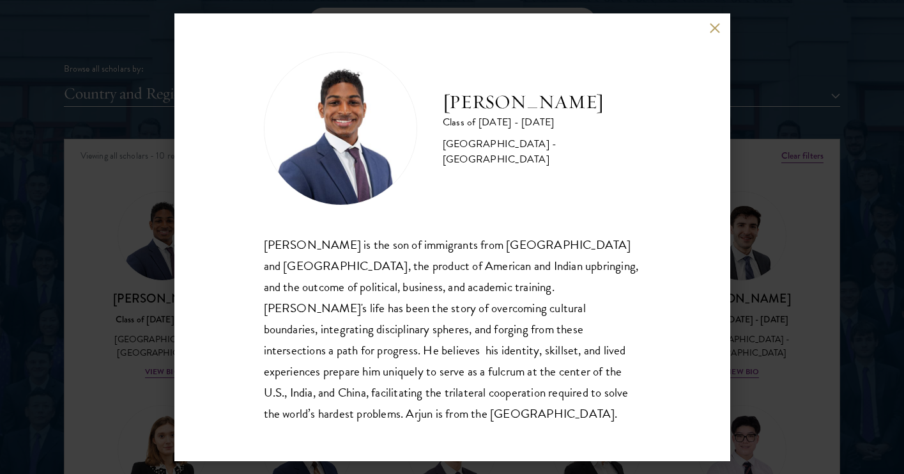
click at [733, 250] on div "Arjun Akwei Class of 2024 - 2025 United States of America - Harvard University …" at bounding box center [452, 237] width 904 height 474
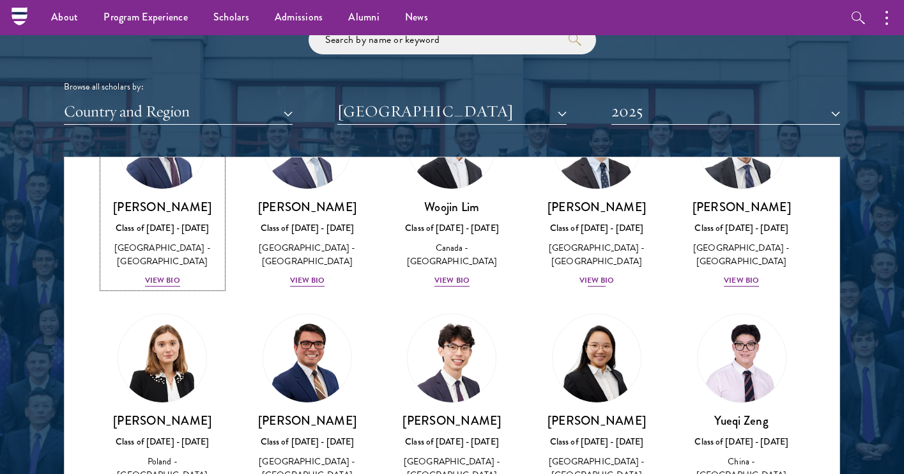
scroll to position [1468, 0]
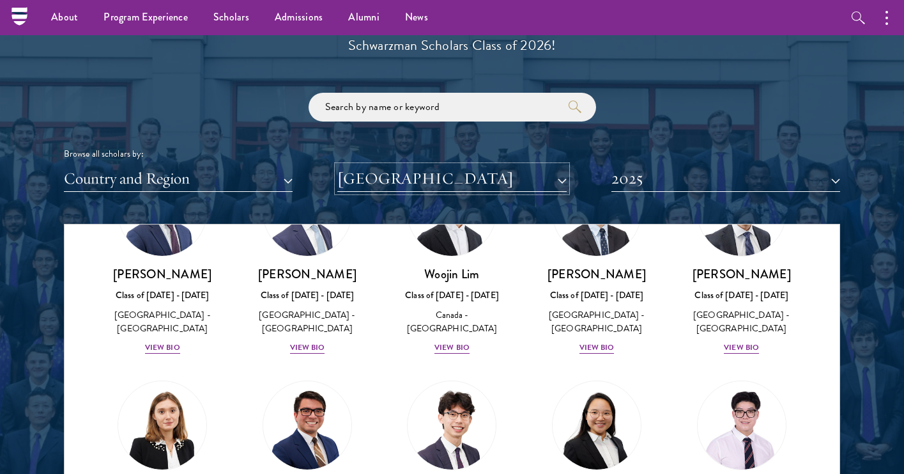
click at [506, 182] on button "Harvard University" at bounding box center [451, 179] width 229 height 26
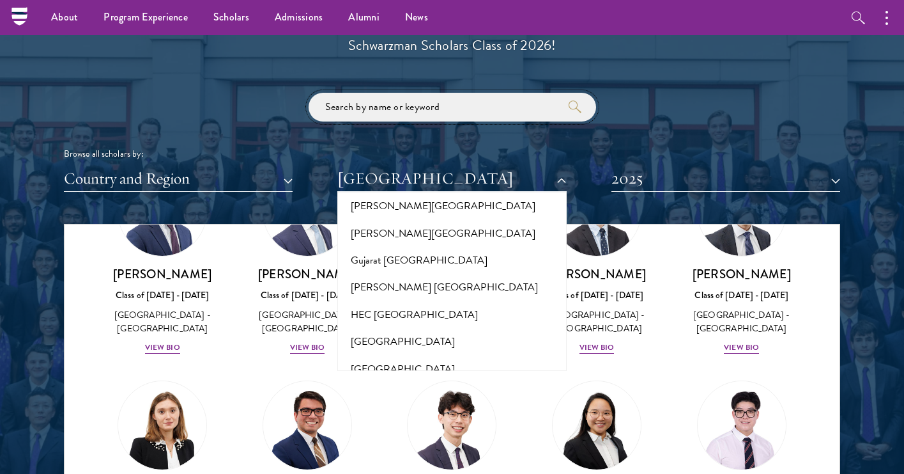
click at [416, 104] on input "search" at bounding box center [453, 107] width 288 height 29
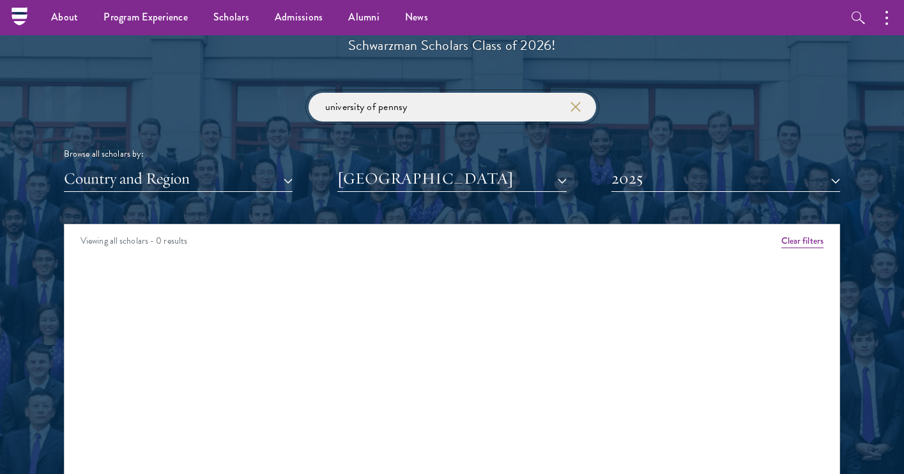
click at [568, 112] on input "university of pennsy" at bounding box center [453, 107] width 288 height 29
type input "university of pennsy"
click at [575, 109] on icon "button" at bounding box center [576, 107] width 10 height 10
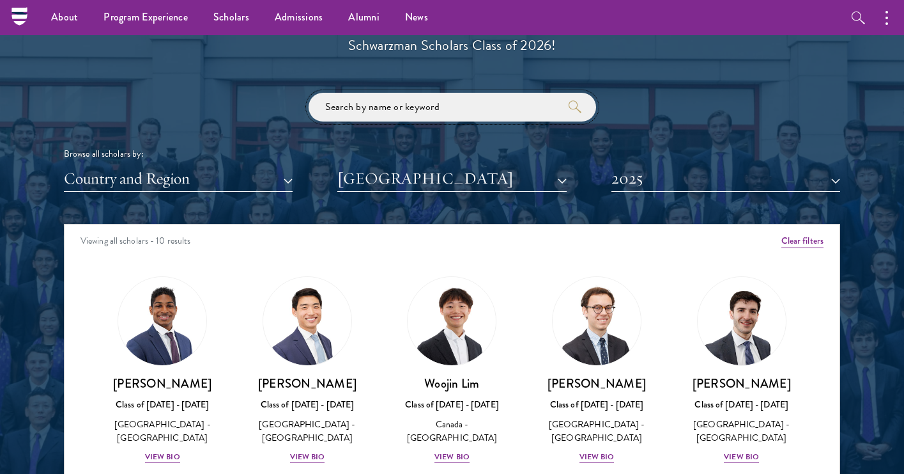
click at [521, 110] on input "search" at bounding box center [453, 107] width 288 height 29
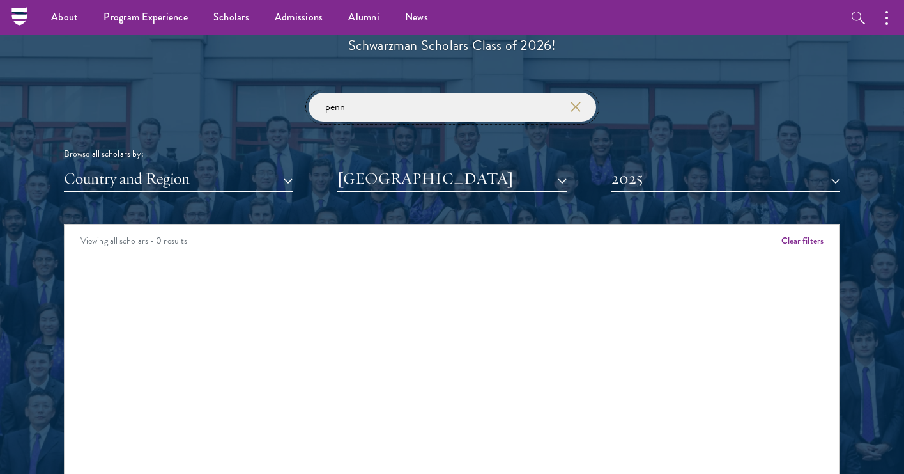
type input "penn"
click at [573, 104] on icon "button" at bounding box center [576, 107] width 10 height 10
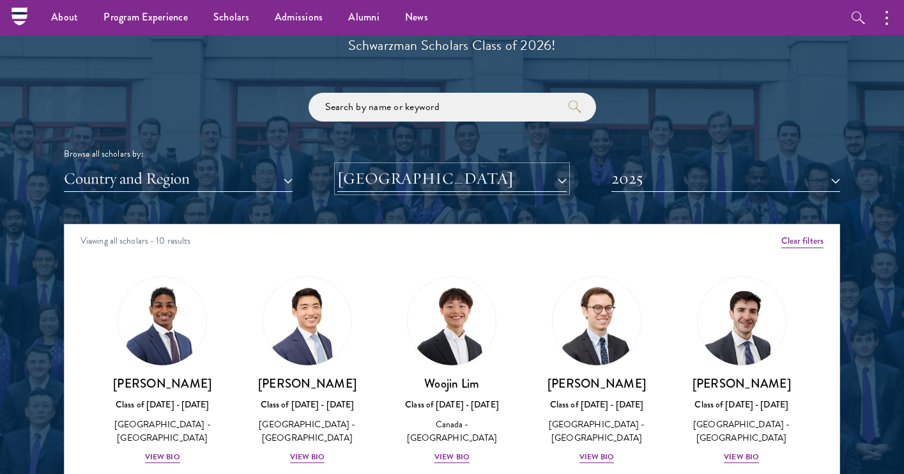
click at [504, 185] on button "Harvard University" at bounding box center [451, 179] width 229 height 26
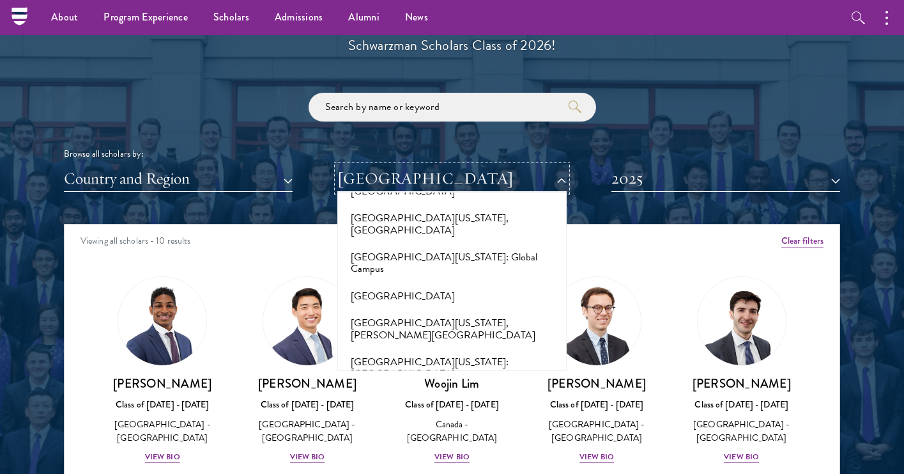
scroll to position [11015, 0]
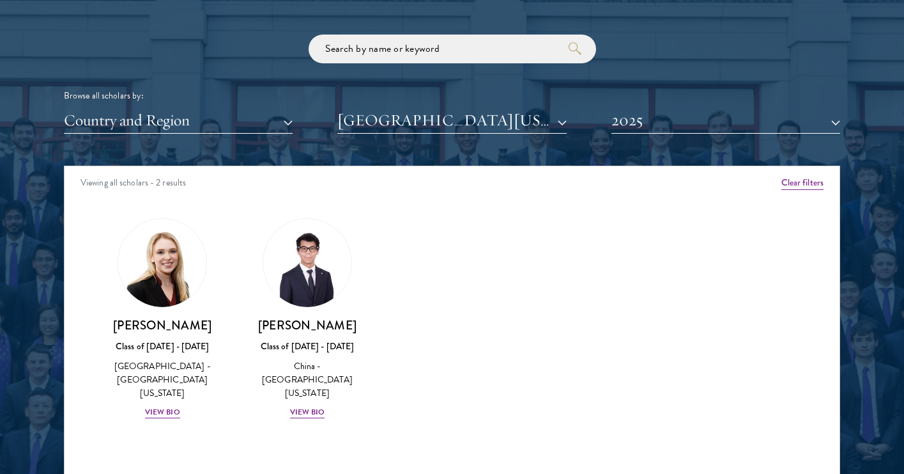
scroll to position [1526, 0]
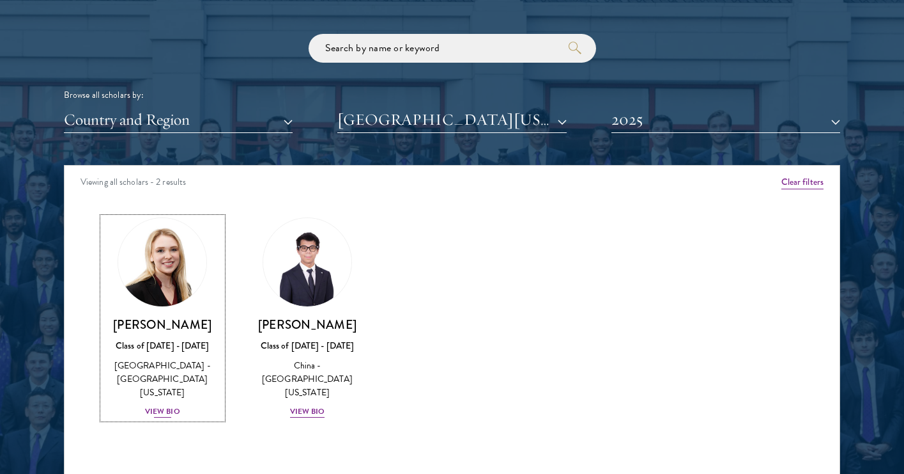
click at [150, 405] on div "View Bio" at bounding box center [162, 411] width 35 height 12
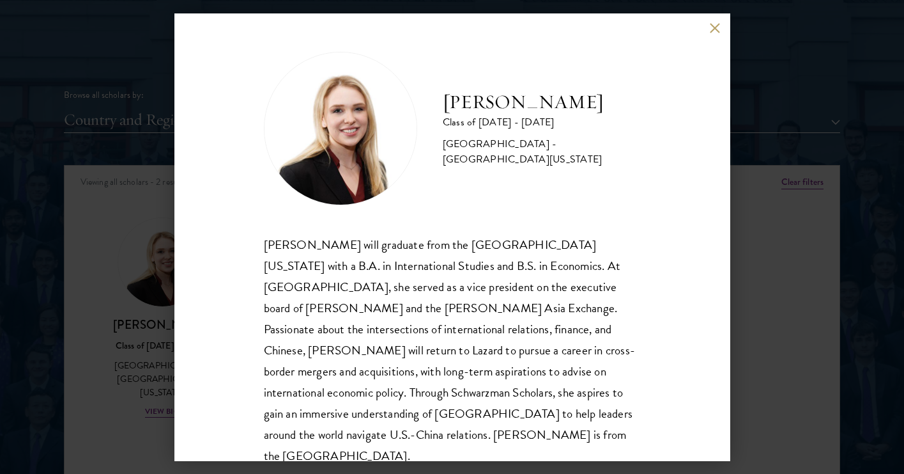
click at [747, 326] on div "Amanda Howard Class of 2024 - 2025 United States of America - University of Pen…" at bounding box center [452, 237] width 904 height 474
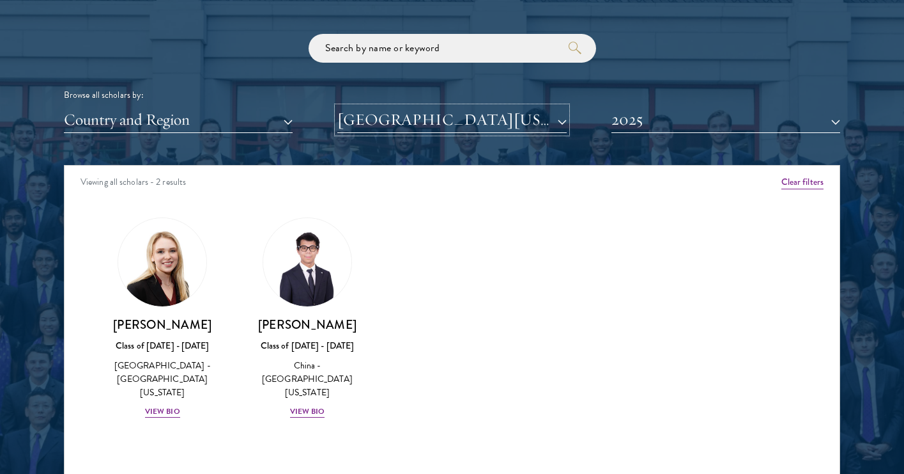
click at [378, 123] on button "University of Pennsylvania" at bounding box center [451, 120] width 229 height 26
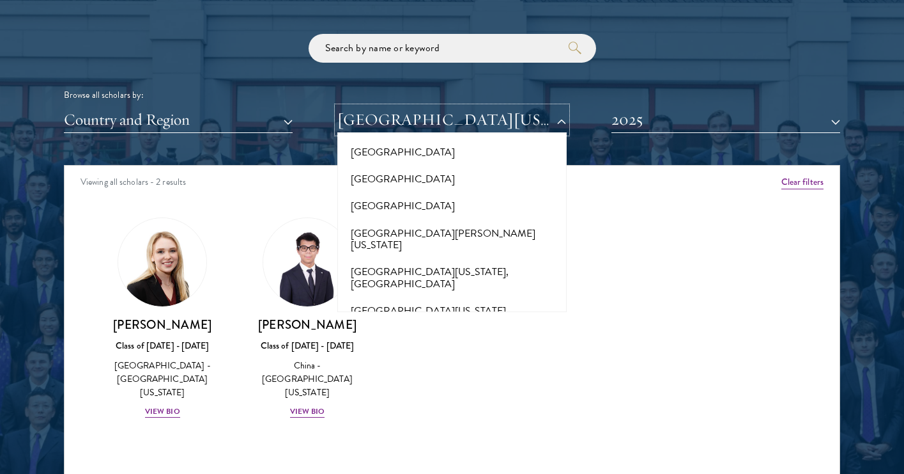
scroll to position [10840, 0]
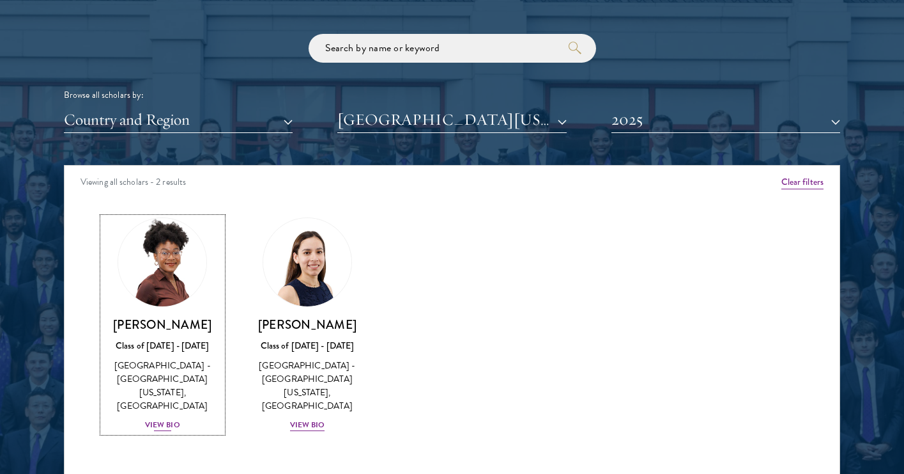
click at [162, 324] on h3 "Lizabeth Bamgboye" at bounding box center [163, 324] width 120 height 16
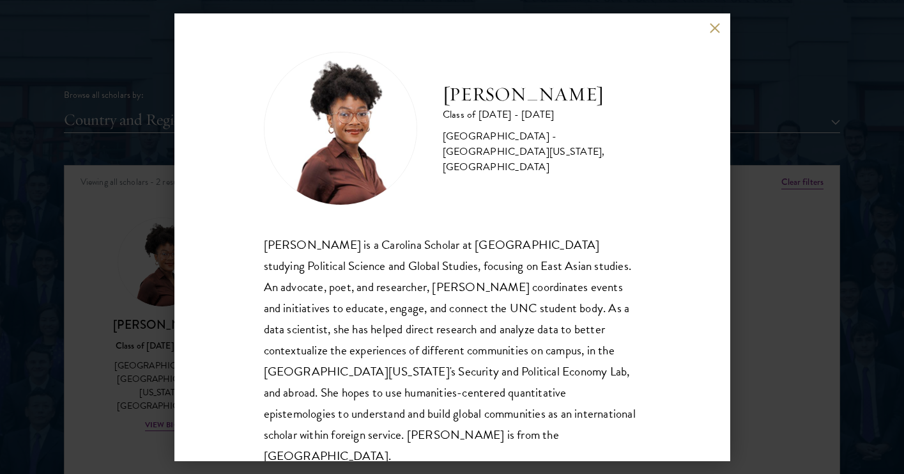
click at [765, 381] on div "Lizabeth Bamgboye Class of 2024 - 2025 United States of America - University of…" at bounding box center [452, 237] width 904 height 474
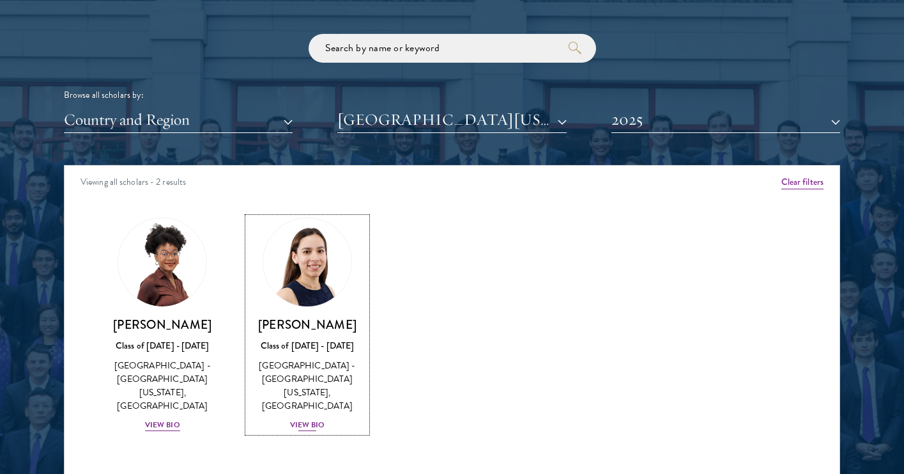
click at [322, 306] on link "Maria Silva Class of 2024 - 2025 Peru - University of North Carolina, Chapel Hi…" at bounding box center [308, 324] width 120 height 215
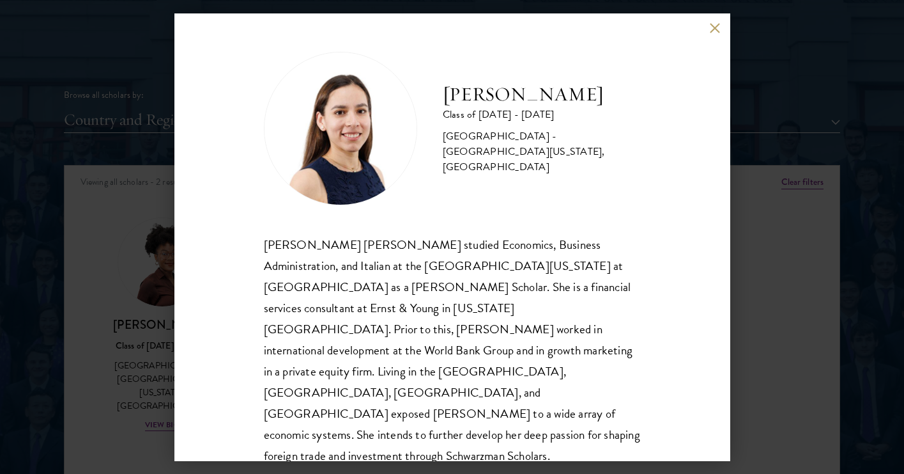
scroll to position [1, 0]
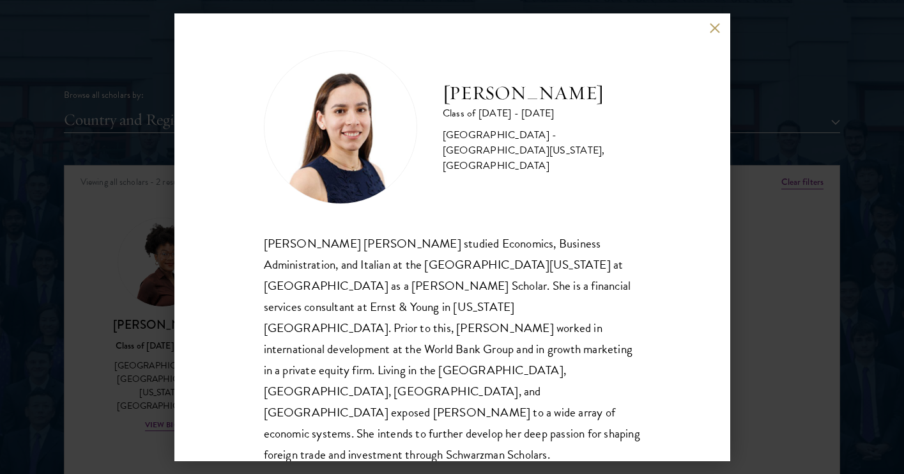
click at [812, 359] on div "Maria Silva Class of 2024 - 2025 Peru - University of North Carolina, Chapel Hi…" at bounding box center [452, 237] width 904 height 474
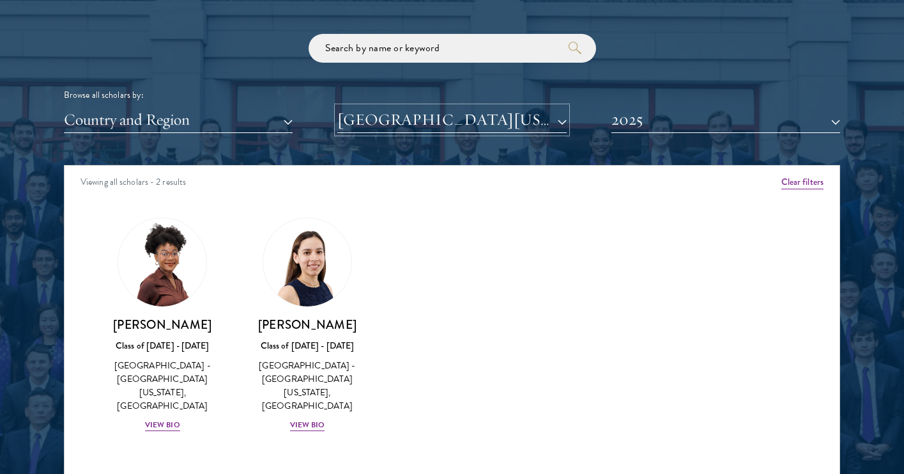
click at [424, 123] on button "University of North Carolina, Chapel Hill" at bounding box center [451, 120] width 229 height 26
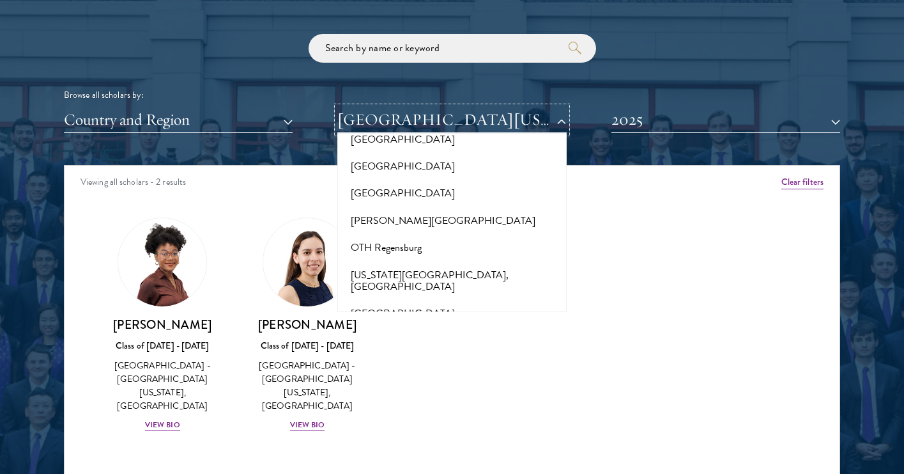
scroll to position [5202, 0]
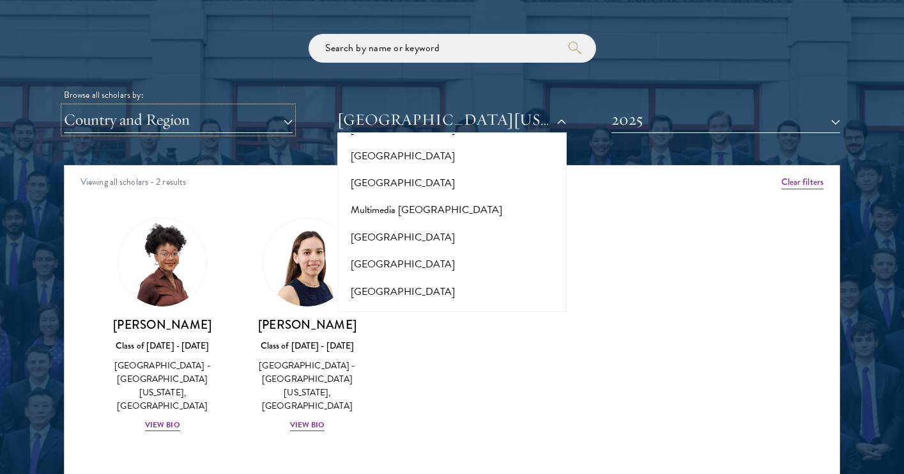
click at [224, 127] on button "Country and Region" at bounding box center [178, 120] width 229 height 26
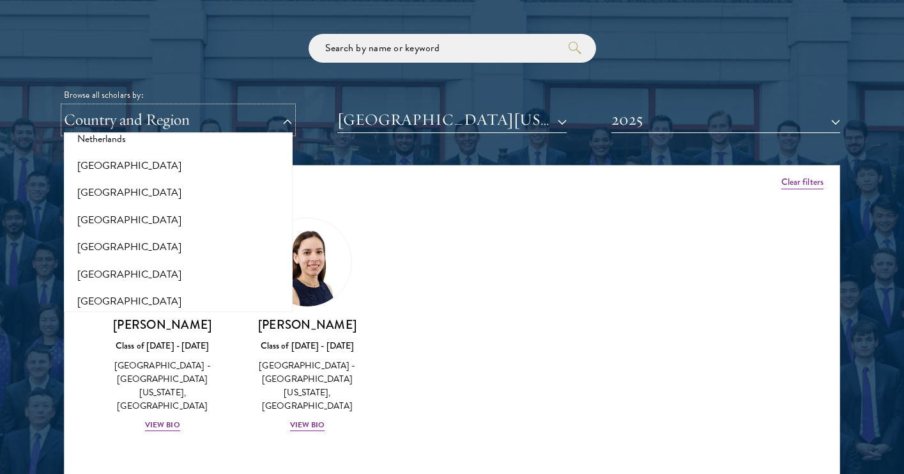
scroll to position [1744, 0]
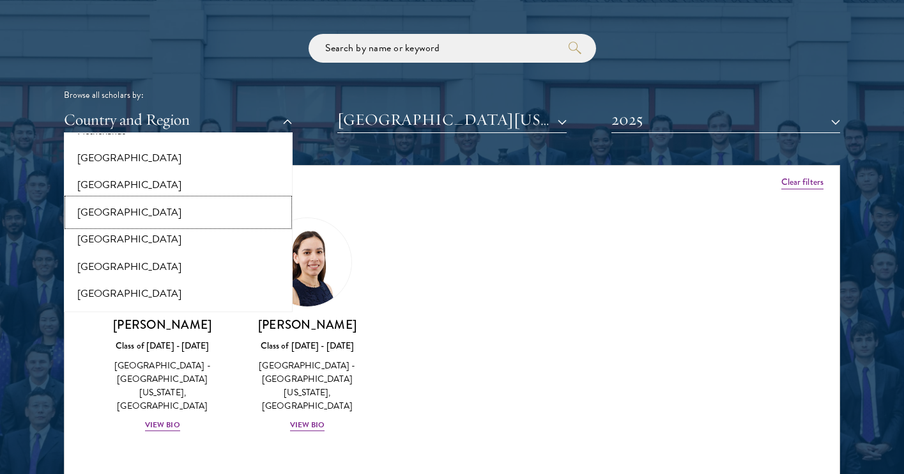
click at [190, 199] on button "[GEOGRAPHIC_DATA]" at bounding box center [178, 212] width 221 height 27
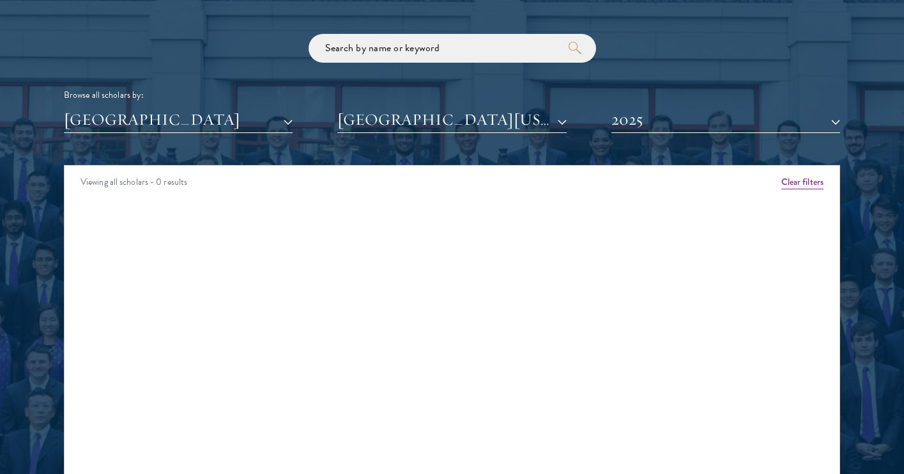
click at [419, 105] on div "Browse all scholars by: Nigeria All Countries and Regions Afghanistan Antigua a…" at bounding box center [452, 83] width 777 height 99
click at [419, 121] on button "University of North Carolina, Chapel Hill" at bounding box center [451, 120] width 229 height 26
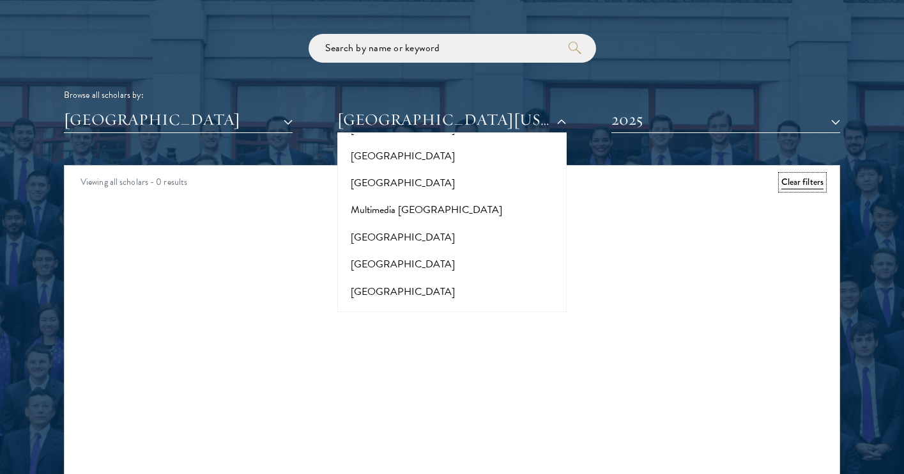
click at [799, 183] on button "Clear filters" at bounding box center [803, 182] width 42 height 14
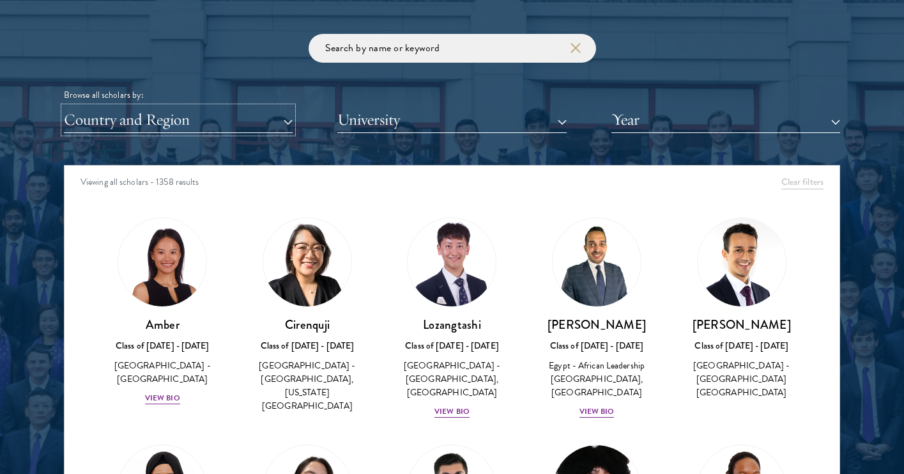
click at [265, 117] on button "Country and Region" at bounding box center [178, 120] width 229 height 26
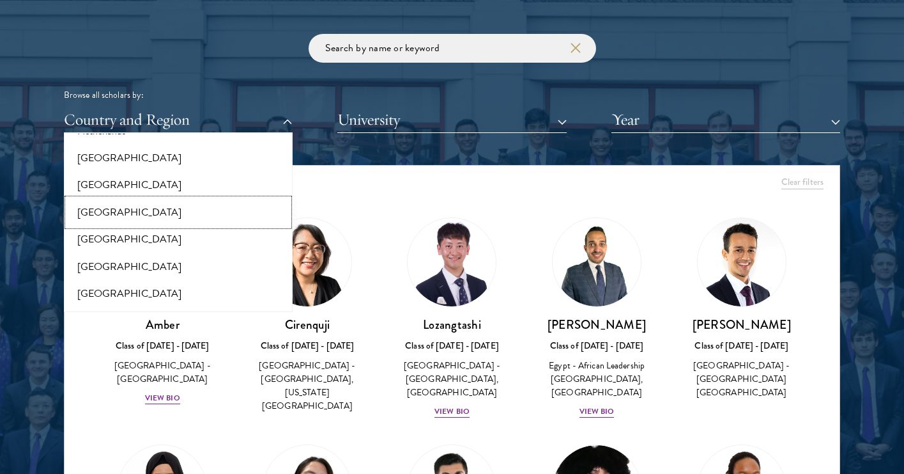
click at [213, 201] on button "[GEOGRAPHIC_DATA]" at bounding box center [178, 212] width 221 height 27
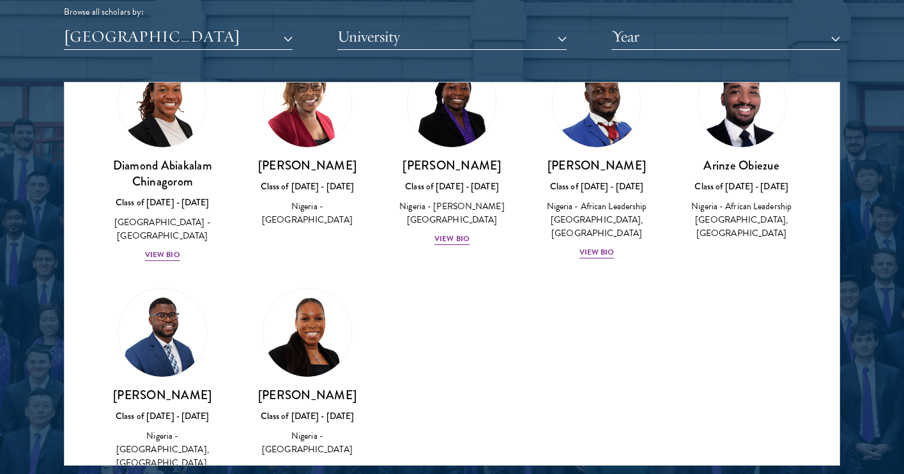
scroll to position [1610, 0]
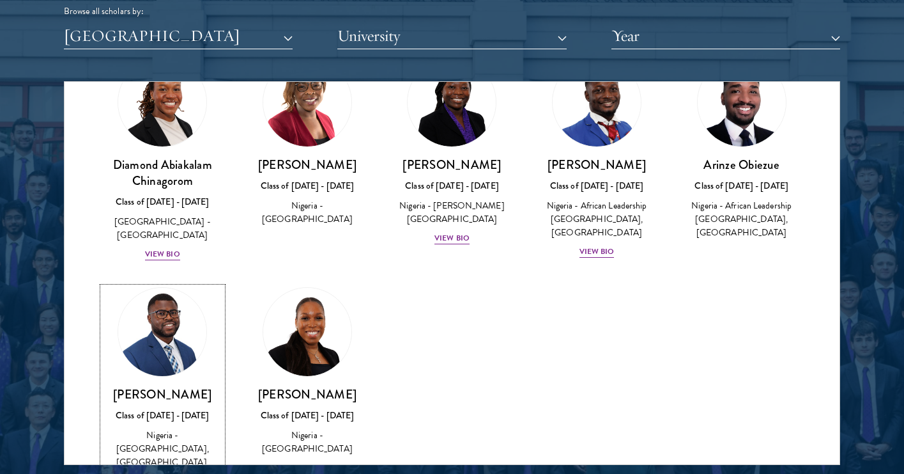
click at [150, 387] on h3 "David Okoronkwo" at bounding box center [163, 394] width 120 height 16
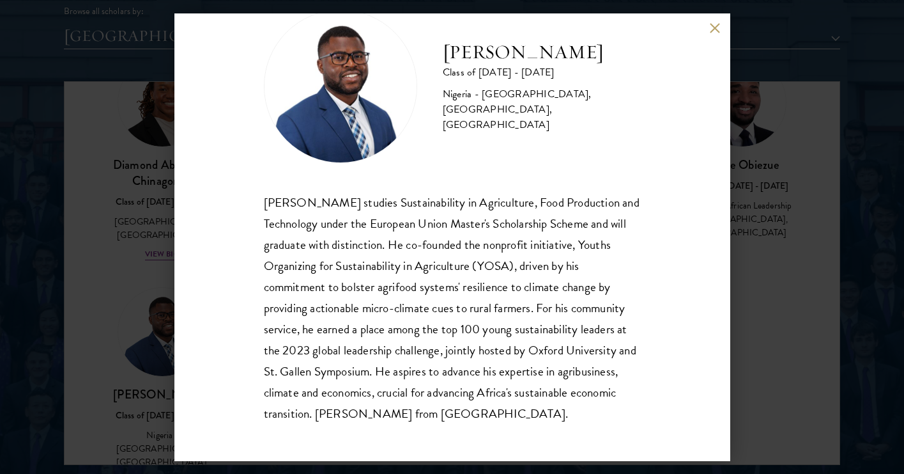
scroll to position [43, 0]
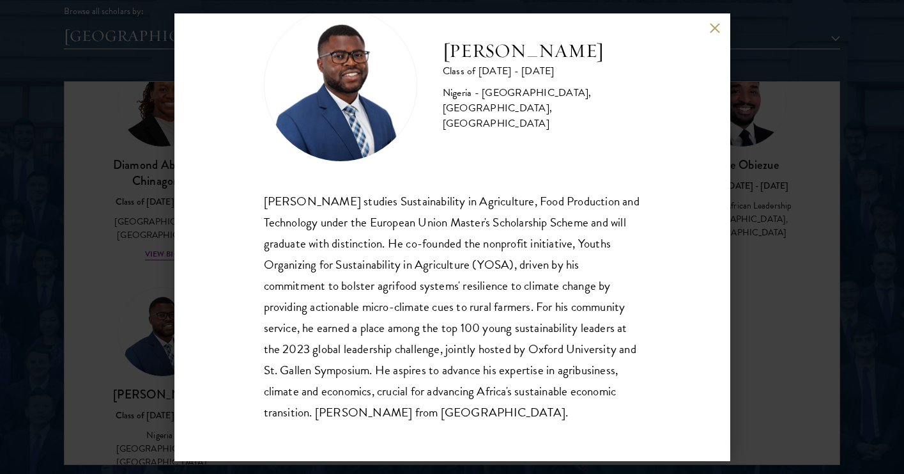
click at [453, 54] on h2 "David Okoronkwo" at bounding box center [542, 51] width 198 height 26
drag, startPoint x: 448, startPoint y: 54, endPoint x: 603, endPoint y: 57, distance: 155.3
click at [603, 57] on h2 "David Okoronkwo" at bounding box center [542, 51] width 198 height 26
click at [585, 228] on div "David Okoronkwo studies Sustainability in Agriculture, Food Production and Tech…" at bounding box center [452, 306] width 377 height 233
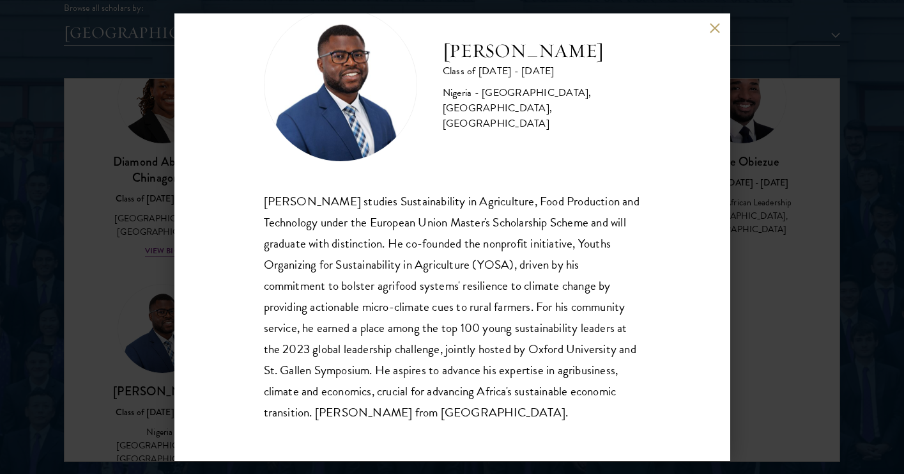
click at [762, 309] on div "David Okoronkwo Class of 2024 - 2025 Nigeria - University of Nigeria, Nsukka, S…" at bounding box center [452, 237] width 904 height 474
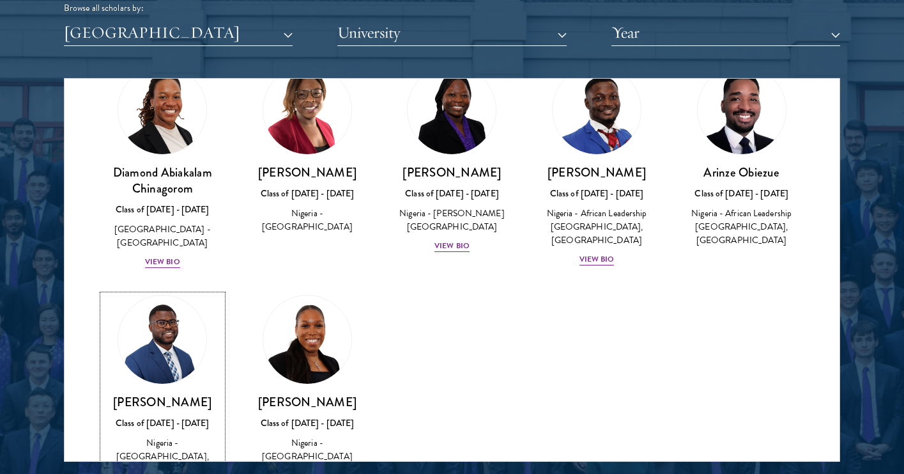
scroll to position [55, 0]
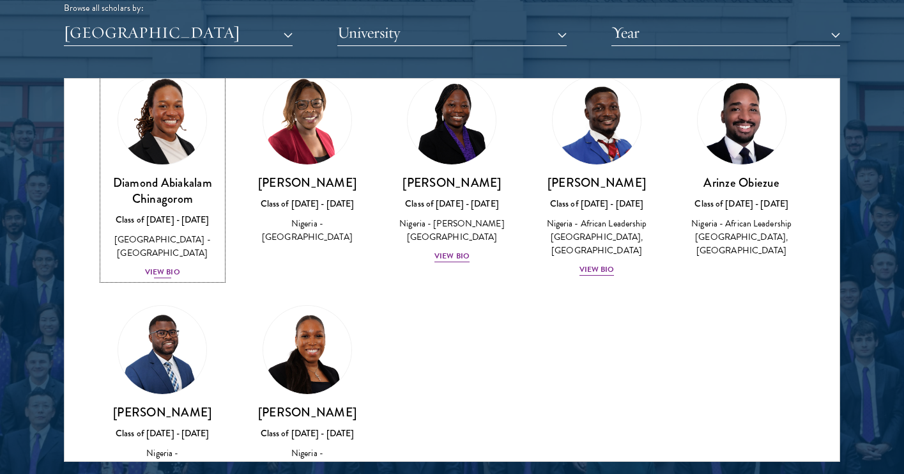
click at [173, 193] on h3 "Diamond Abiakalam Chinagorom" at bounding box center [163, 191] width 120 height 32
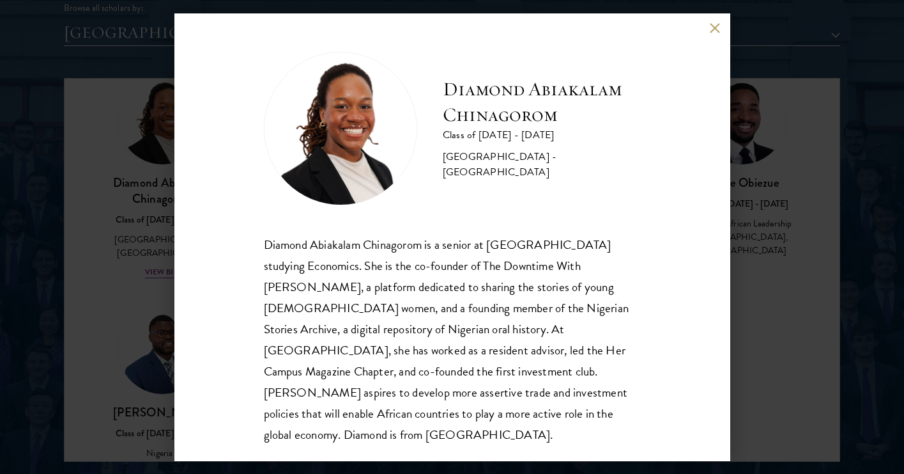
scroll to position [1, 0]
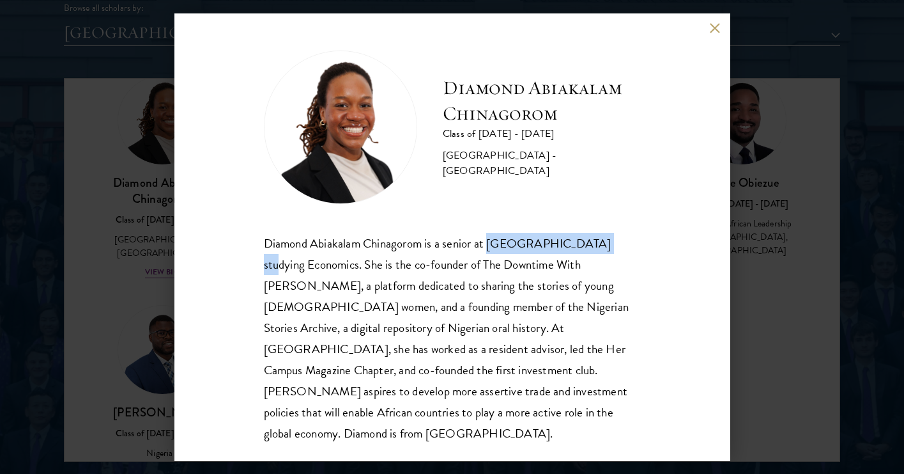
drag, startPoint x: 490, startPoint y: 240, endPoint x: 604, endPoint y: 247, distance: 114.6
click at [604, 247] on div "Diamond Abiakalam Chinagorom is a senior at Mount Holyoke College studying Econ…" at bounding box center [452, 338] width 377 height 211
click at [737, 79] on div "Diamond Abiakalam Chinagorom Class of 2025 - 2026 Nigeria - Mount Holyoke Colle…" at bounding box center [452, 237] width 904 height 474
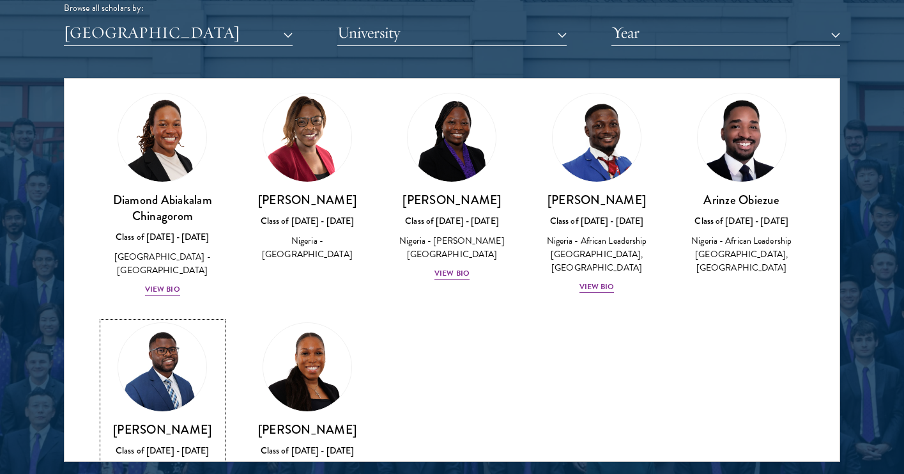
scroll to position [25, 0]
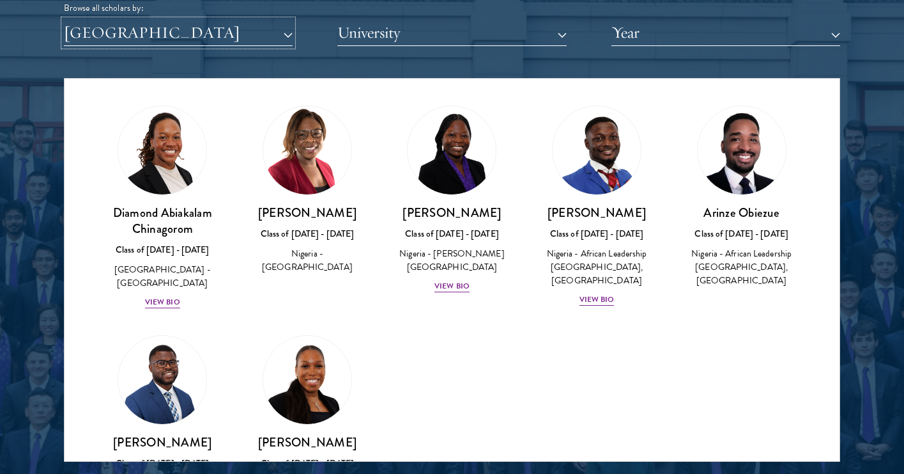
click at [213, 42] on button "[GEOGRAPHIC_DATA]" at bounding box center [178, 33] width 229 height 26
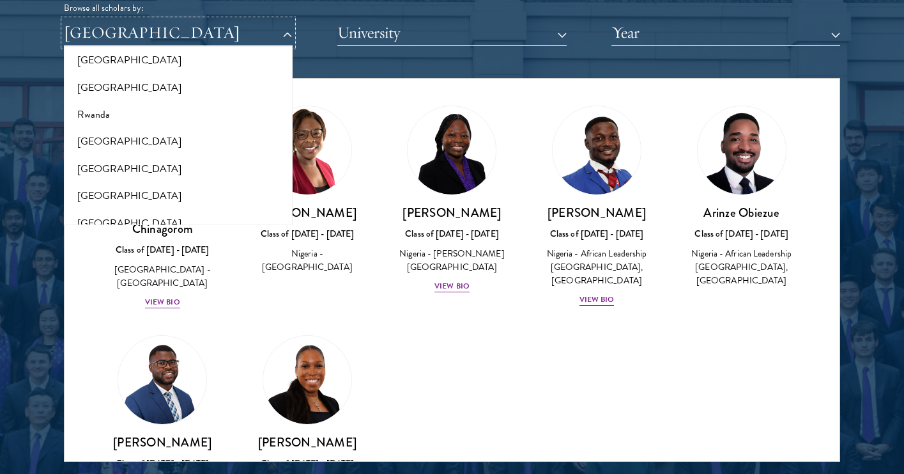
scroll to position [2073, 0]
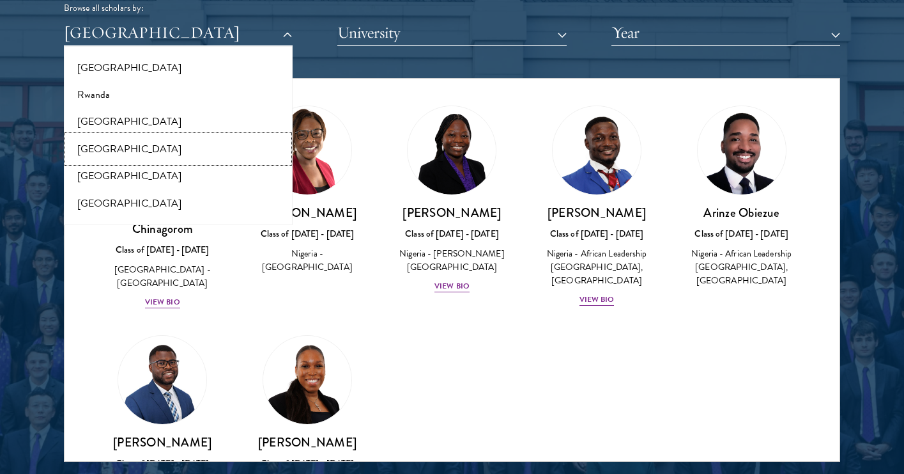
click at [203, 136] on button "[GEOGRAPHIC_DATA]" at bounding box center [178, 149] width 221 height 27
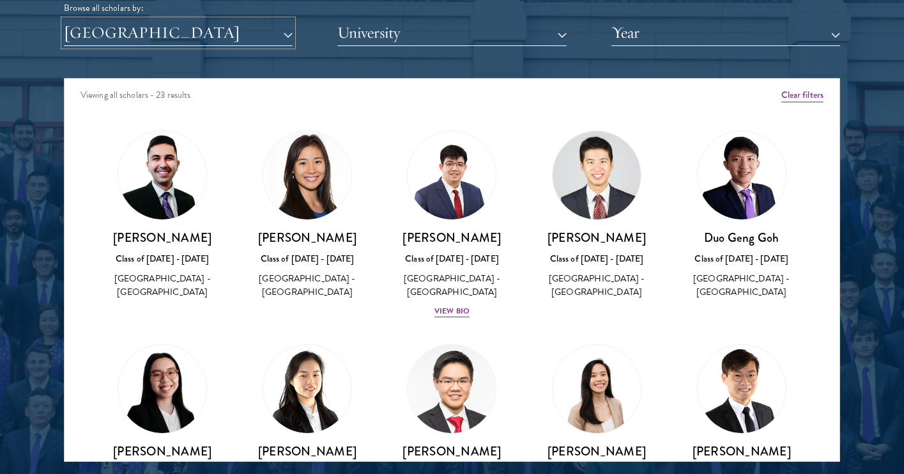
click at [175, 42] on button "[GEOGRAPHIC_DATA]" at bounding box center [178, 33] width 229 height 26
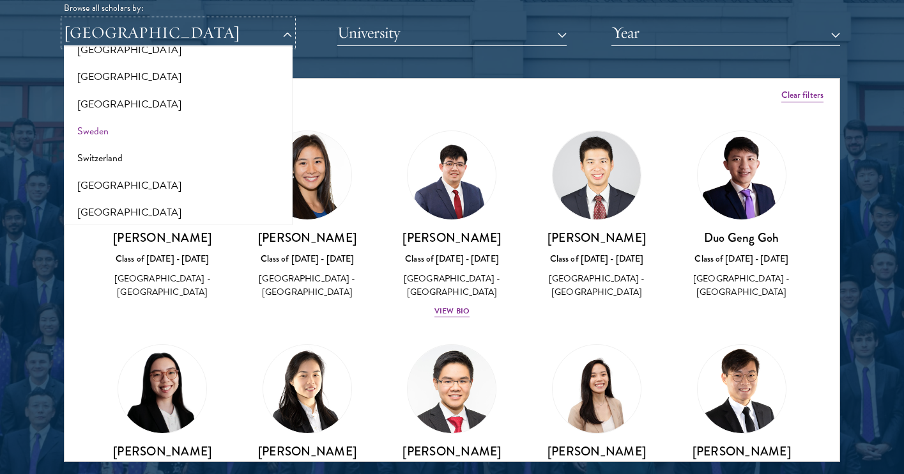
scroll to position [2275, 0]
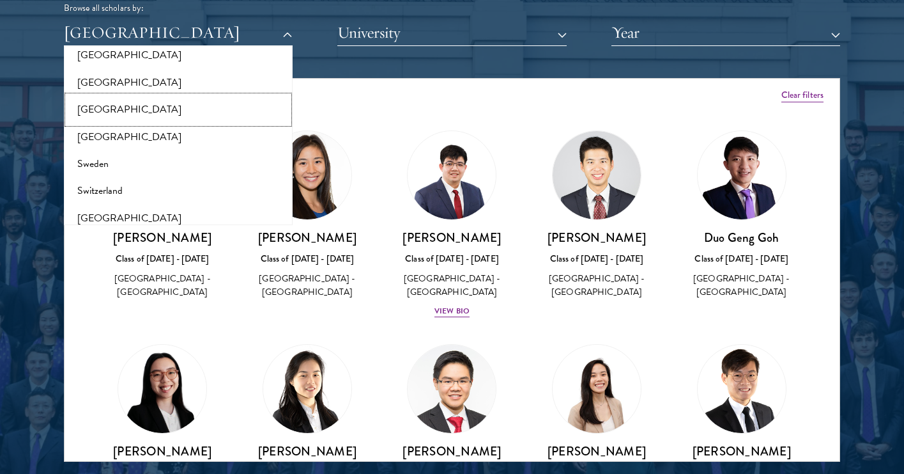
click at [176, 107] on button "[GEOGRAPHIC_DATA]" at bounding box center [178, 109] width 221 height 27
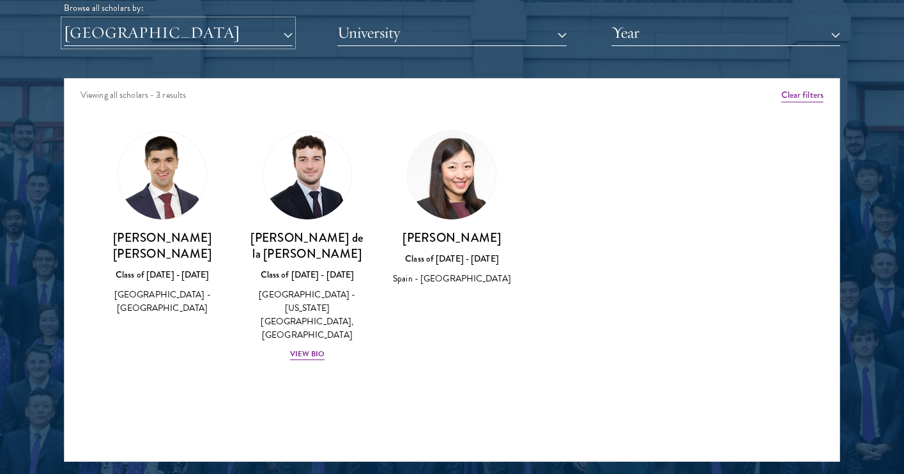
click at [174, 38] on button "[GEOGRAPHIC_DATA]" at bounding box center [178, 33] width 229 height 26
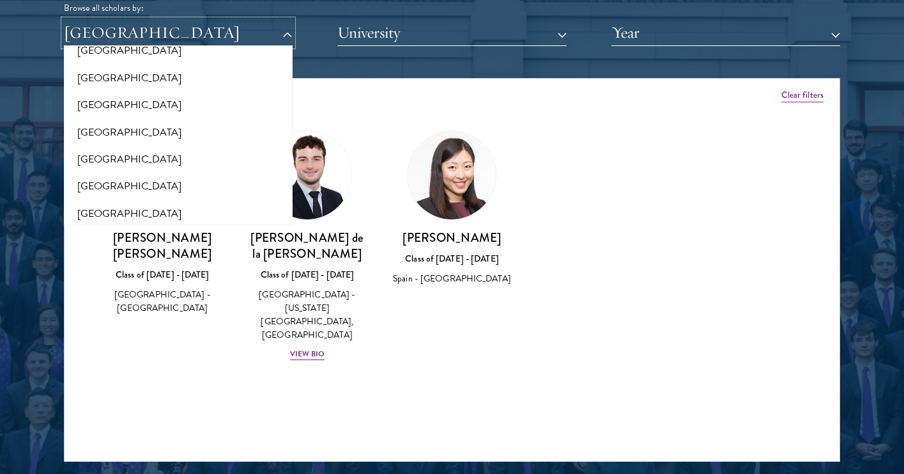
scroll to position [2638, 0]
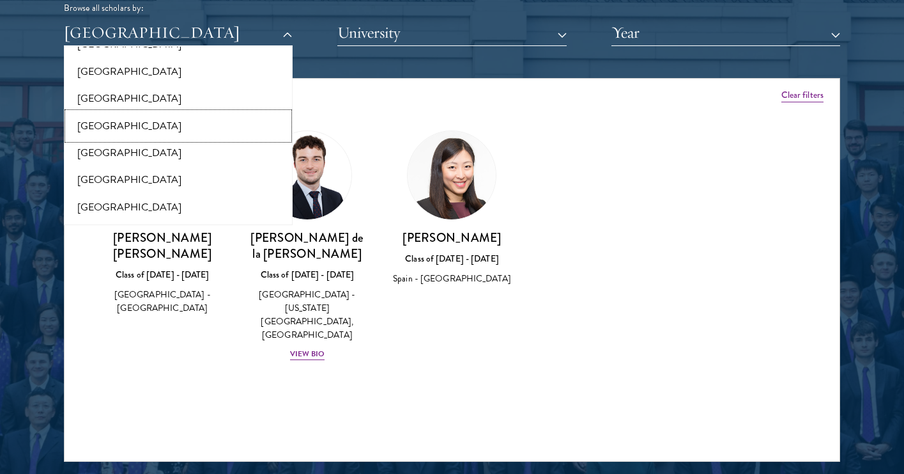
click at [143, 116] on button "[GEOGRAPHIC_DATA]" at bounding box center [178, 125] width 221 height 27
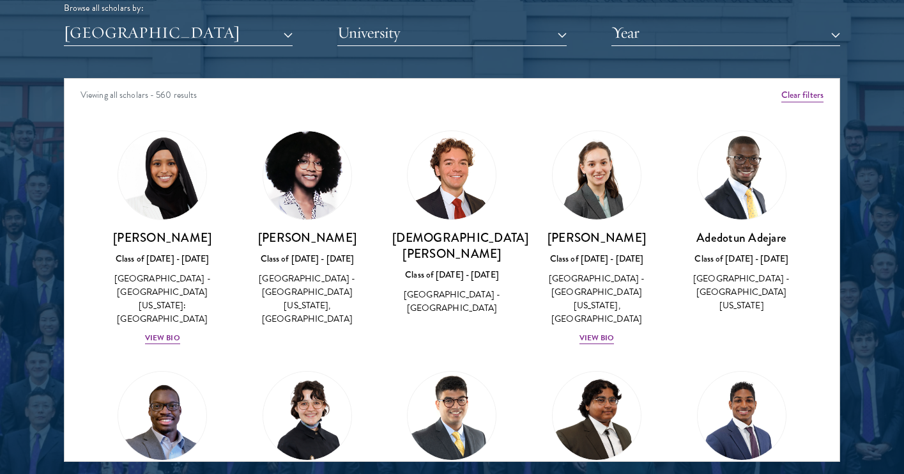
click at [717, 237] on h3 "Adedotun Adejare" at bounding box center [742, 237] width 120 height 16
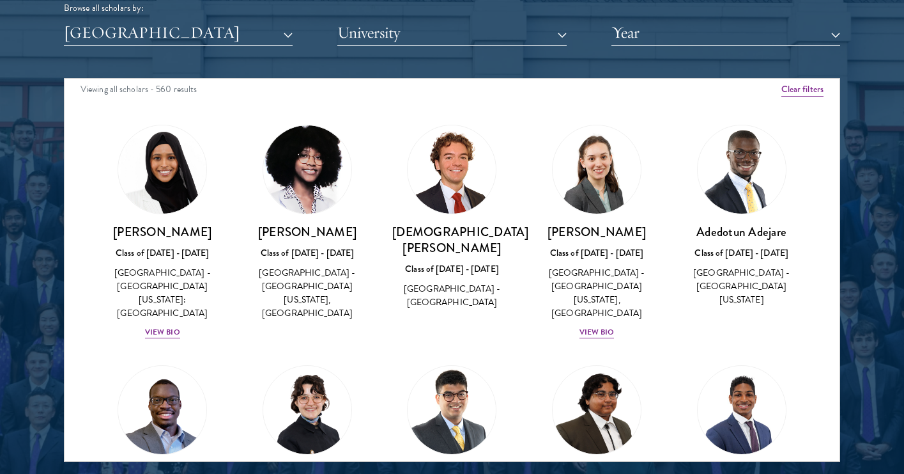
scroll to position [7, 0]
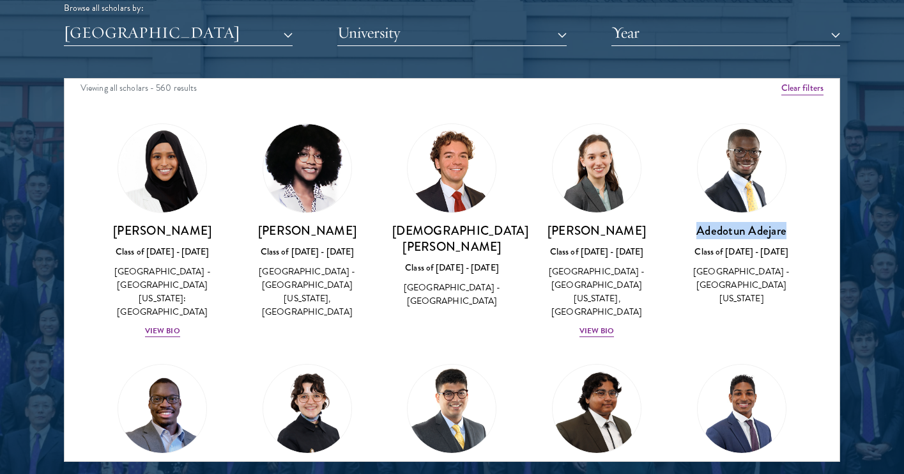
drag, startPoint x: 697, startPoint y: 232, endPoint x: 792, endPoint y: 233, distance: 94.6
click at [792, 233] on h3 "Adedotun Adejare" at bounding box center [742, 230] width 120 height 16
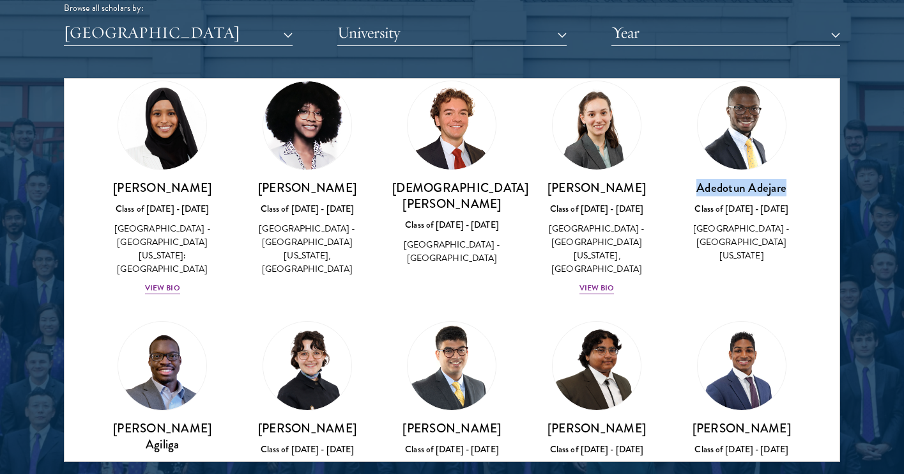
scroll to position [53, 0]
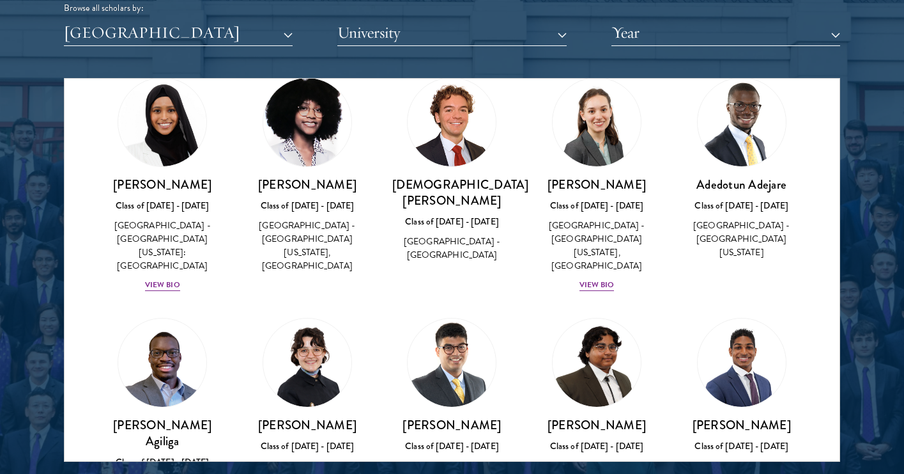
click at [343, 235] on div "United States of America - University of Alabama, Birmingham" at bounding box center [308, 246] width 120 height 54
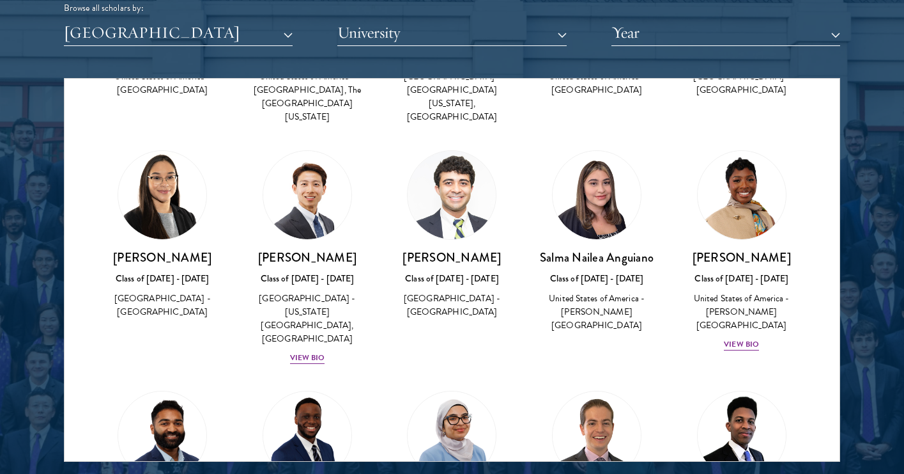
scroll to position [675, 0]
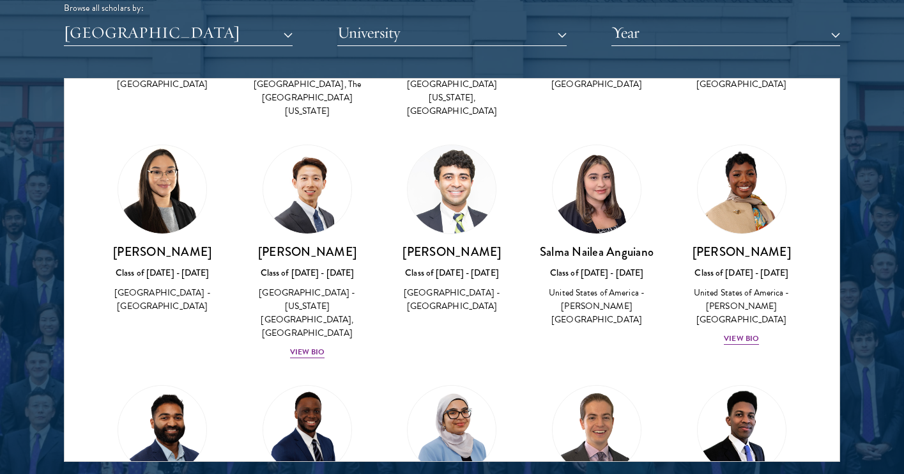
click at [749, 307] on div "Amara Anigbo Class of 2025 - 2026 United States of America - Dickinson College …" at bounding box center [741, 245] width 145 height 227
click at [745, 332] on div "View Bio" at bounding box center [741, 338] width 35 height 12
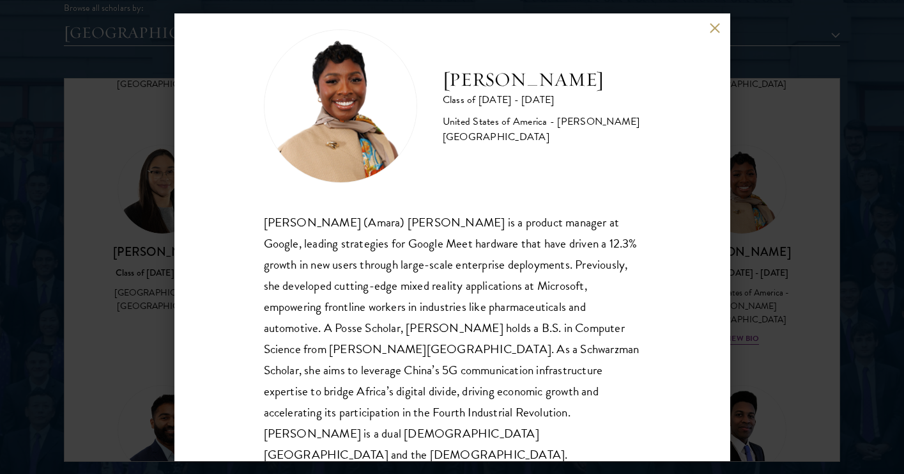
scroll to position [22, 0]
click at [712, 28] on button at bounding box center [715, 28] width 11 height 11
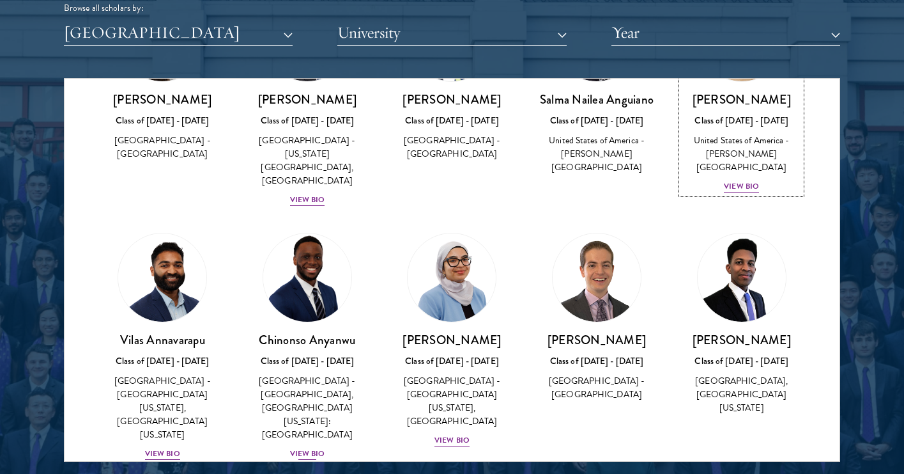
scroll to position [832, 0]
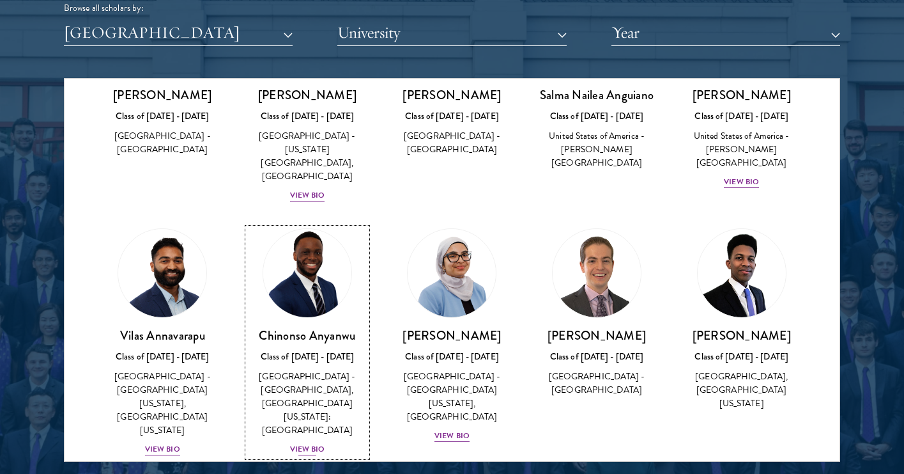
click at [306, 443] on div "View Bio" at bounding box center [307, 449] width 35 height 12
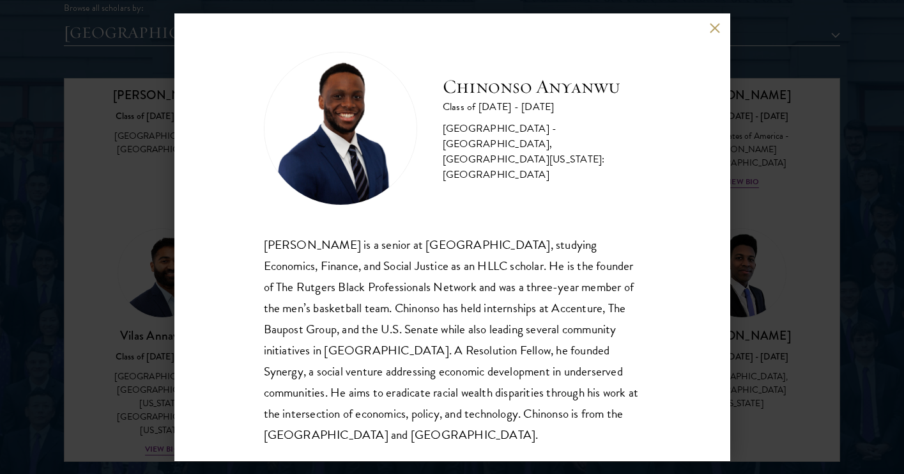
click at [755, 316] on div "Chinonso Anyanwu Class of 2025 - 2026 United States of America - Rutgers, The S…" at bounding box center [452, 237] width 904 height 474
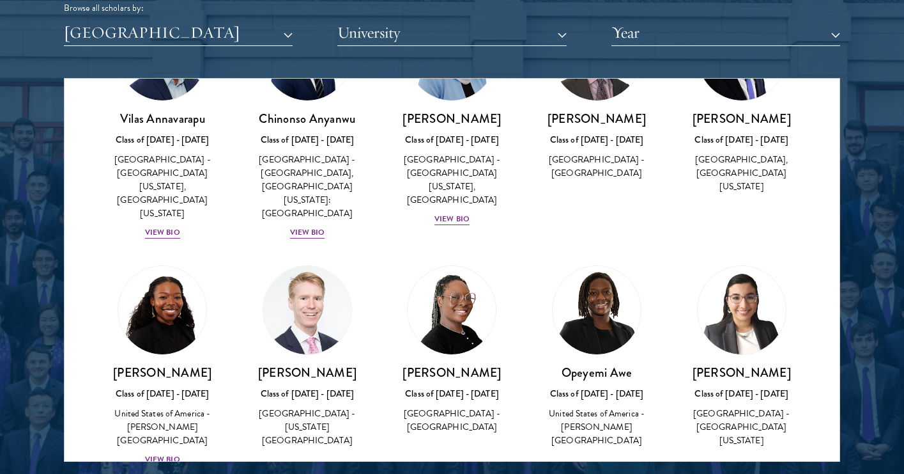
scroll to position [1135, 0]
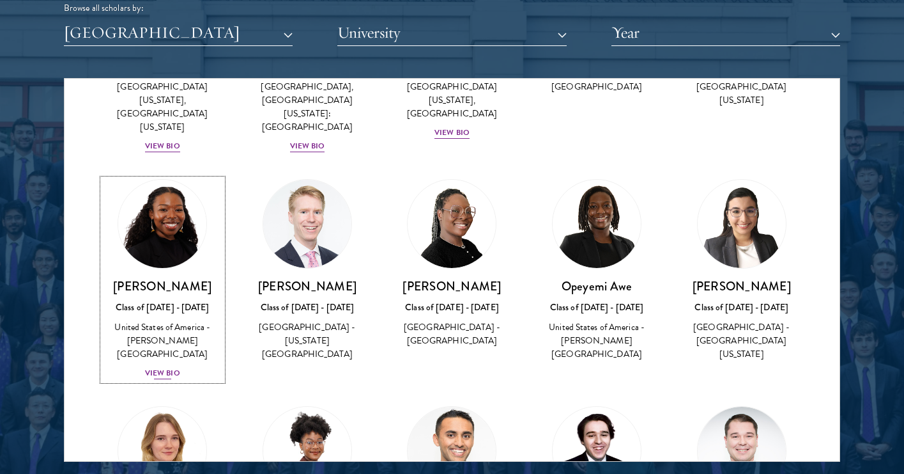
click at [167, 367] on div "View Bio" at bounding box center [162, 373] width 35 height 12
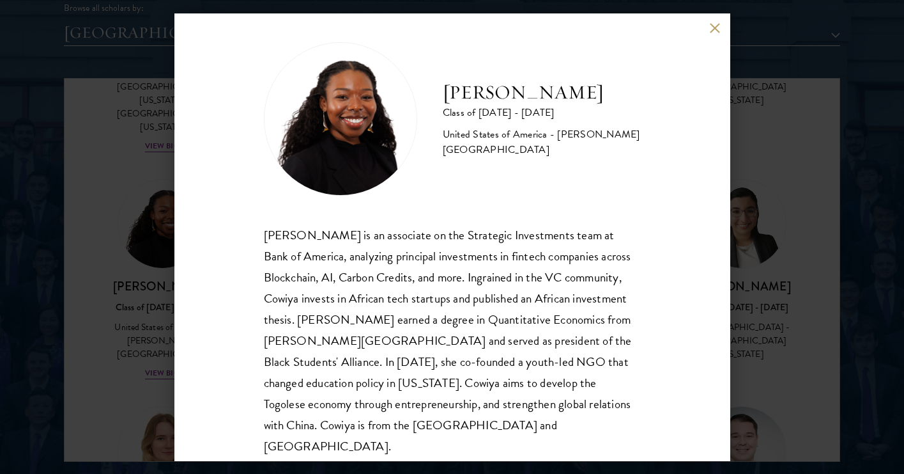
scroll to position [22, 0]
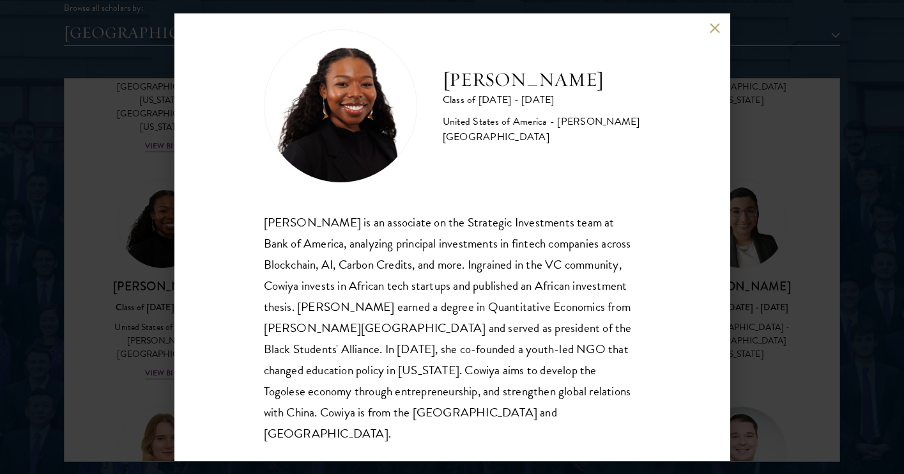
click at [718, 30] on button at bounding box center [715, 28] width 11 height 11
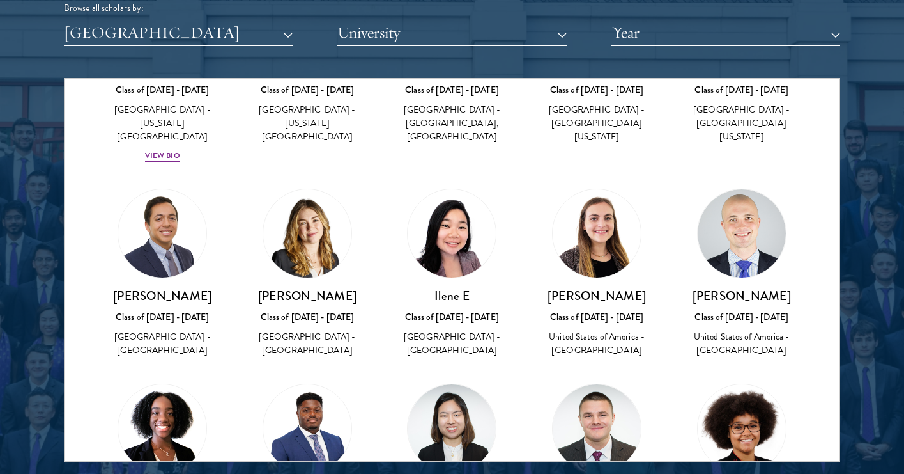
scroll to position [5786, 0]
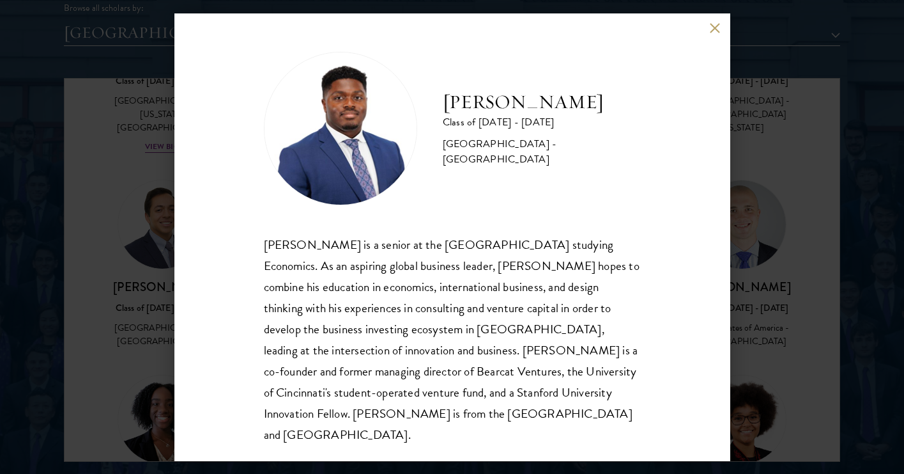
click at [740, 359] on div "Lance Entsuah Class of 2024 - 2025 United States of America - University of Cin…" at bounding box center [452, 237] width 904 height 474
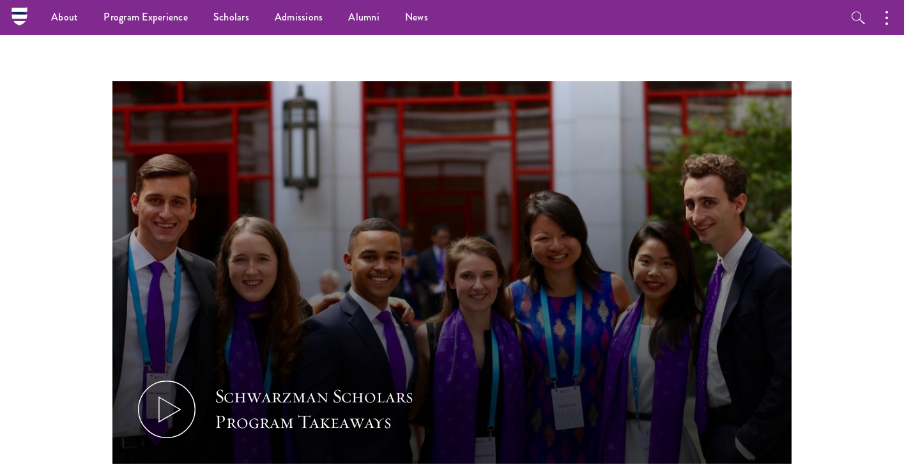
scroll to position [449, 0]
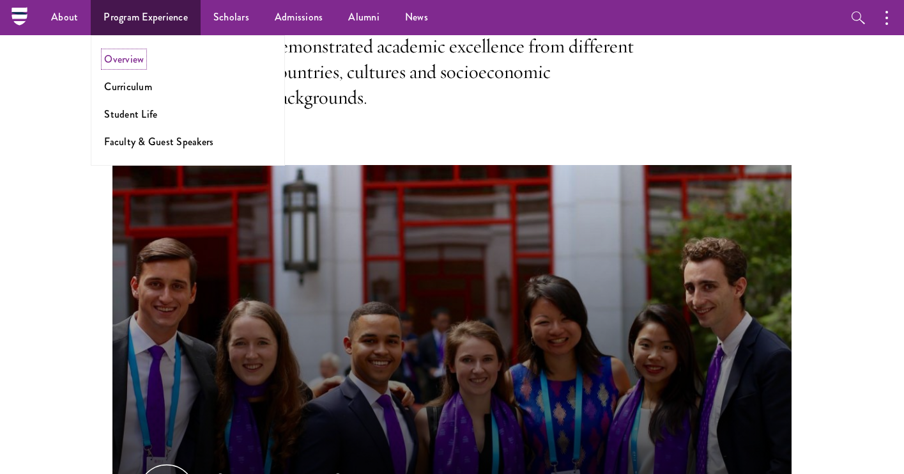
click at [132, 58] on link "Overview" at bounding box center [124, 59] width 40 height 15
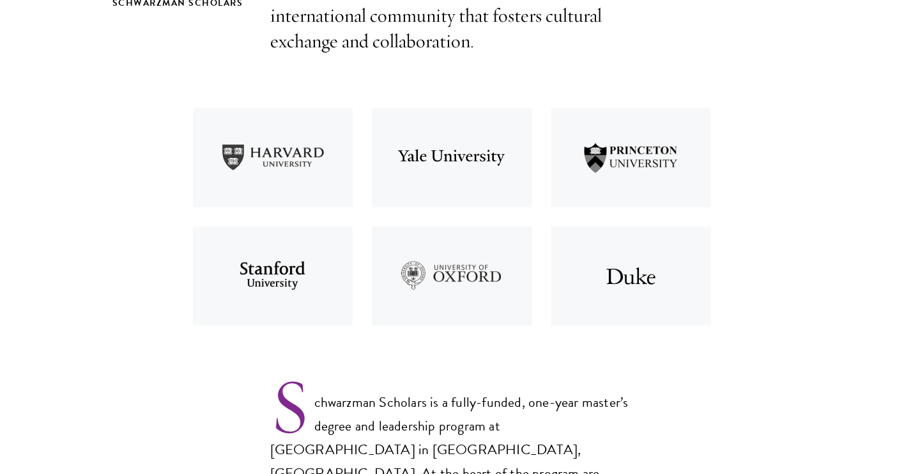
scroll to position [565, 0]
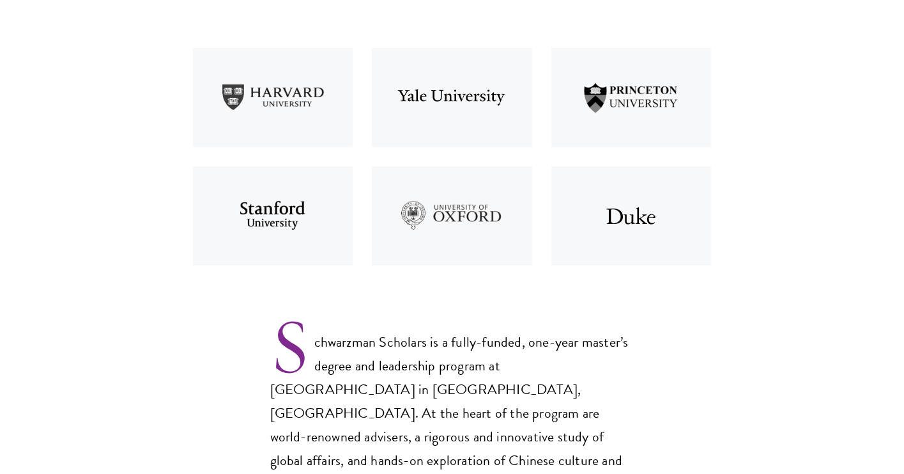
click at [294, 226] on img at bounding box center [273, 216] width 180 height 118
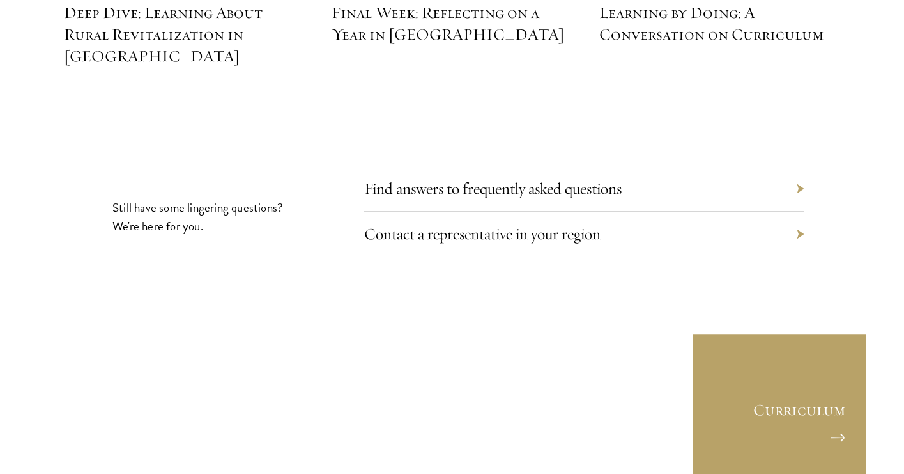
scroll to position [5886, 0]
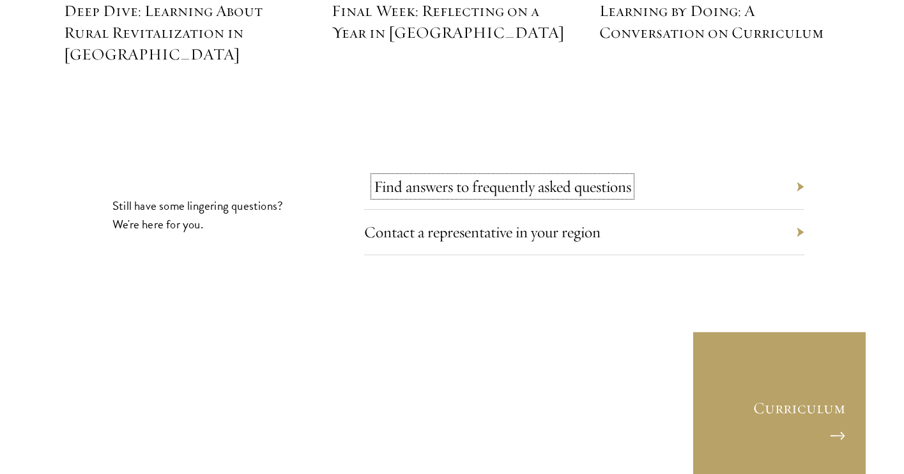
click at [408, 176] on link "Find answers to frequently asked questions" at bounding box center [503, 186] width 258 height 20
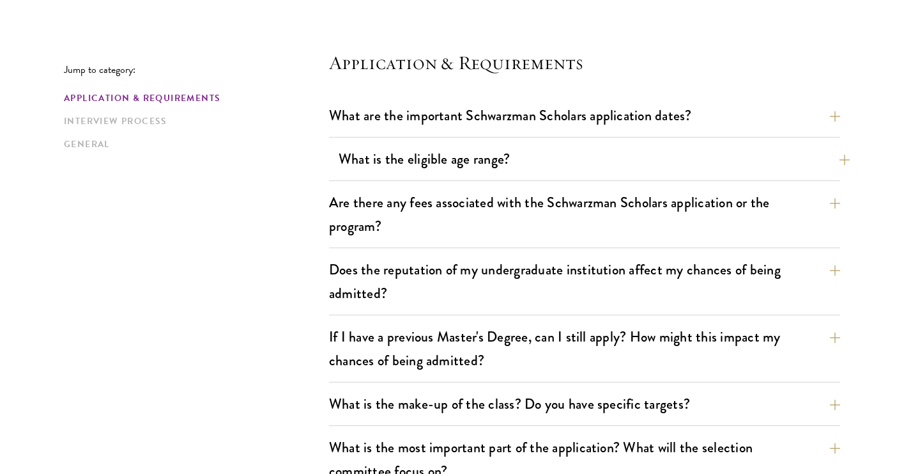
scroll to position [346, 0]
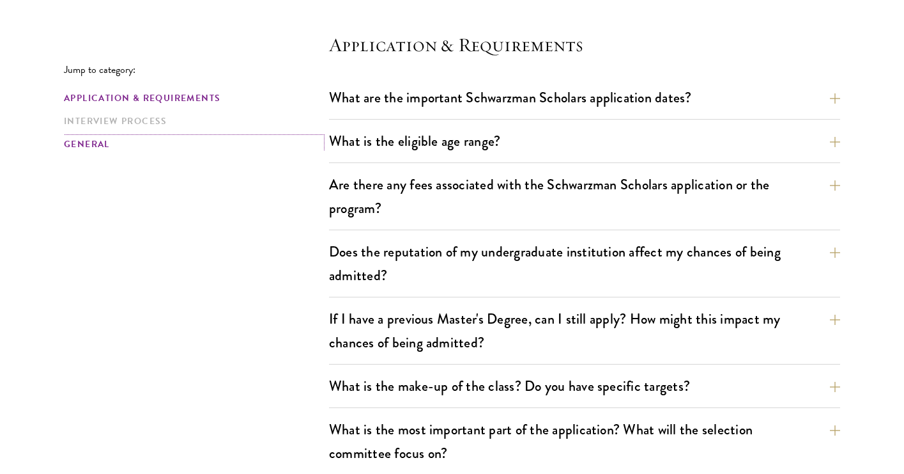
click at [161, 140] on link "General" at bounding box center [193, 143] width 258 height 13
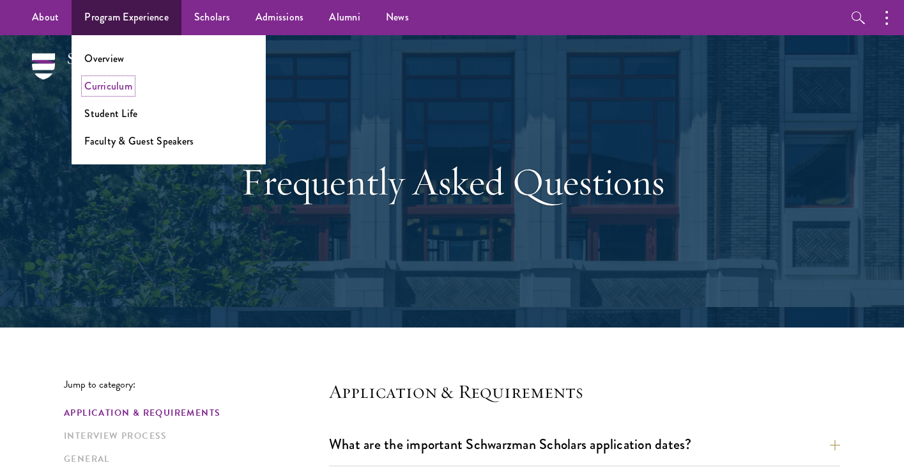
click at [127, 79] on link "Curriculum" at bounding box center [108, 86] width 48 height 15
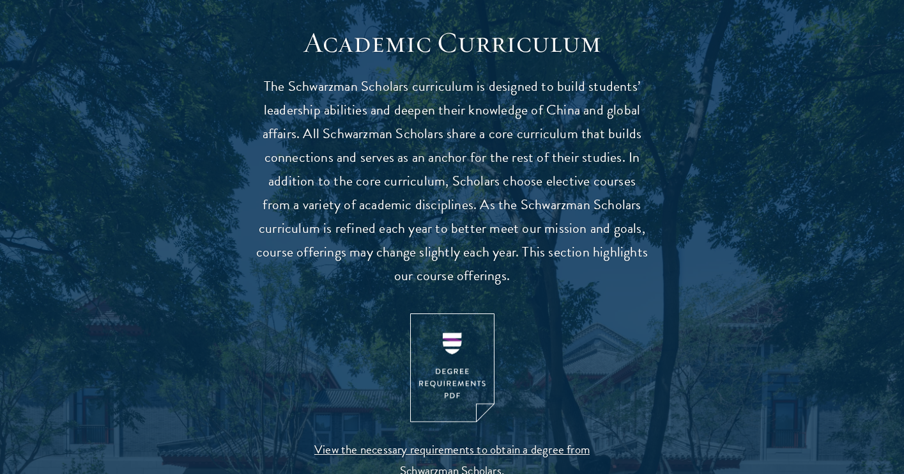
scroll to position [1207, 0]
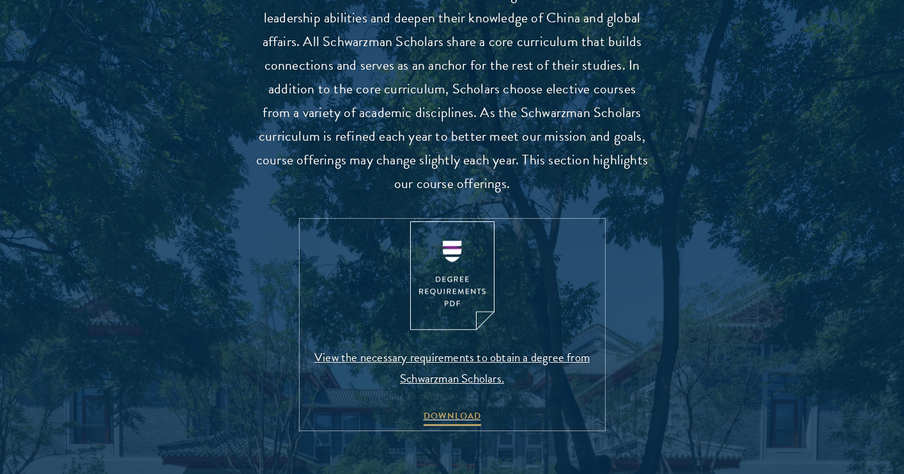
click at [440, 318] on img at bounding box center [452, 275] width 84 height 109
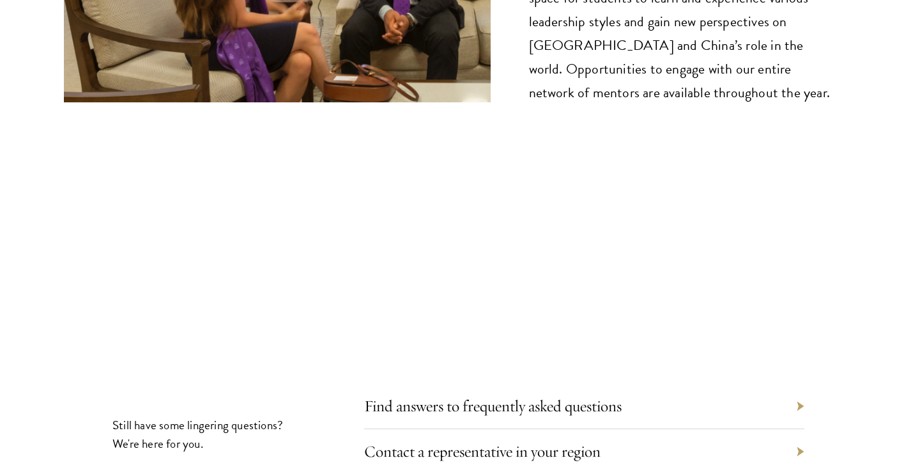
scroll to position [6859, 0]
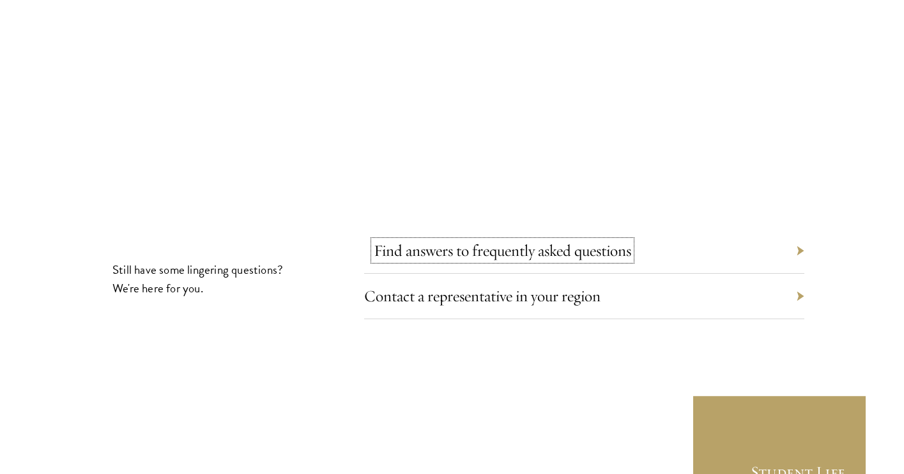
click at [413, 240] on link "Find answers to frequently asked questions" at bounding box center [503, 250] width 258 height 20
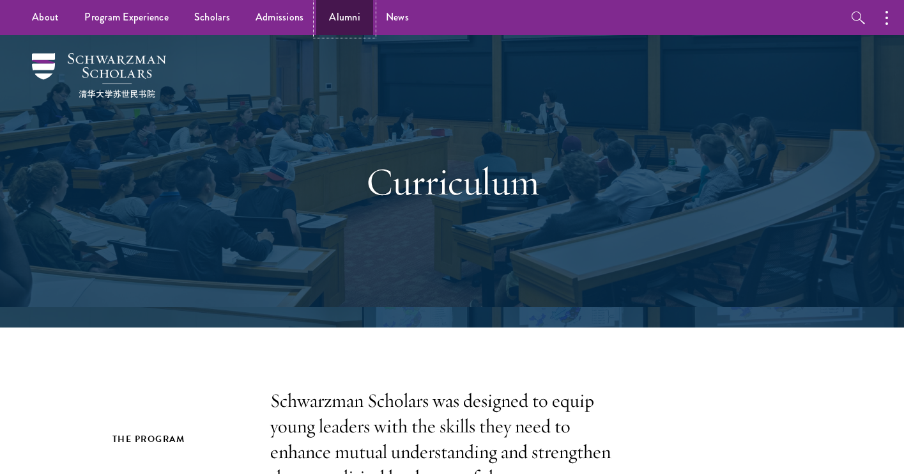
click at [339, 16] on link "Alumni" at bounding box center [344, 17] width 57 height 35
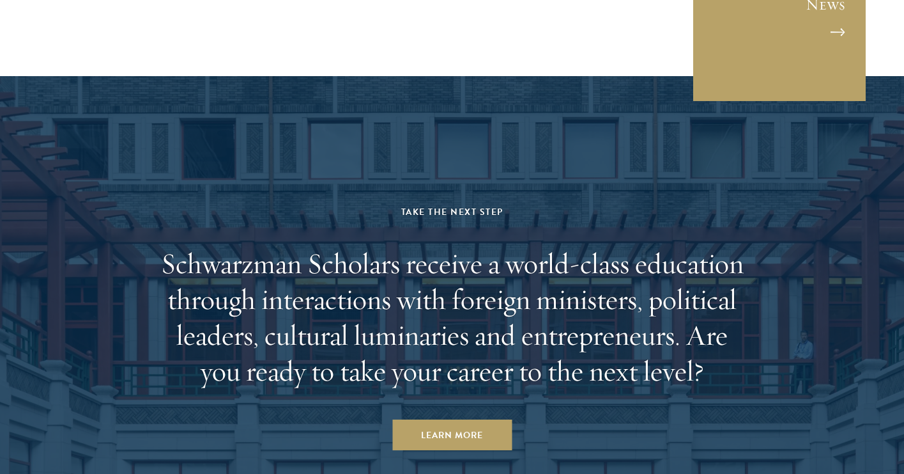
scroll to position [5611, 0]
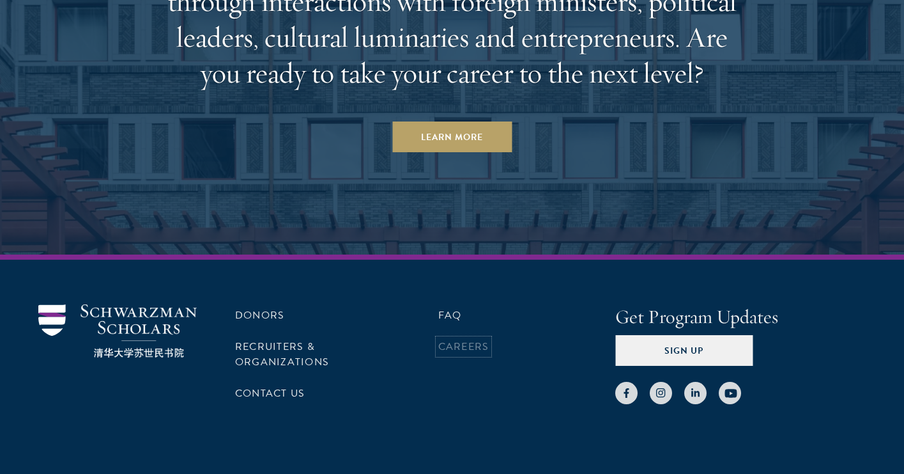
click at [447, 339] on link "Careers" at bounding box center [463, 346] width 51 height 15
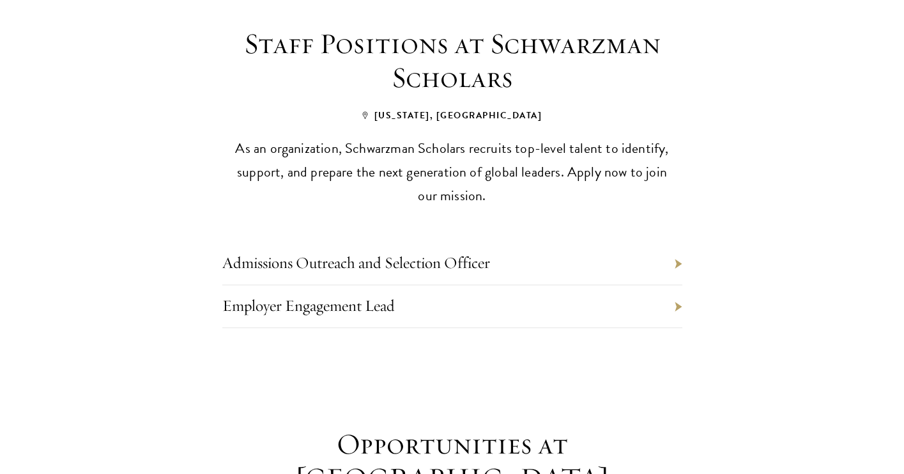
scroll to position [582, 0]
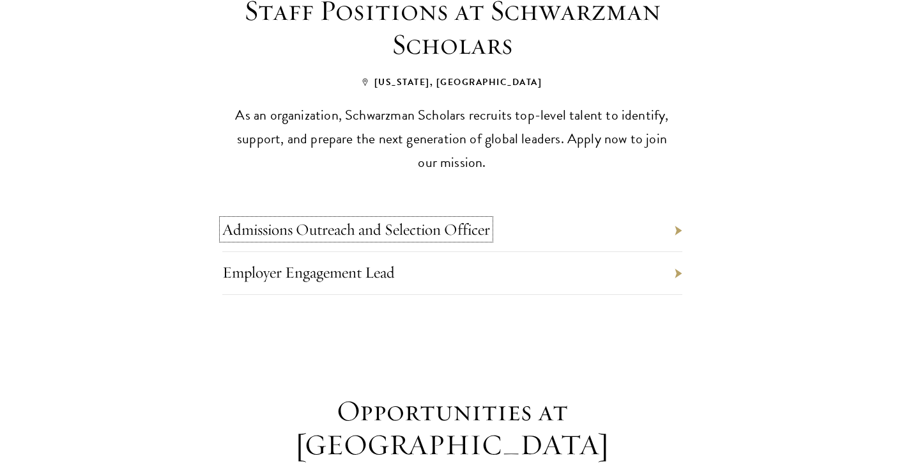
click at [438, 219] on link "Admissions Outreach and Selection Officer" at bounding box center [356, 229] width 268 height 20
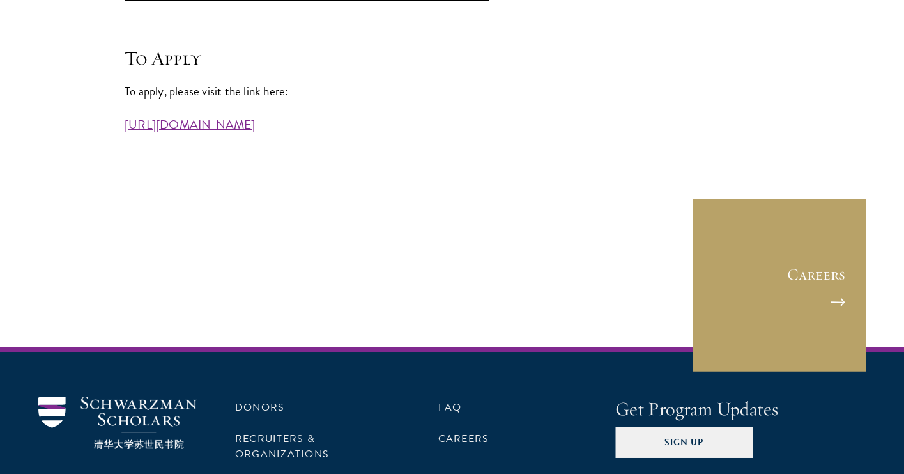
scroll to position [3608, 0]
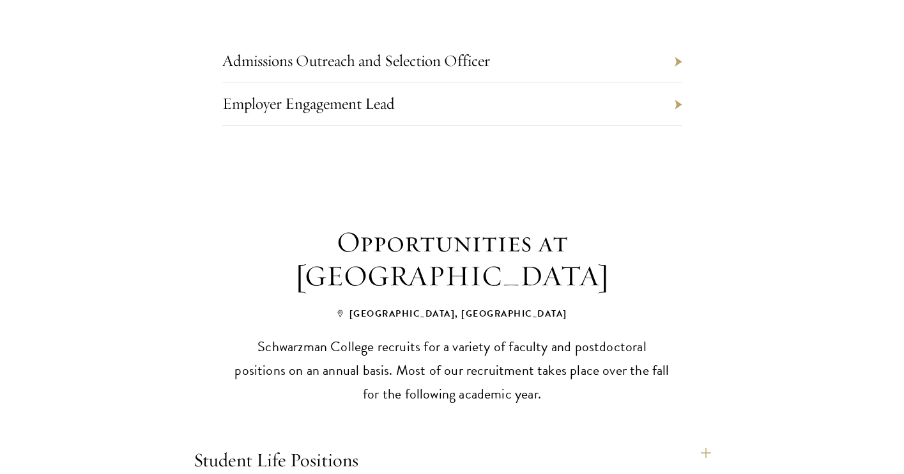
scroll to position [959, 0]
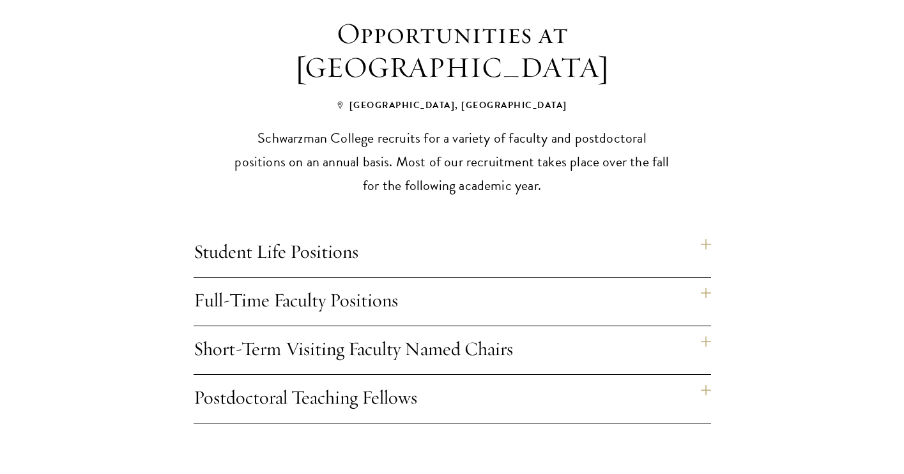
click at [201, 229] on h4 "Student Life Positions" at bounding box center [453, 253] width 518 height 48
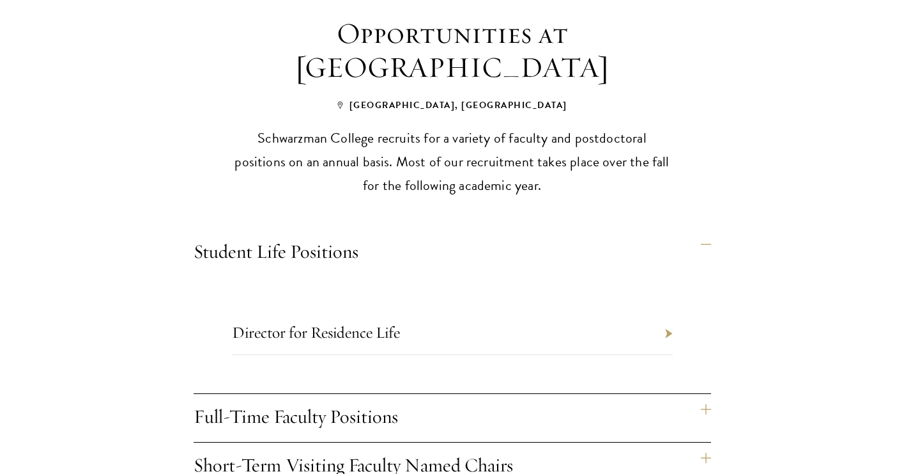
click at [302, 394] on h4 "Full-Time Faculty Positions" at bounding box center [453, 418] width 518 height 48
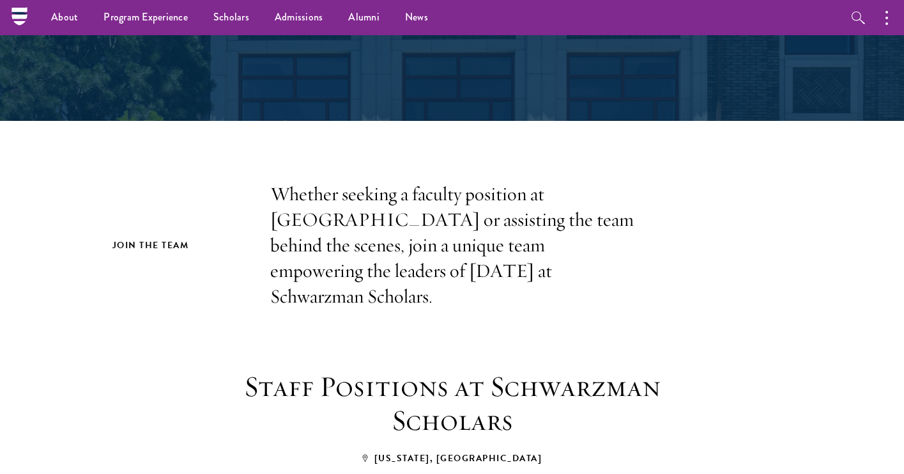
scroll to position [0, 0]
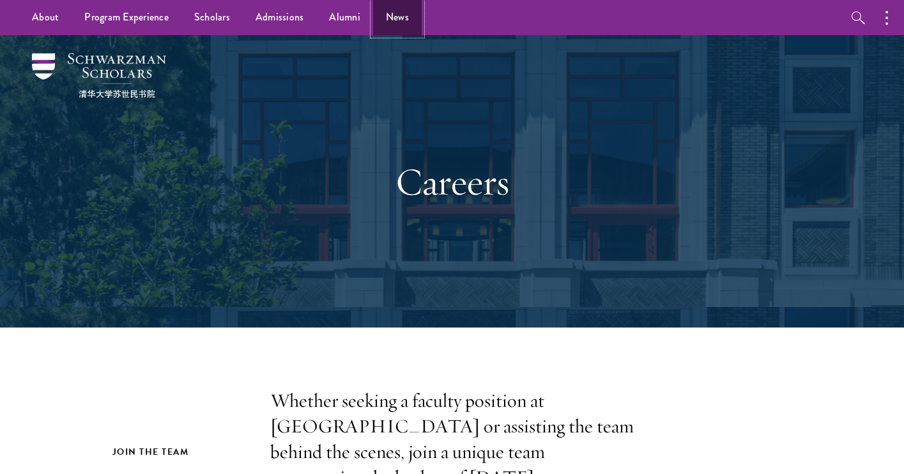
click at [407, 32] on link "News" at bounding box center [397, 17] width 49 height 35
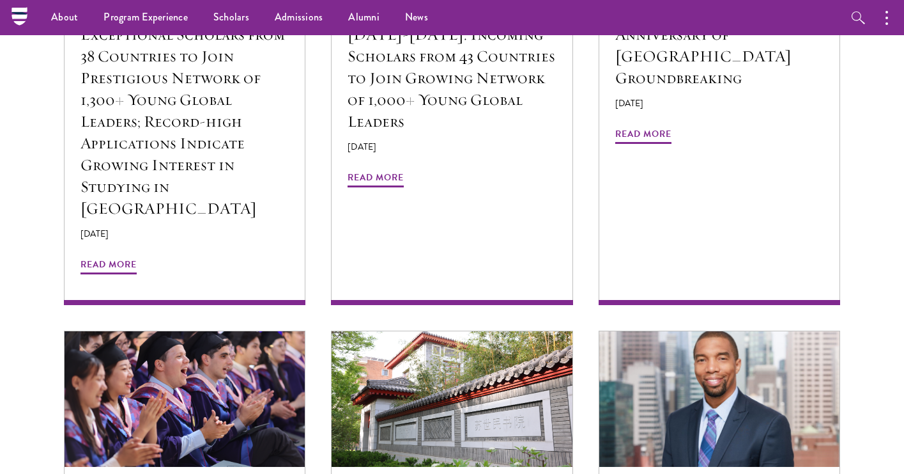
scroll to position [1035, 0]
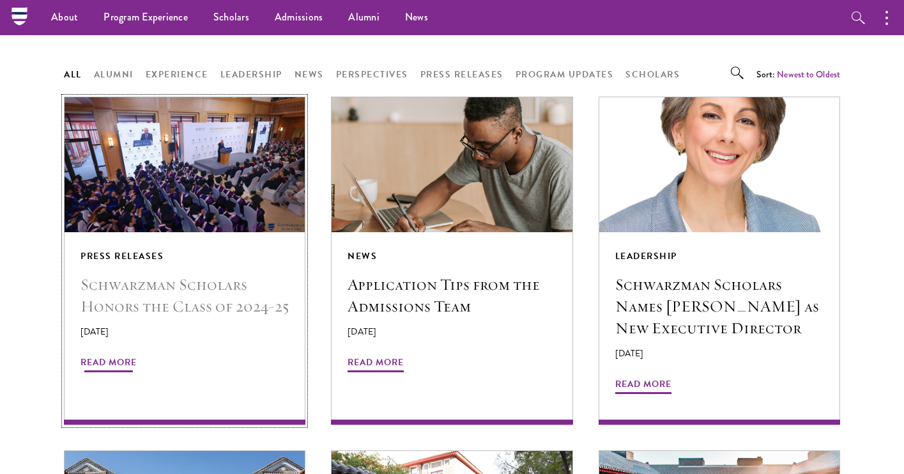
click at [186, 278] on h5 "Schwarzman Scholars Honors the Class of 2024-25" at bounding box center [185, 295] width 208 height 43
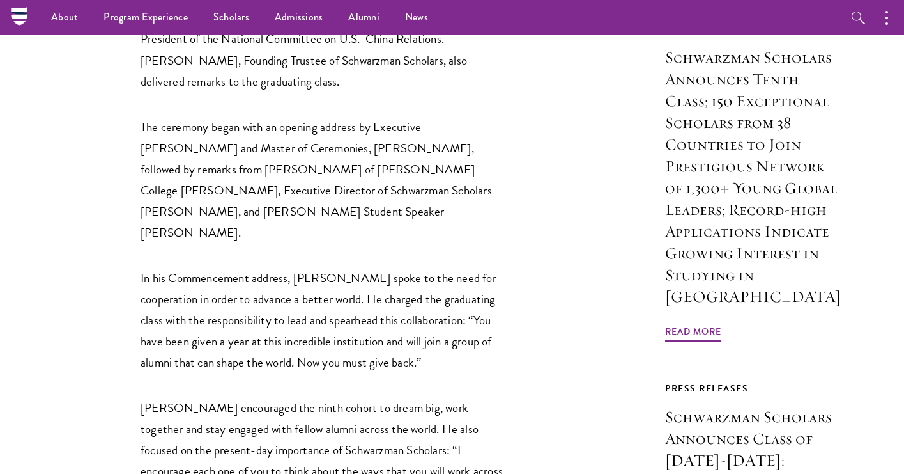
scroll to position [575, 0]
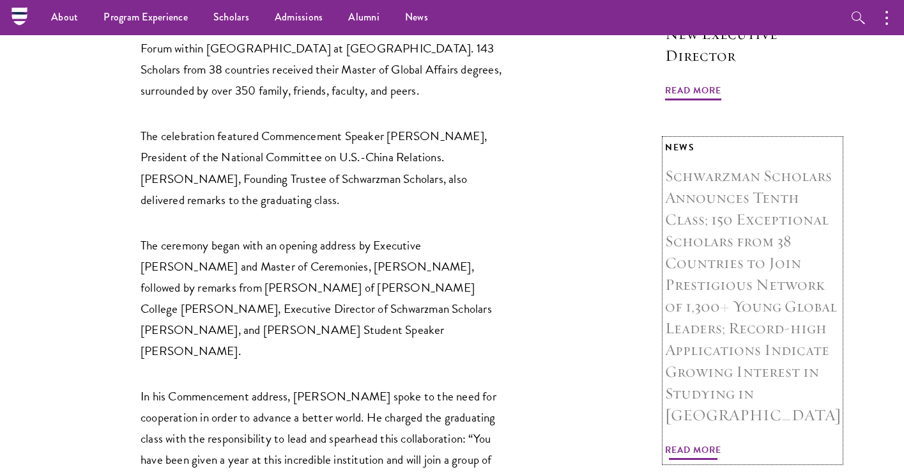
click at [687, 338] on h3 "Schwarzman Scholars Announces Tenth Class; 150 Exceptional Scholars from 38 Cou…" at bounding box center [752, 295] width 175 height 261
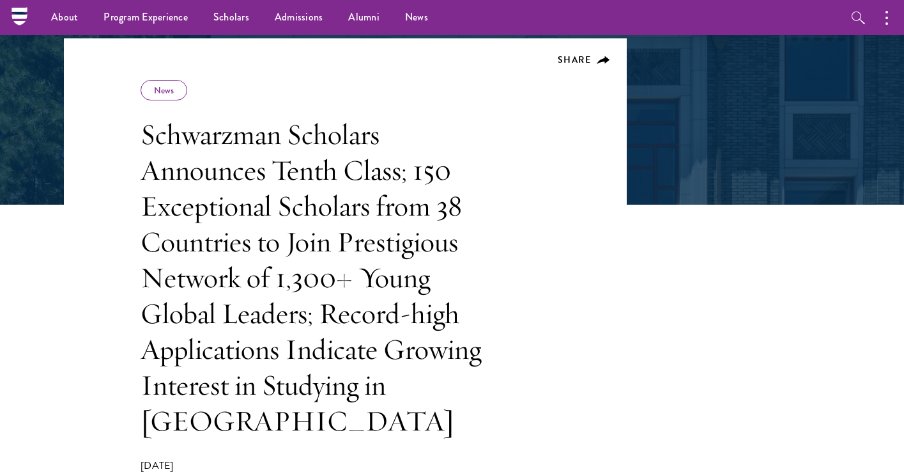
scroll to position [11, 0]
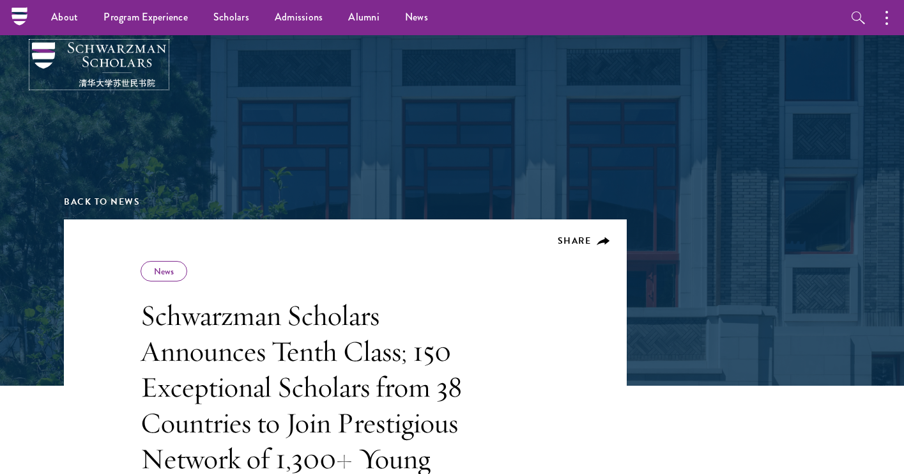
click at [138, 60] on img at bounding box center [99, 64] width 134 height 45
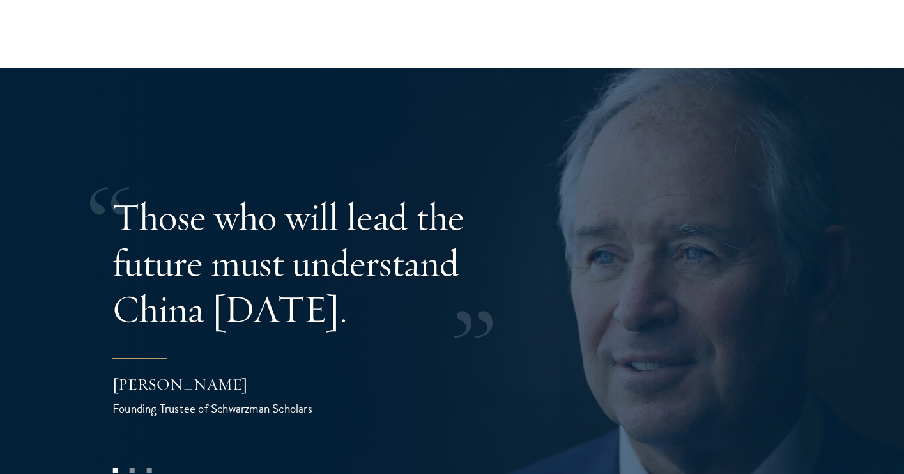
scroll to position [2449, 0]
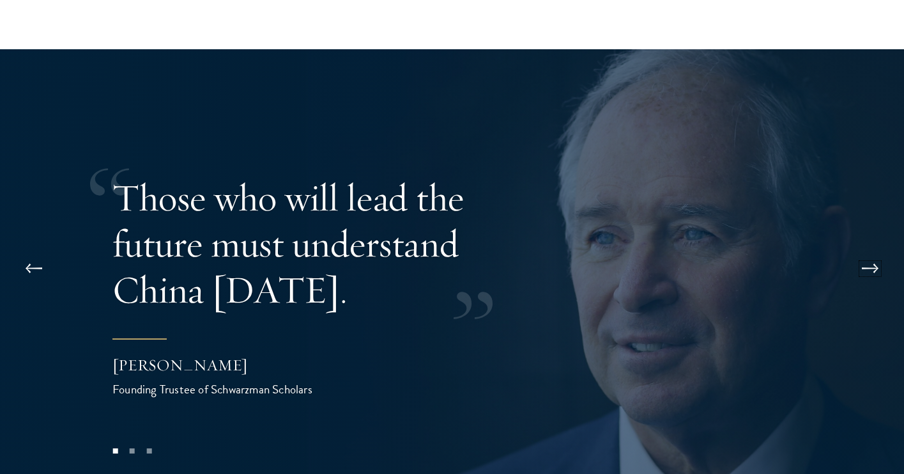
click at [880, 251] on button at bounding box center [870, 269] width 42 height 36
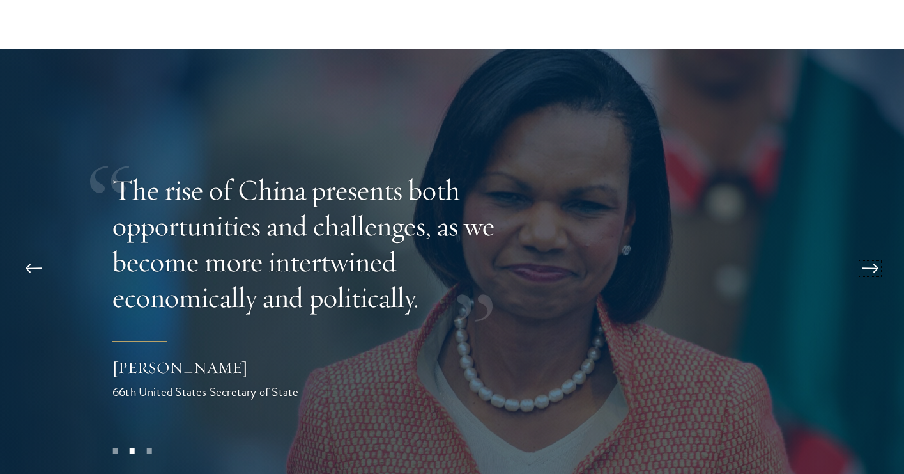
click at [869, 251] on button at bounding box center [870, 269] width 42 height 36
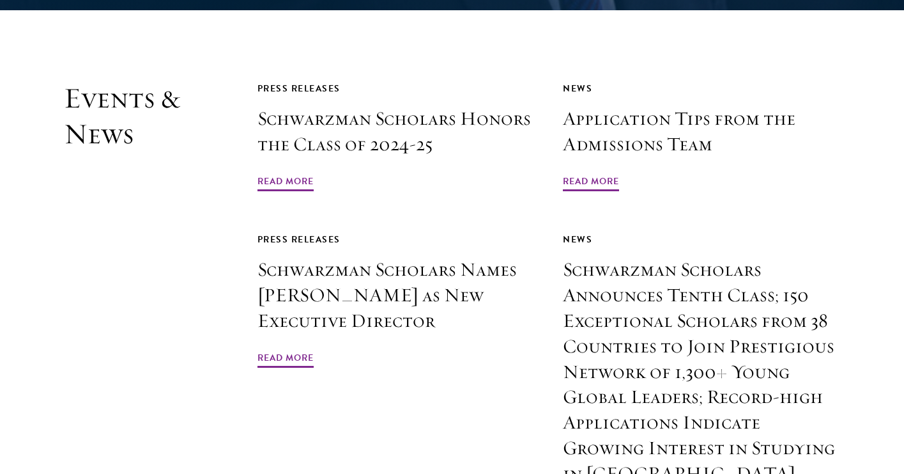
scroll to position [2972, 0]
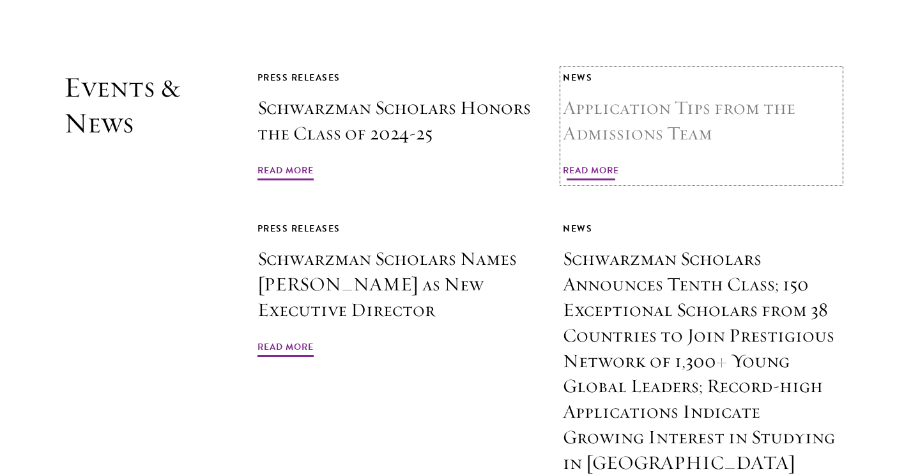
click at [603, 162] on span "Read More" at bounding box center [591, 172] width 56 height 20
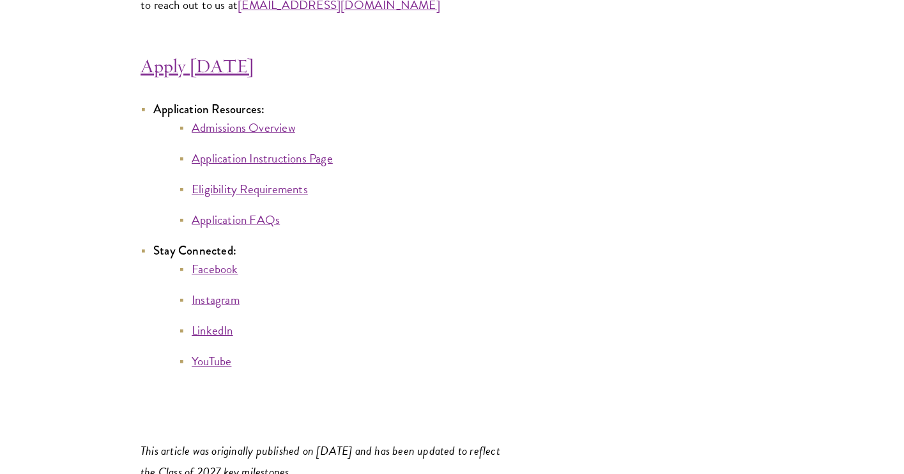
scroll to position [7047, 0]
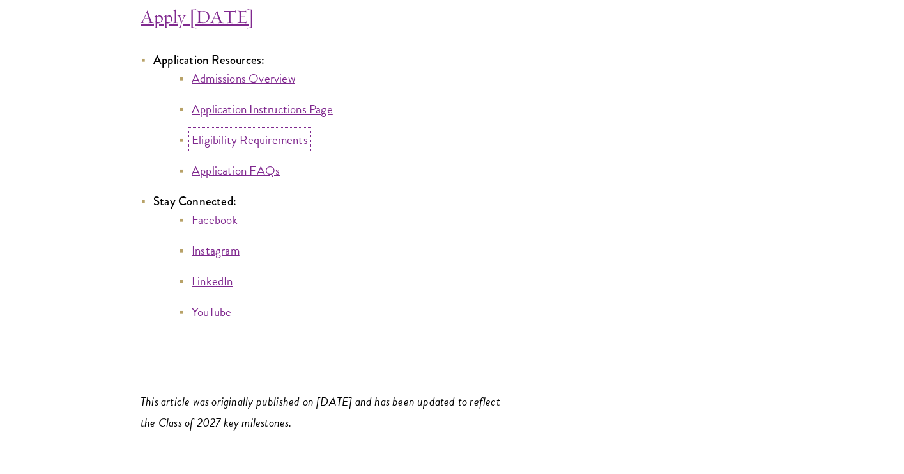
click at [288, 149] on link "Eligibility Requirements" at bounding box center [250, 139] width 116 height 19
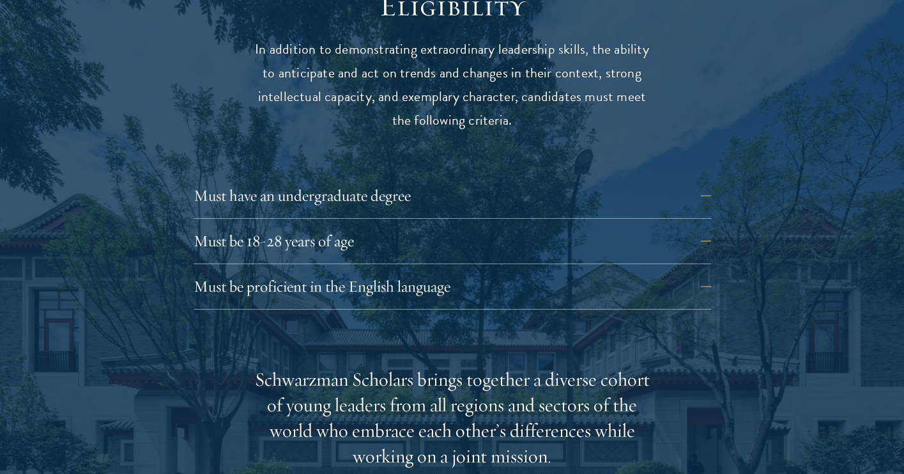
scroll to position [1753, 0]
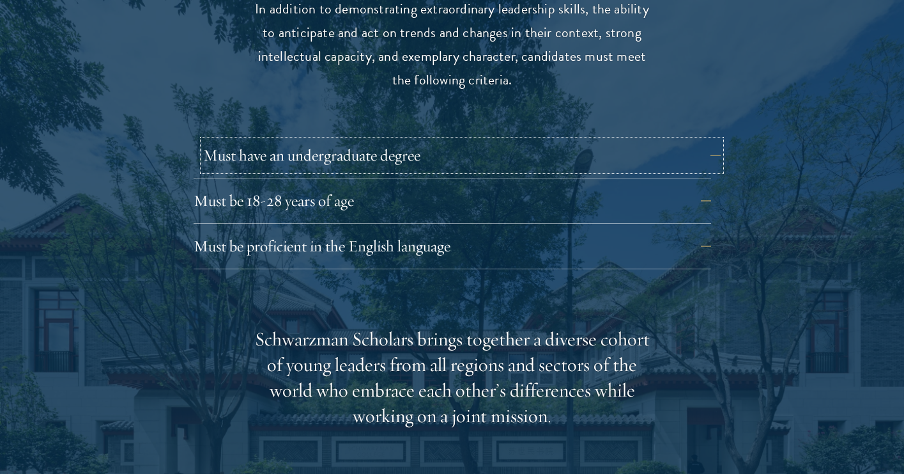
click at [290, 140] on button "Must have an undergraduate degree" at bounding box center [462, 155] width 518 height 31
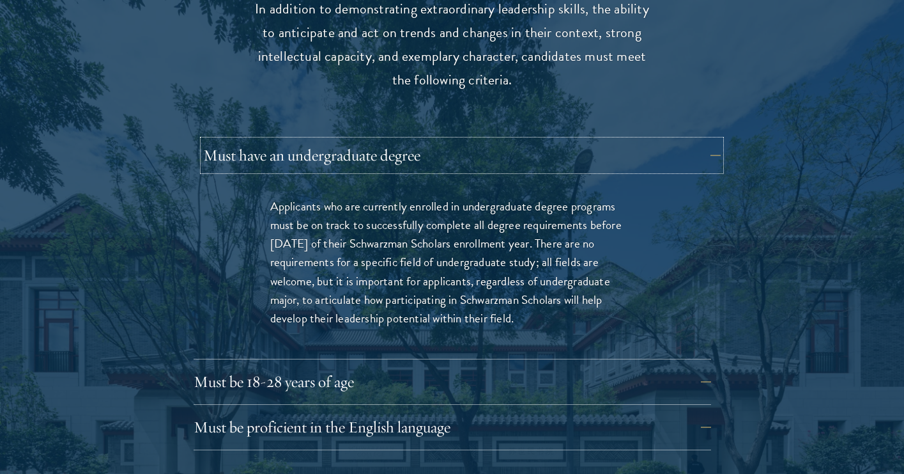
click at [290, 140] on button "Must have an undergraduate degree" at bounding box center [462, 155] width 518 height 31
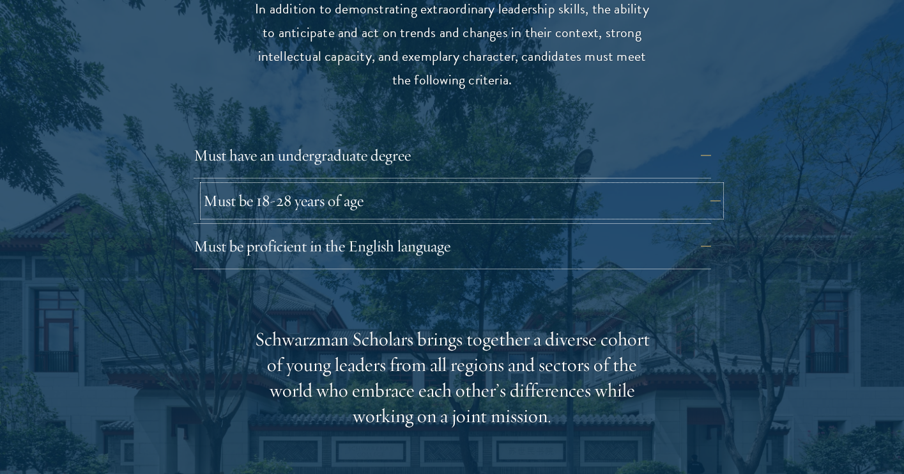
click at [309, 185] on button "Must be 18-28 years of age" at bounding box center [462, 200] width 518 height 31
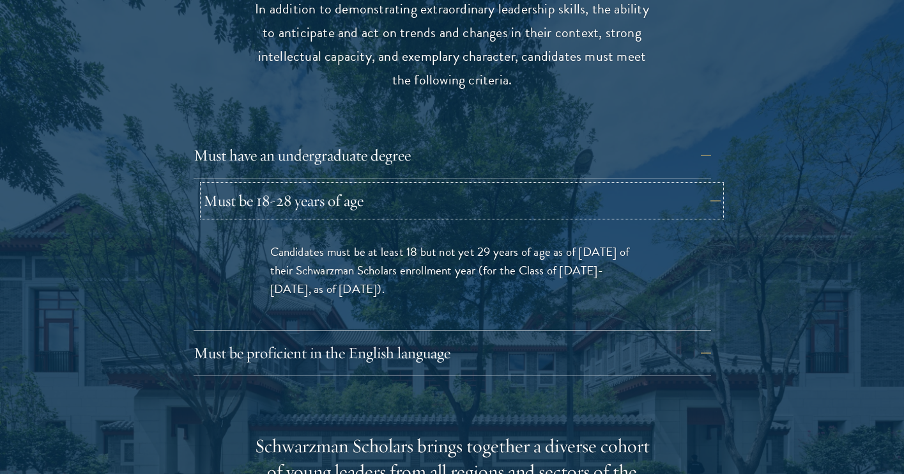
click at [309, 185] on button "Must be 18-28 years of age" at bounding box center [462, 200] width 518 height 31
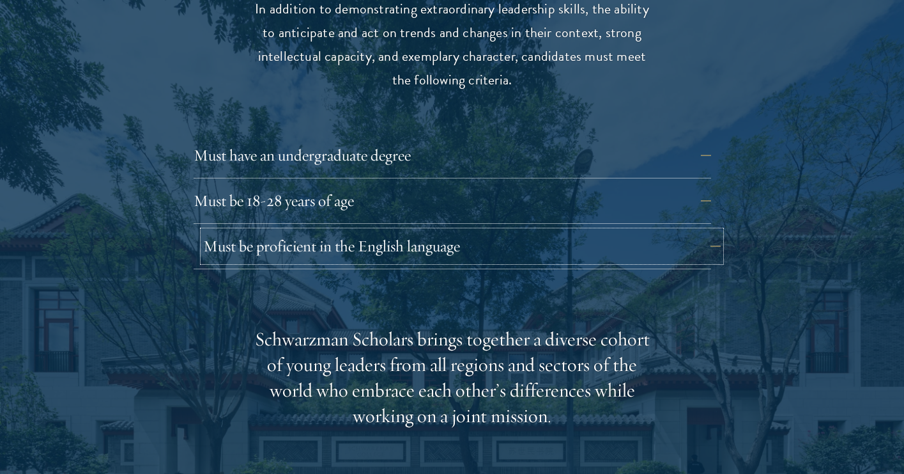
click at [319, 231] on button "Must be proficient in the English language" at bounding box center [462, 246] width 518 height 31
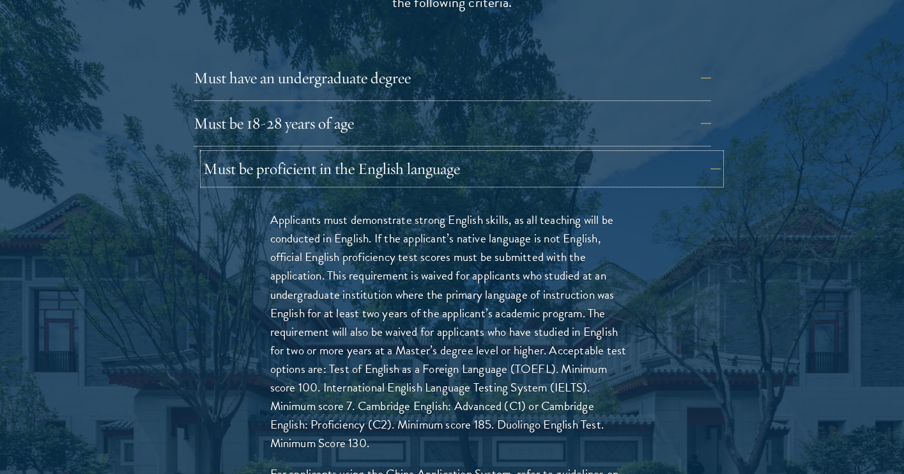
scroll to position [1891, 0]
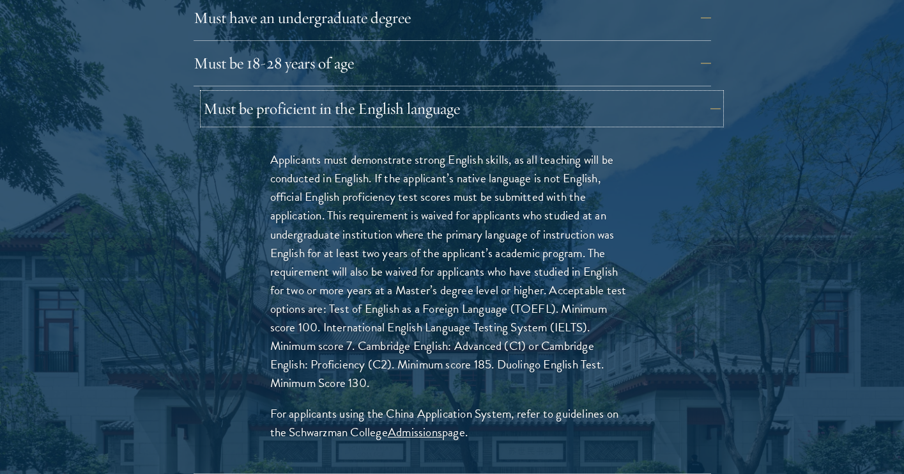
click at [291, 94] on button "Must be proficient in the English language" at bounding box center [462, 108] width 518 height 31
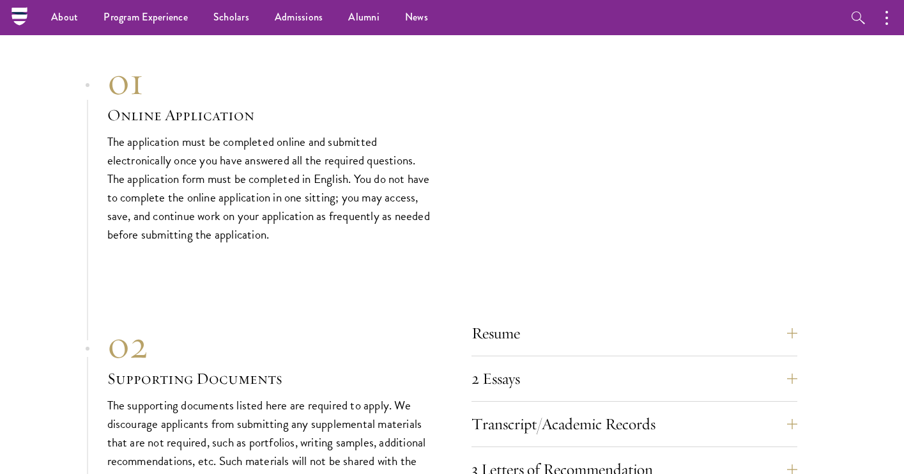
scroll to position [3770, 0]
click at [483, 364] on button "2 Essays" at bounding box center [644, 379] width 326 height 31
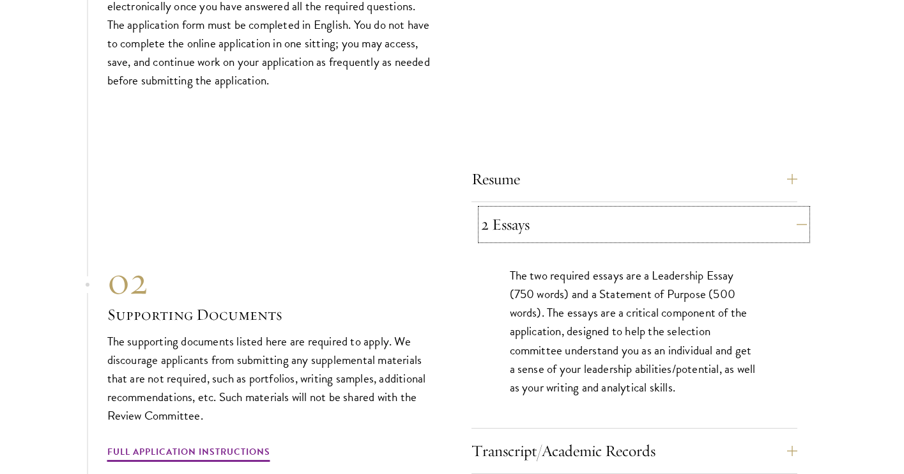
scroll to position [3939, 0]
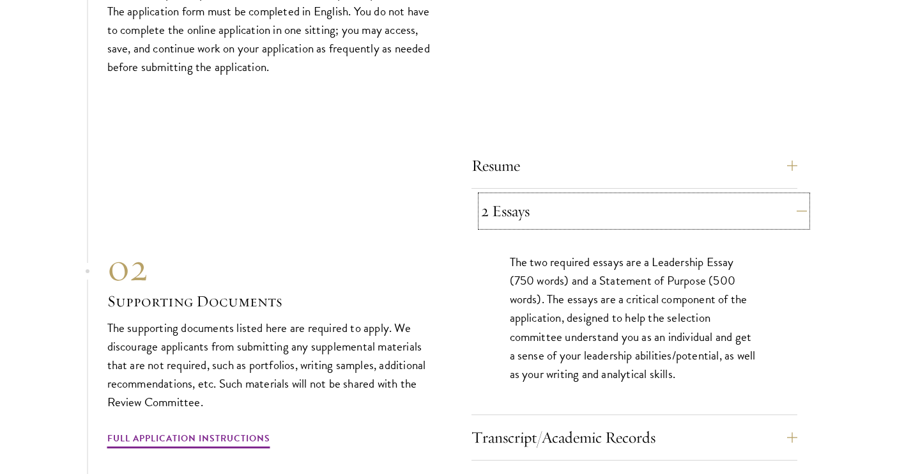
click at [486, 196] on button "2 Essays" at bounding box center [644, 211] width 326 height 31
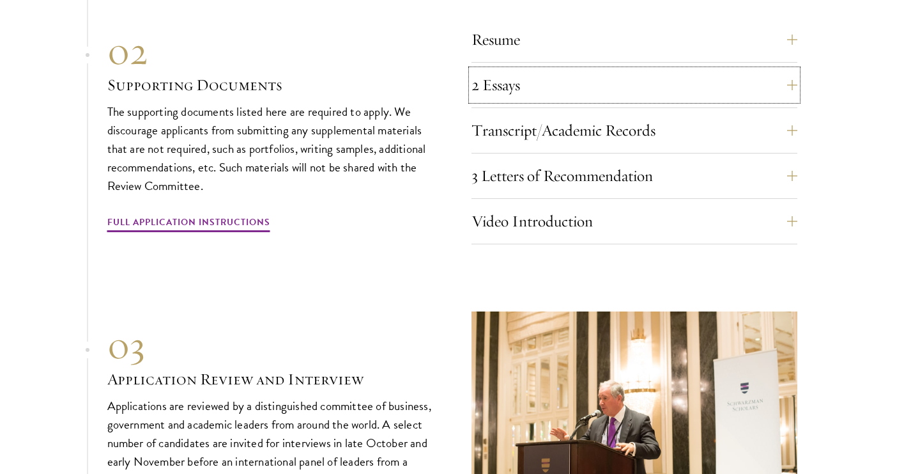
scroll to position [4123, 0]
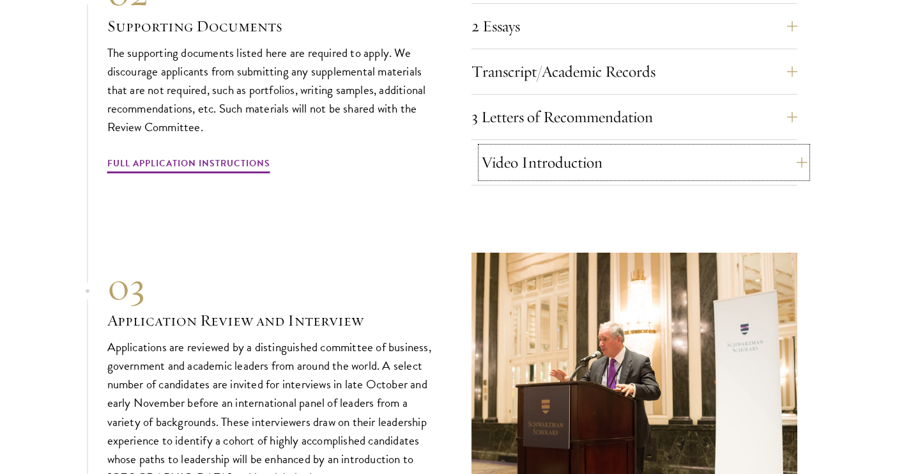
click at [499, 147] on button "Video Introduction" at bounding box center [644, 162] width 326 height 31
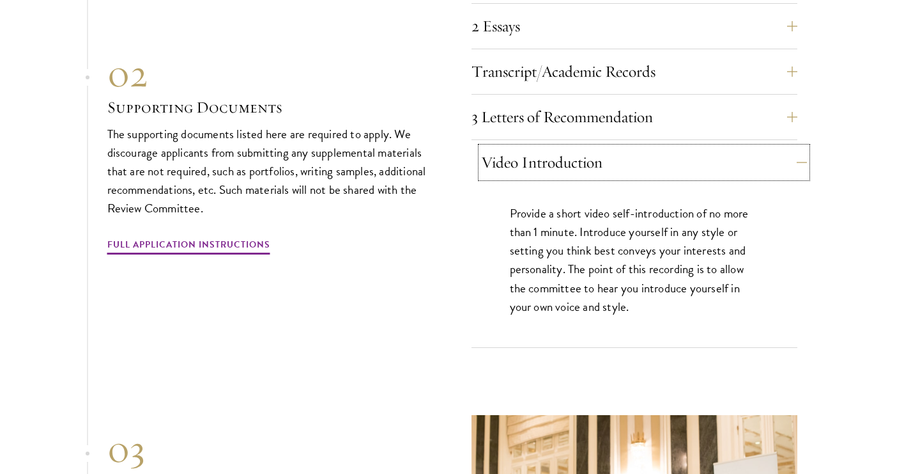
click at [497, 147] on button "Video Introduction" at bounding box center [644, 162] width 326 height 31
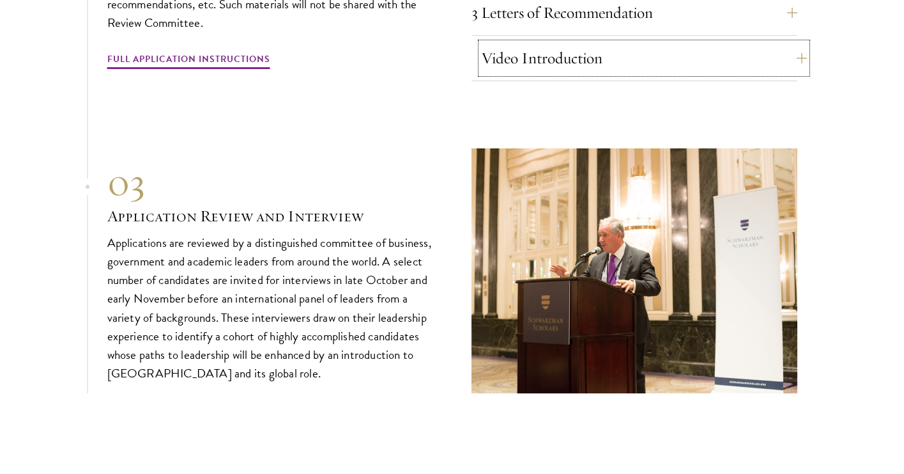
scroll to position [4248, 0]
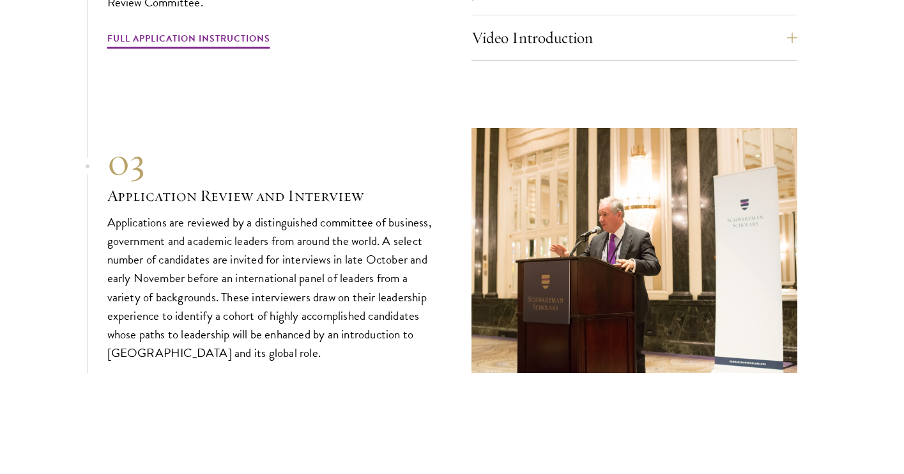
click at [426, 139] on div "03" at bounding box center [270, 162] width 326 height 46
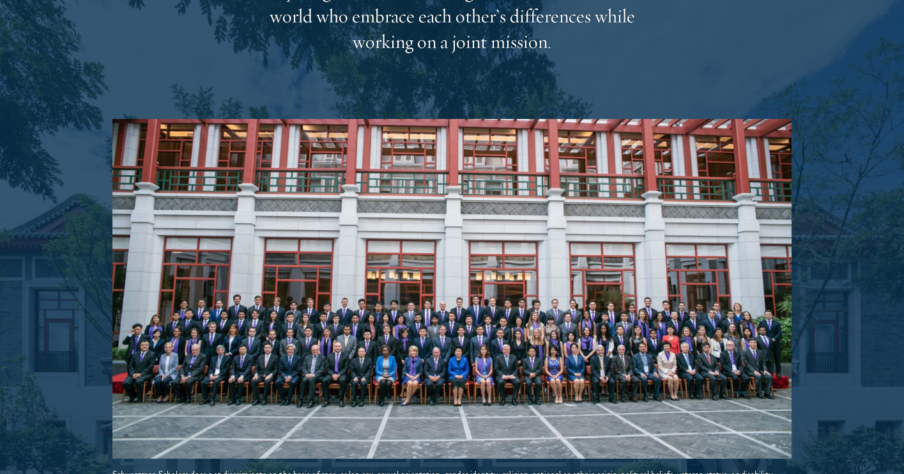
scroll to position [2220, 0]
